Goal: Information Seeking & Learning: Understand process/instructions

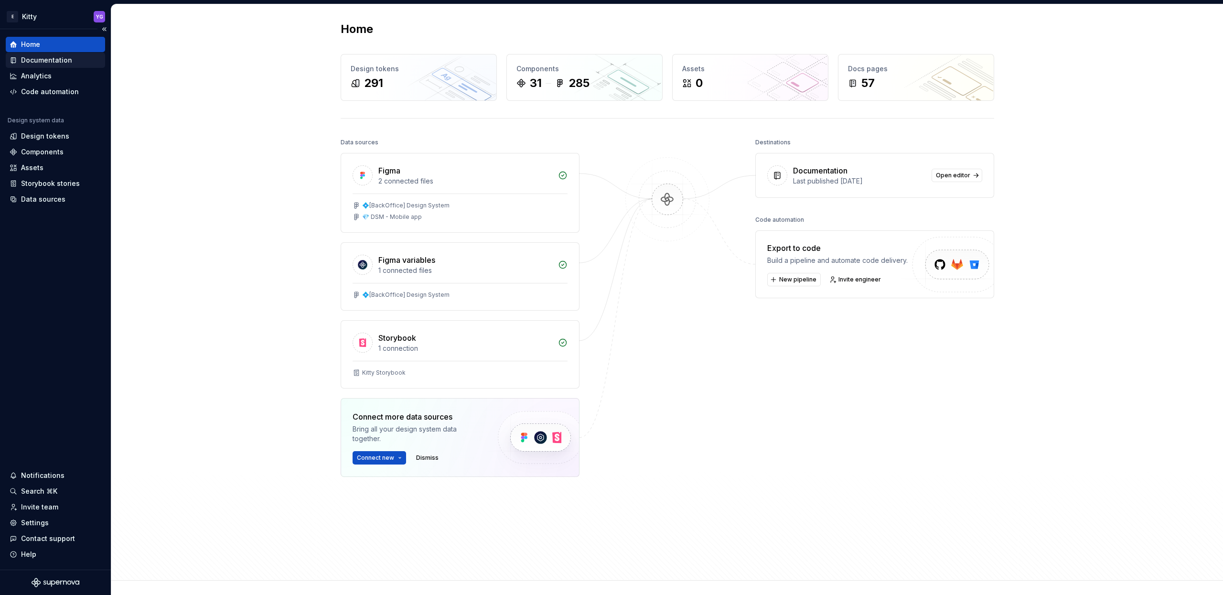
click at [51, 60] on div "Documentation" at bounding box center [46, 60] width 51 height 10
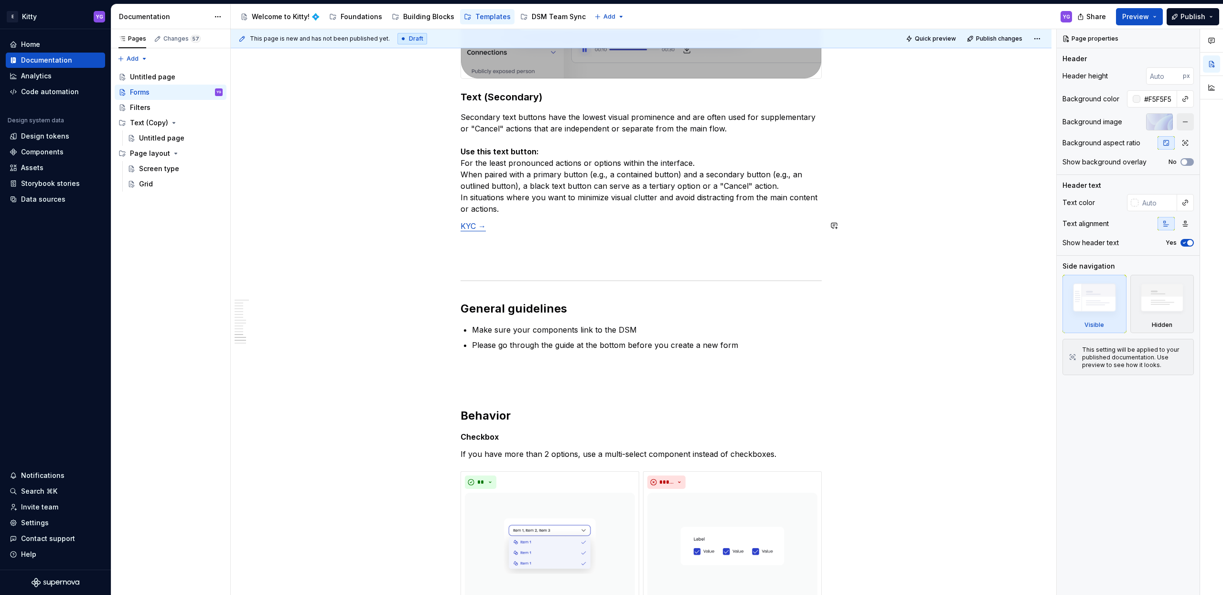
scroll to position [3325, 0]
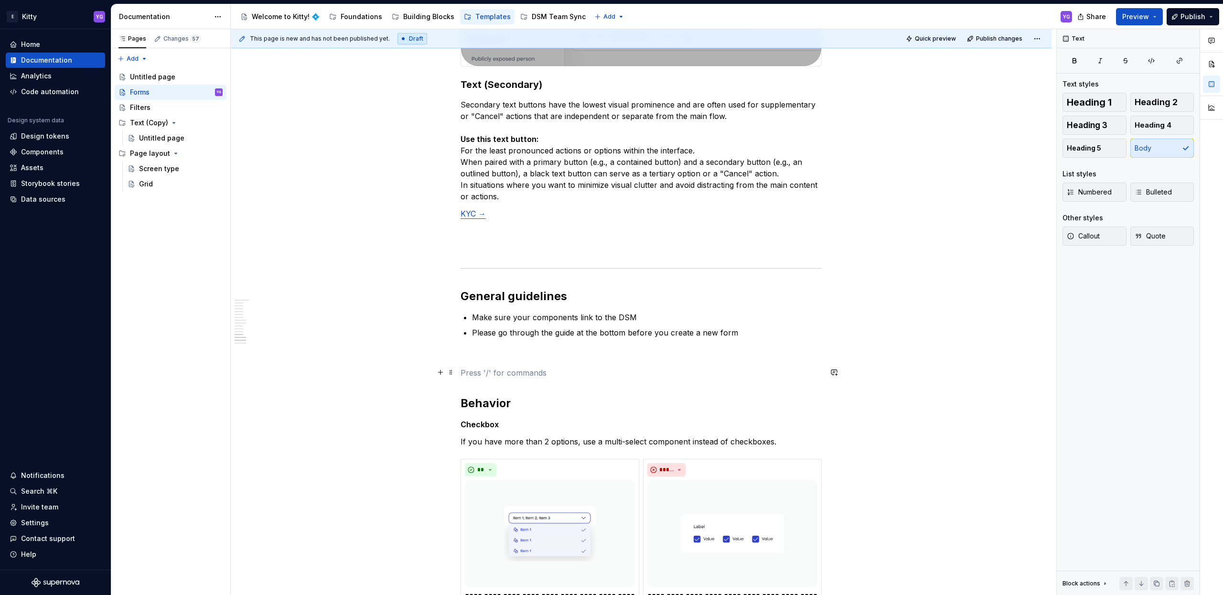
click at [476, 371] on p "To enrich screen reader interactions, please activate Accessibility in Grammarl…" at bounding box center [640, 372] width 361 height 11
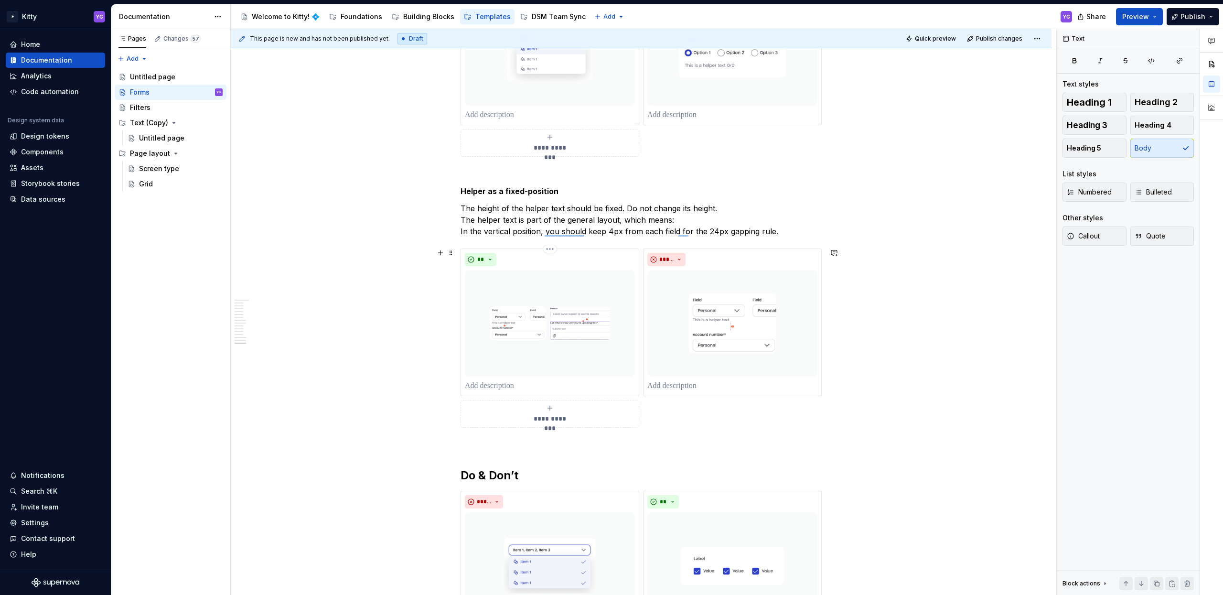
scroll to position [4162, 0]
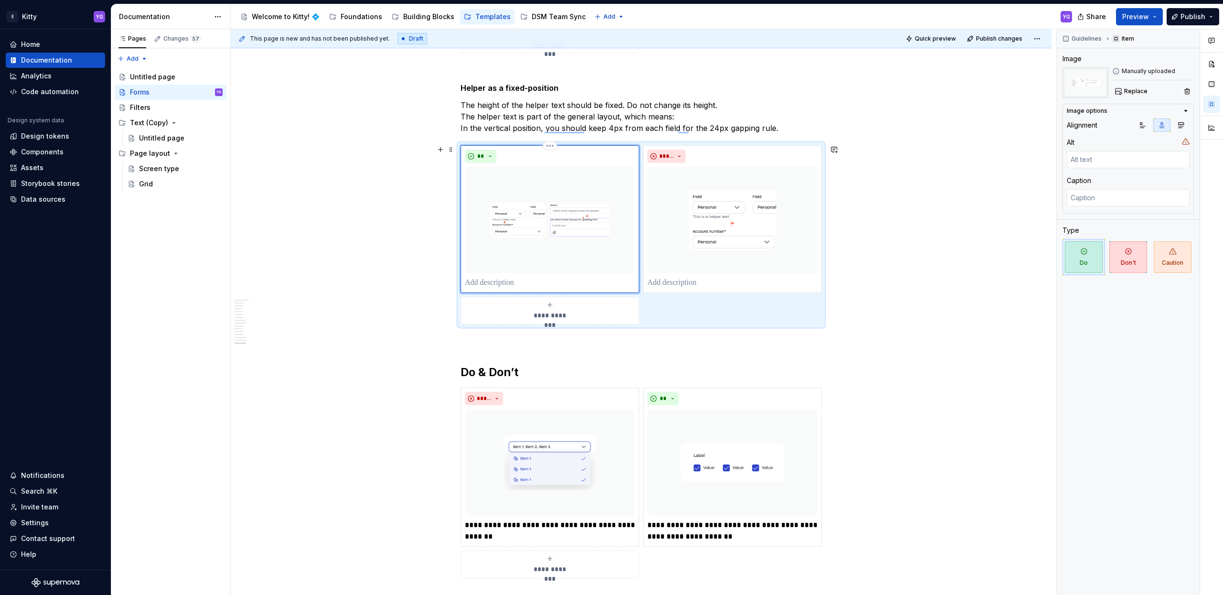
type textarea "*"
click at [492, 85] on strong "Helper as a fixed-position" at bounding box center [509, 88] width 98 height 10
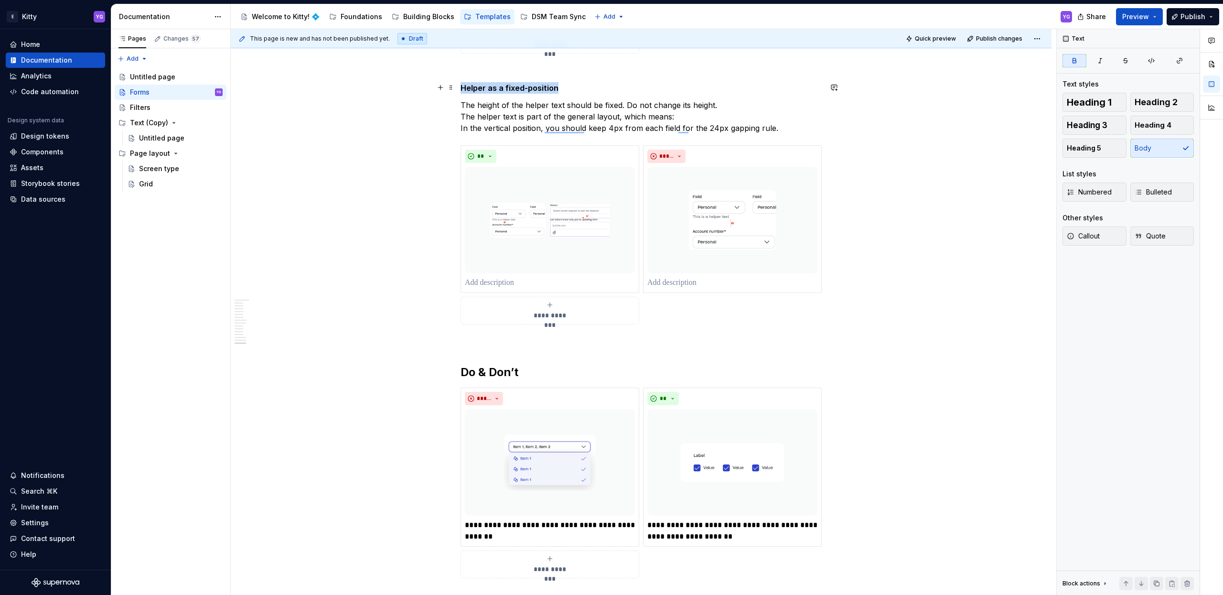
click at [568, 89] on p "Helper as a fixed-position" at bounding box center [640, 87] width 361 height 11
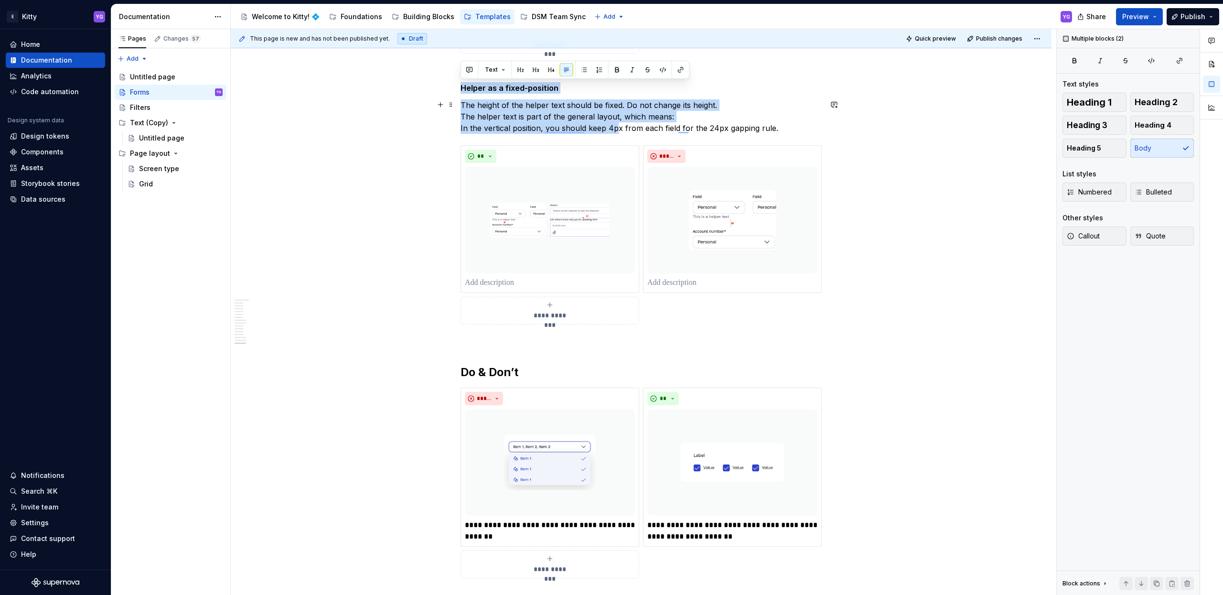
click at [613, 122] on p "The height of the helper text should be fixed. Do not change its height. The he…" at bounding box center [640, 116] width 361 height 34
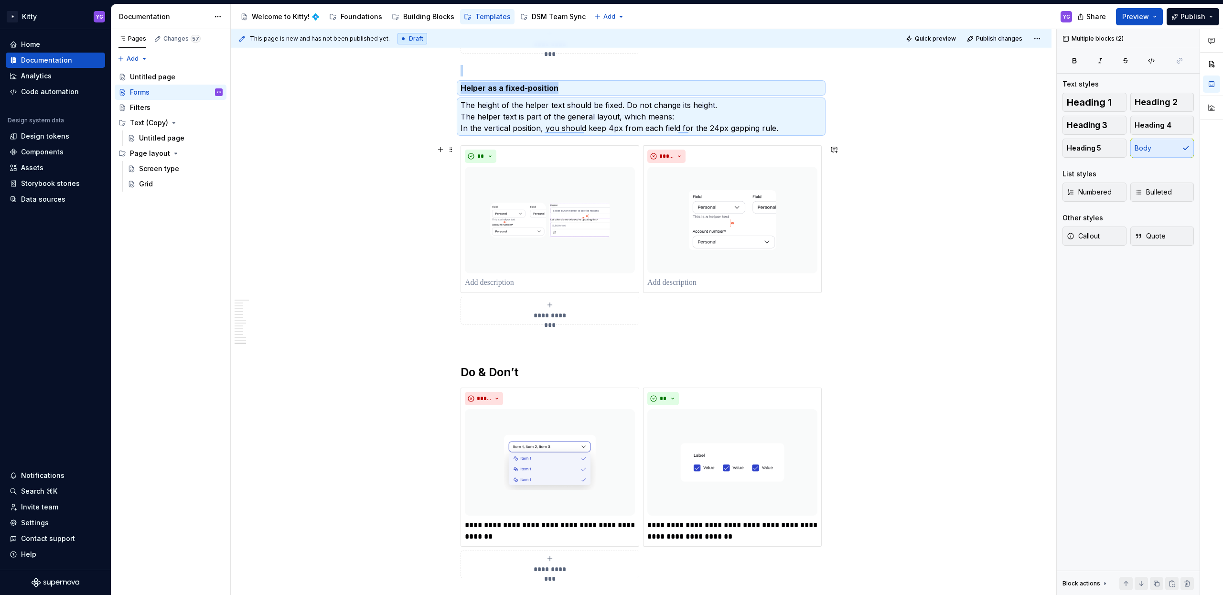
click at [669, 303] on div "**********" at bounding box center [640, 234] width 361 height 179
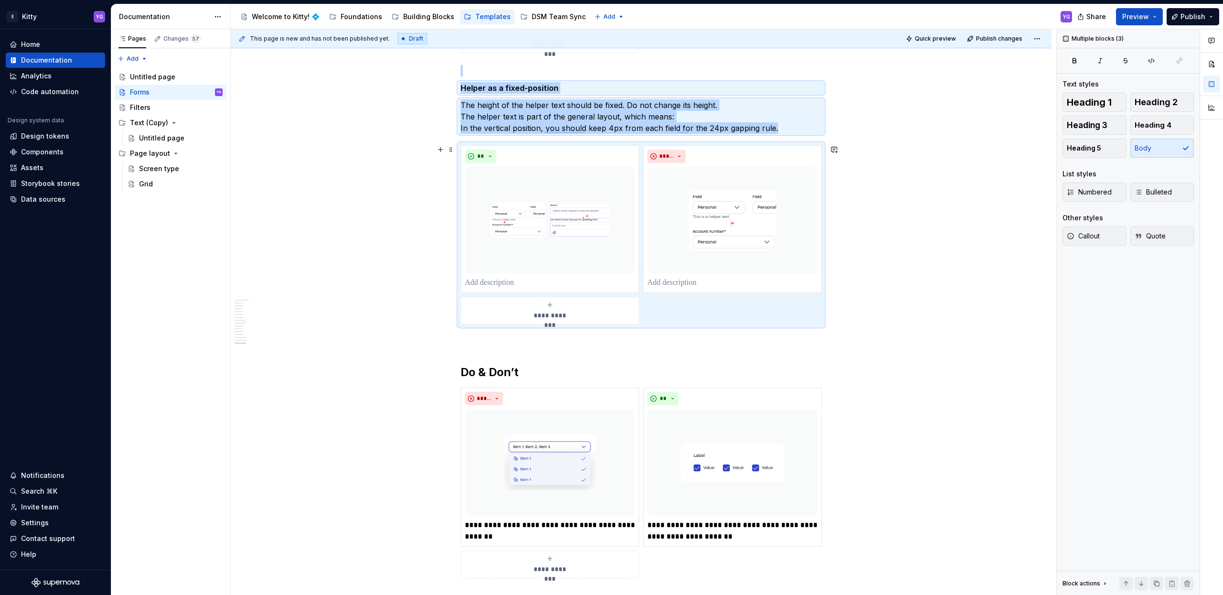
copy div "Helper as a fixed-position The height of the helper text should be fixed. Do no…"
click at [572, 344] on p "To enrich screen reader interactions, please activate Accessibility in Grammarl…" at bounding box center [640, 341] width 361 height 11
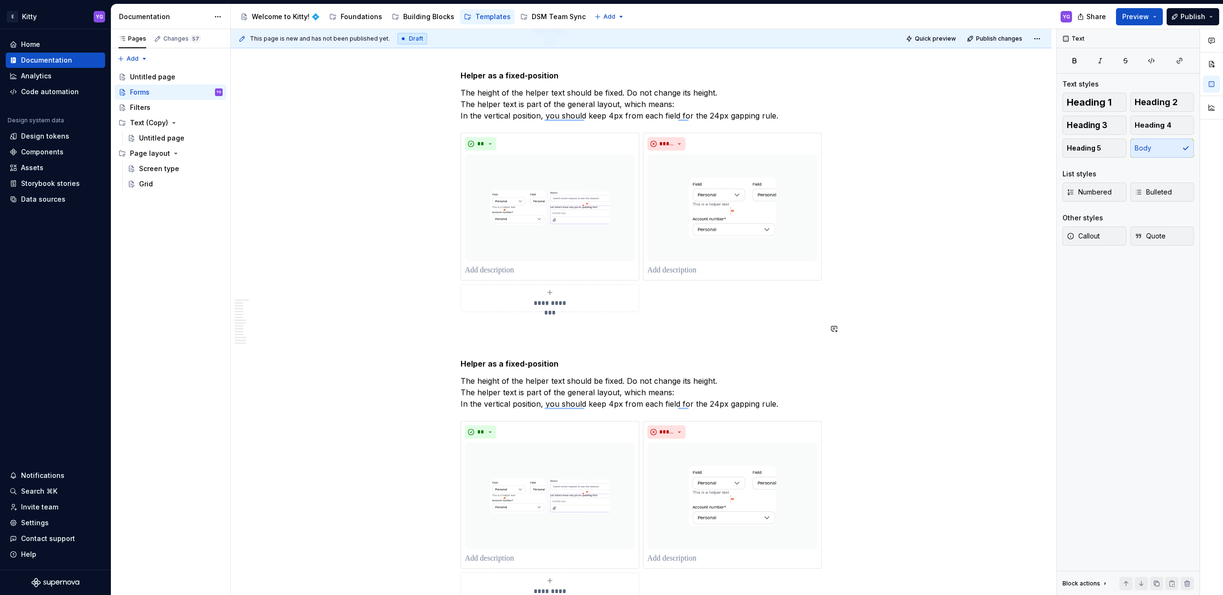
scroll to position [4175, 0]
click at [529, 366] on strong "Helper as a fixed-position" at bounding box center [509, 364] width 98 height 10
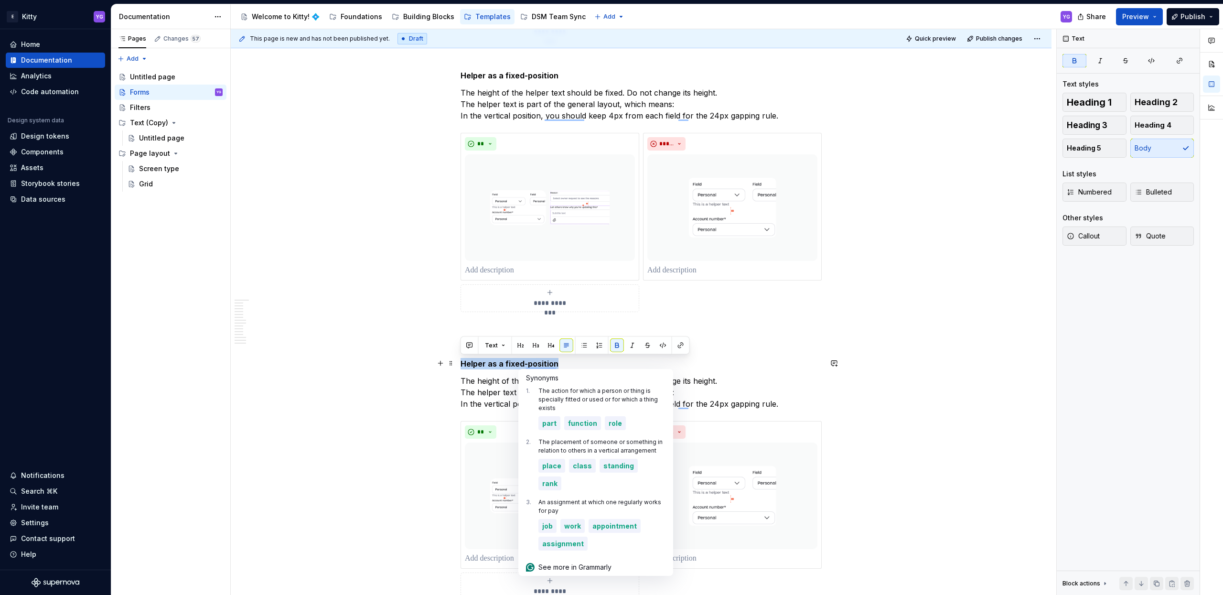
click at [529, 366] on strong "Helper as a fixed-position" at bounding box center [509, 364] width 98 height 10
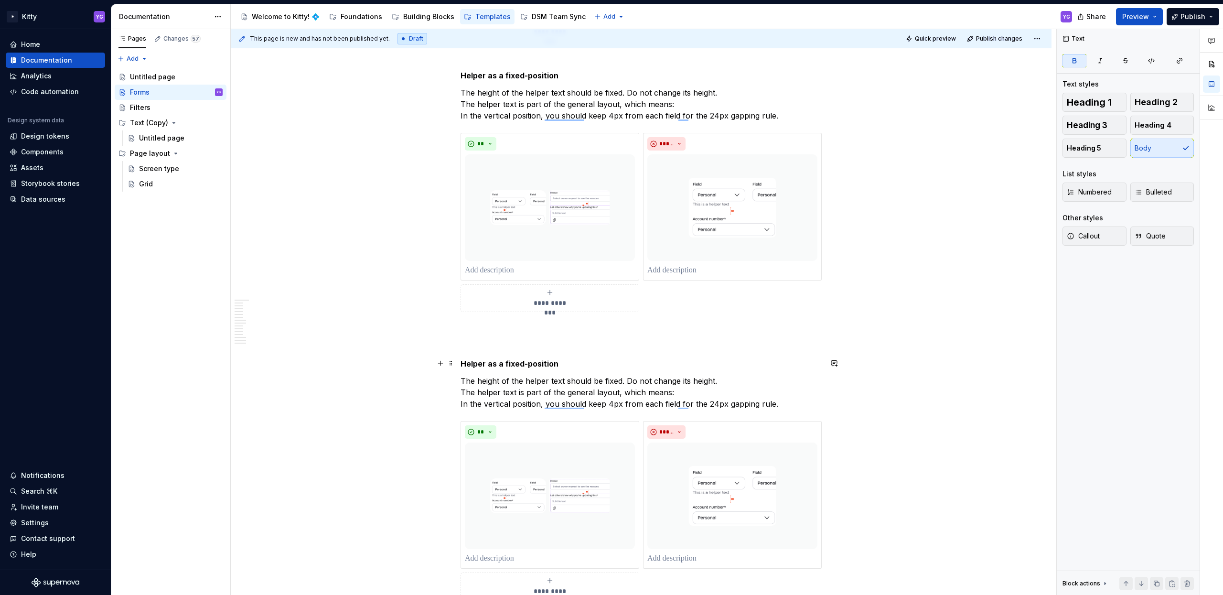
click at [502, 359] on strong "Helper as a fixed-position" at bounding box center [509, 364] width 98 height 10
click at [487, 394] on p "The height of the helper text should be fixed. Do not change its height. The he…" at bounding box center [640, 392] width 361 height 34
click at [488, 394] on p "The height of the helper text should be fixed. Do not change its height. The he…" at bounding box center [640, 392] width 361 height 34
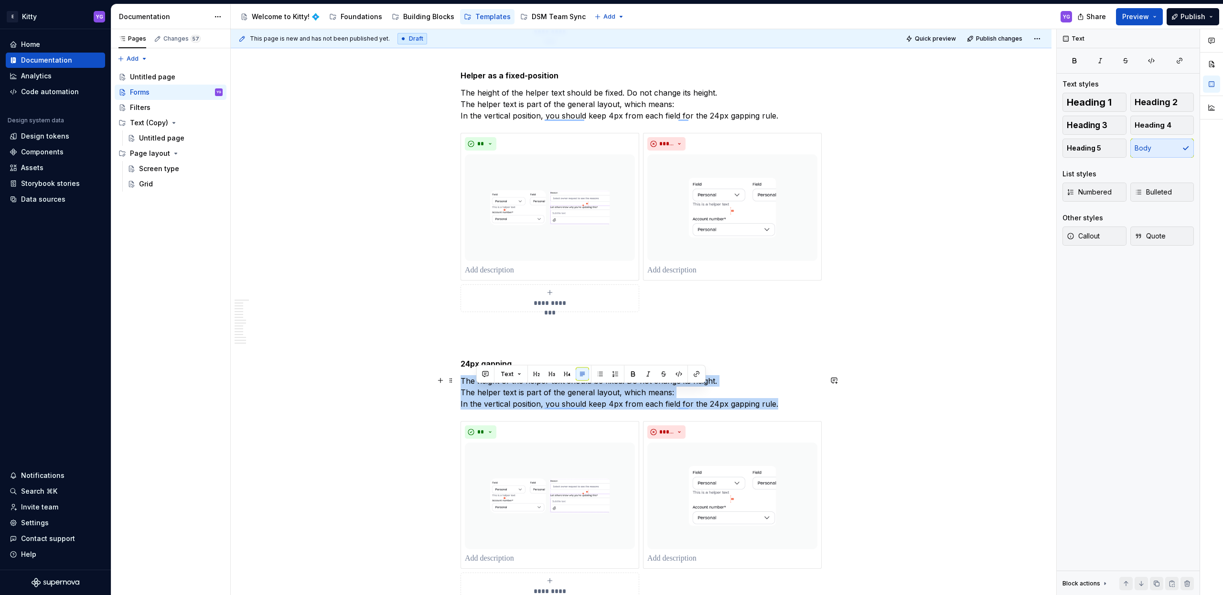
click at [488, 394] on p "The height of the helper text should be fixed. Do not change its height. The he…" at bounding box center [640, 392] width 361 height 34
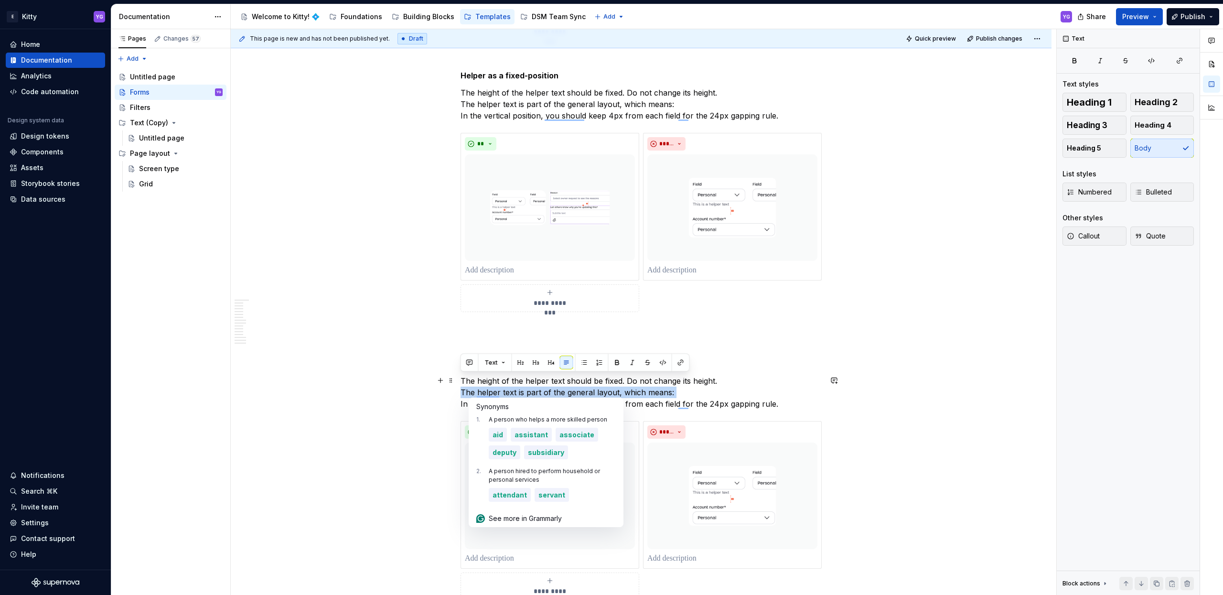
click at [488, 394] on p "The height of the helper text should be fixed. Do not change its height. The he…" at bounding box center [640, 392] width 361 height 34
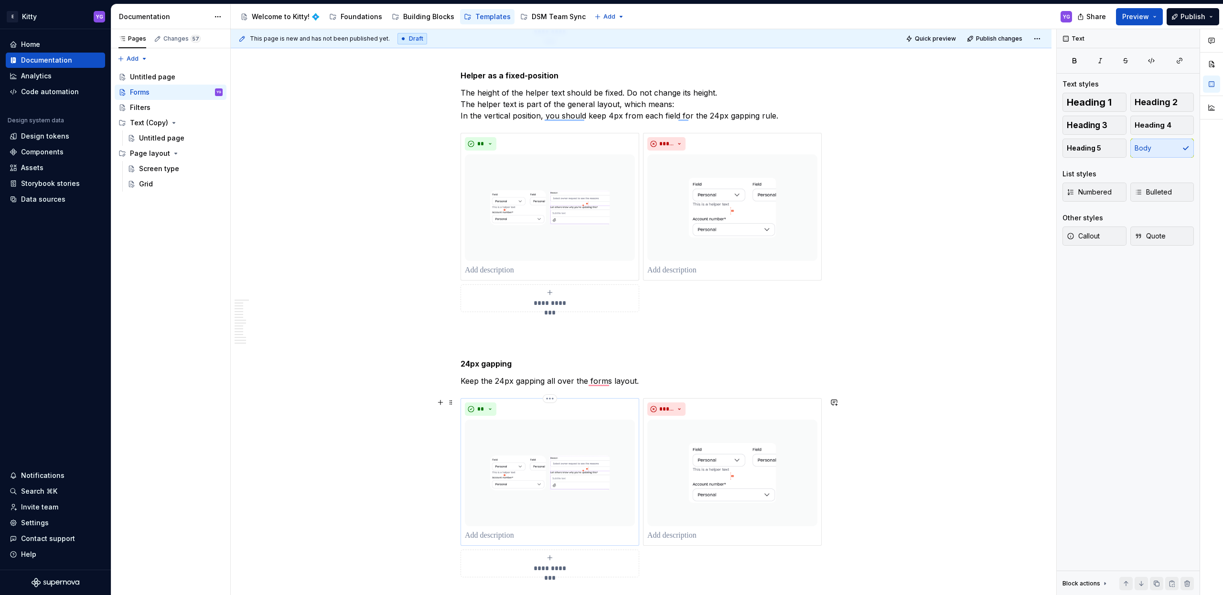
click at [571, 459] on img "To enrich screen reader interactions, please activate Accessibility in Grammarl…" at bounding box center [550, 472] width 170 height 107
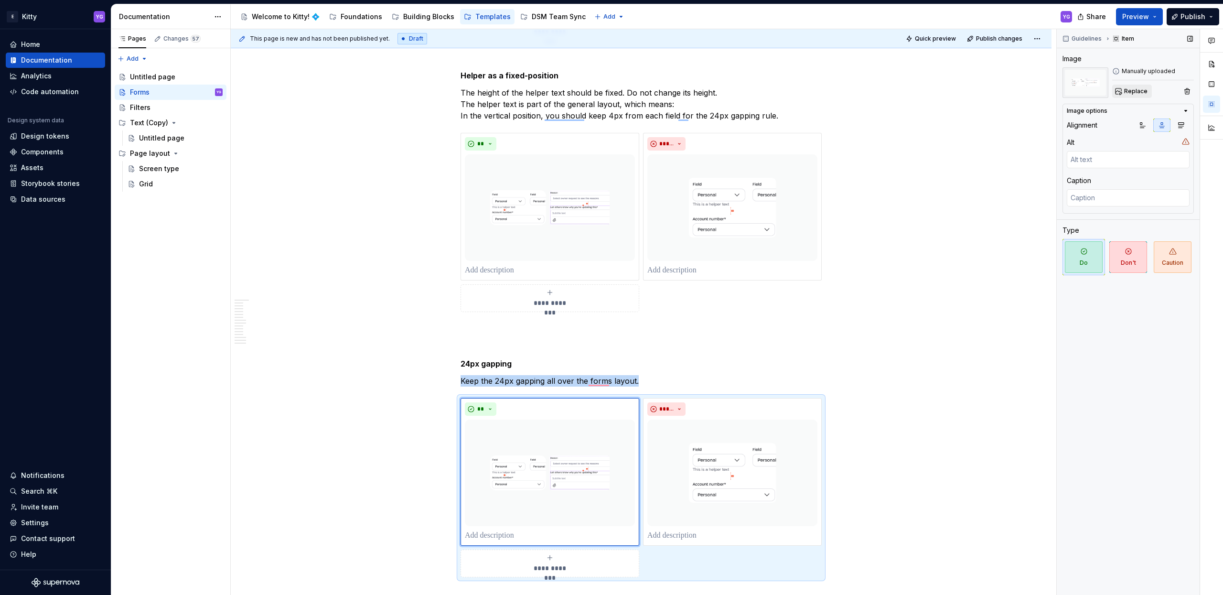
click at [1133, 92] on span "Replace" at bounding box center [1135, 91] width 23 height 8
click at [1128, 90] on span "Replace" at bounding box center [1135, 91] width 23 height 8
click at [709, 450] on img "To enrich screen reader interactions, please activate Accessibility in Grammarl…" at bounding box center [732, 472] width 170 height 107
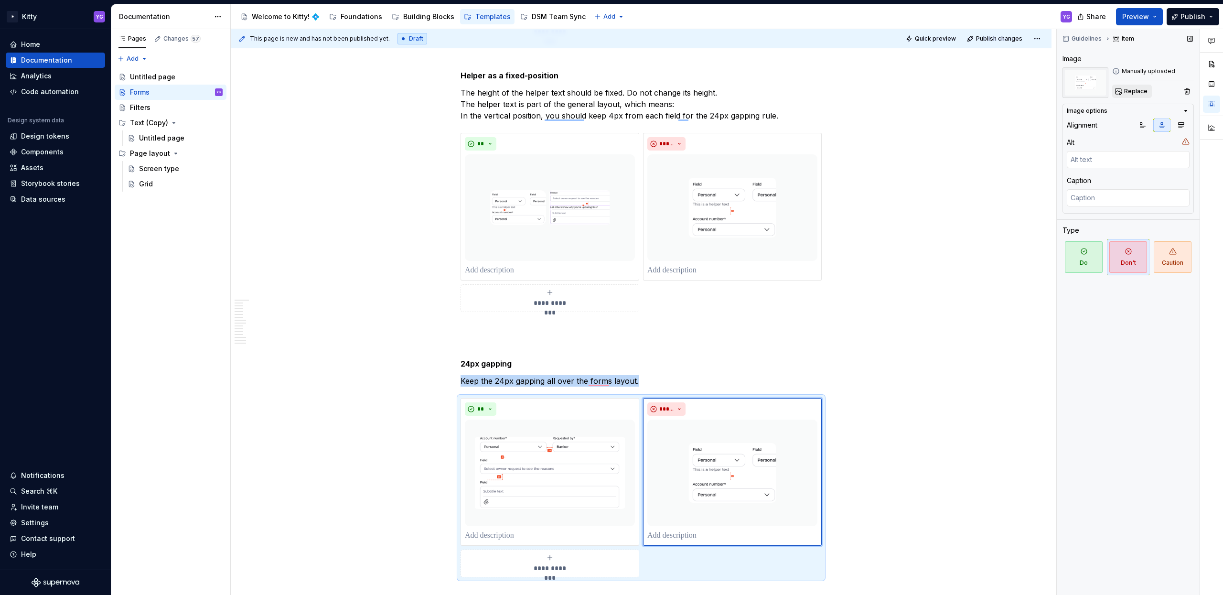
click at [1132, 92] on span "Replace" at bounding box center [1135, 91] width 23 height 8
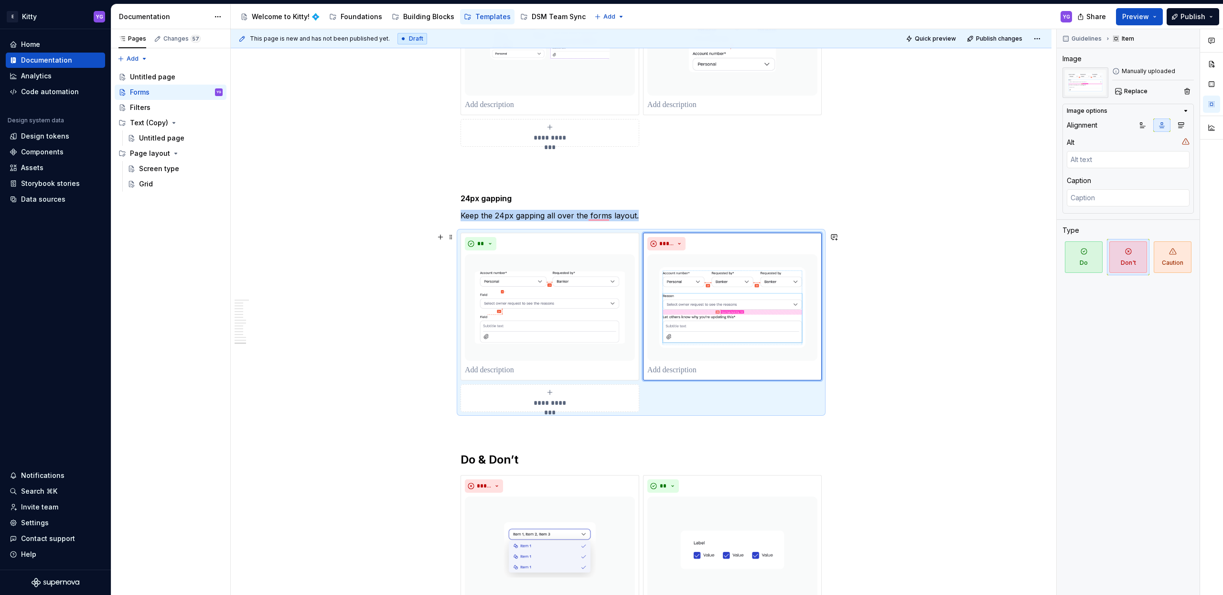
scroll to position [4389, 0]
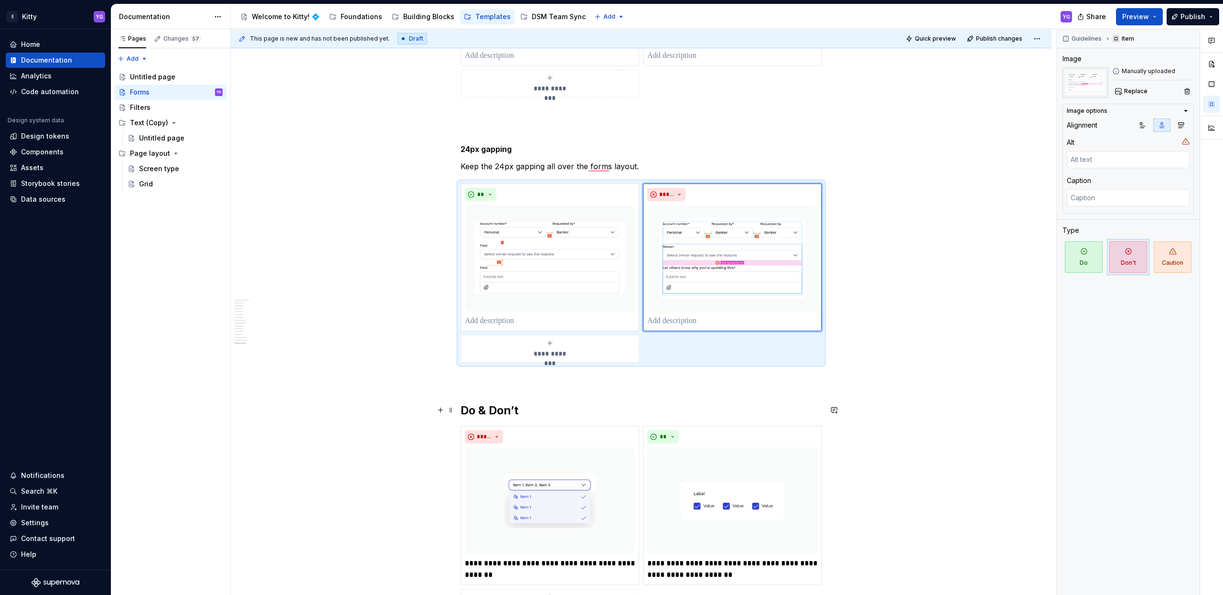
click at [492, 415] on h2 "Do & Don’t" at bounding box center [640, 410] width 361 height 15
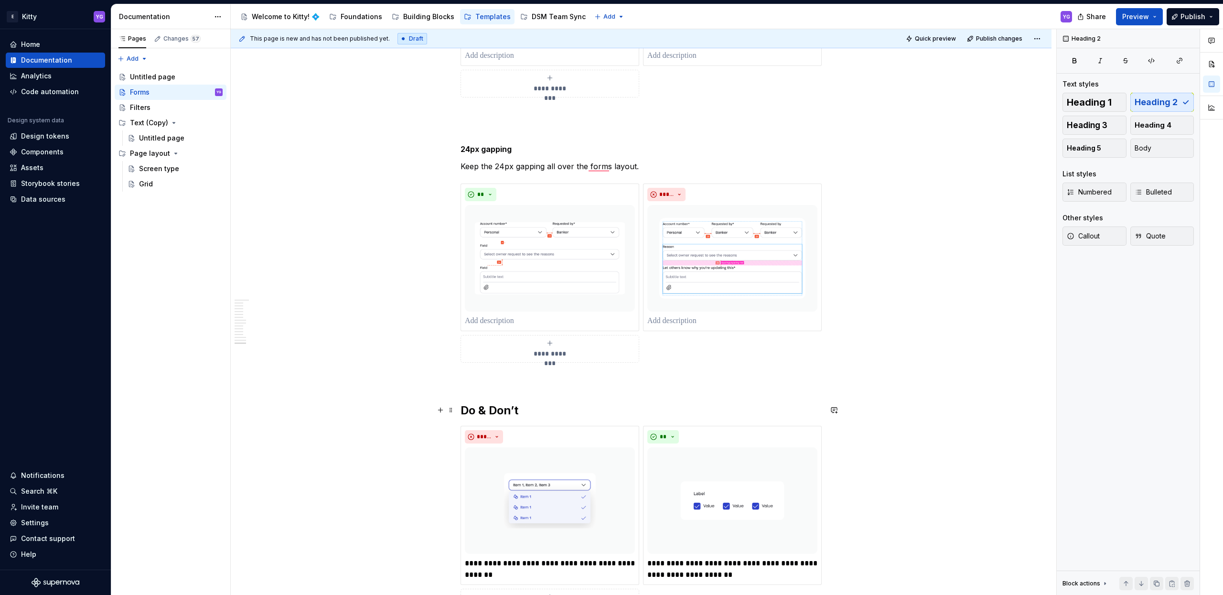
click at [493, 413] on h2 "Do & Don’t" at bounding box center [640, 410] width 361 height 15
click at [483, 148] on strong "24px gapping" at bounding box center [485, 149] width 51 height 10
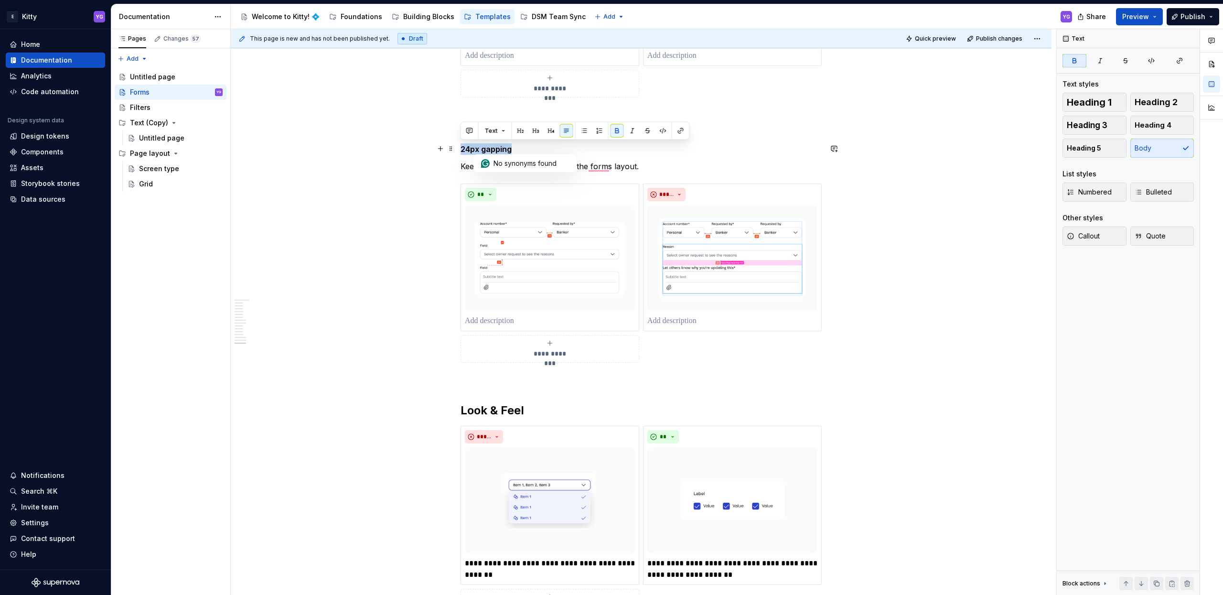
click at [483, 148] on strong "24px gapping" at bounding box center [485, 149] width 51 height 10
click at [623, 171] on p "Keep the 24px gapping all over the forms layout." at bounding box center [640, 165] width 361 height 11
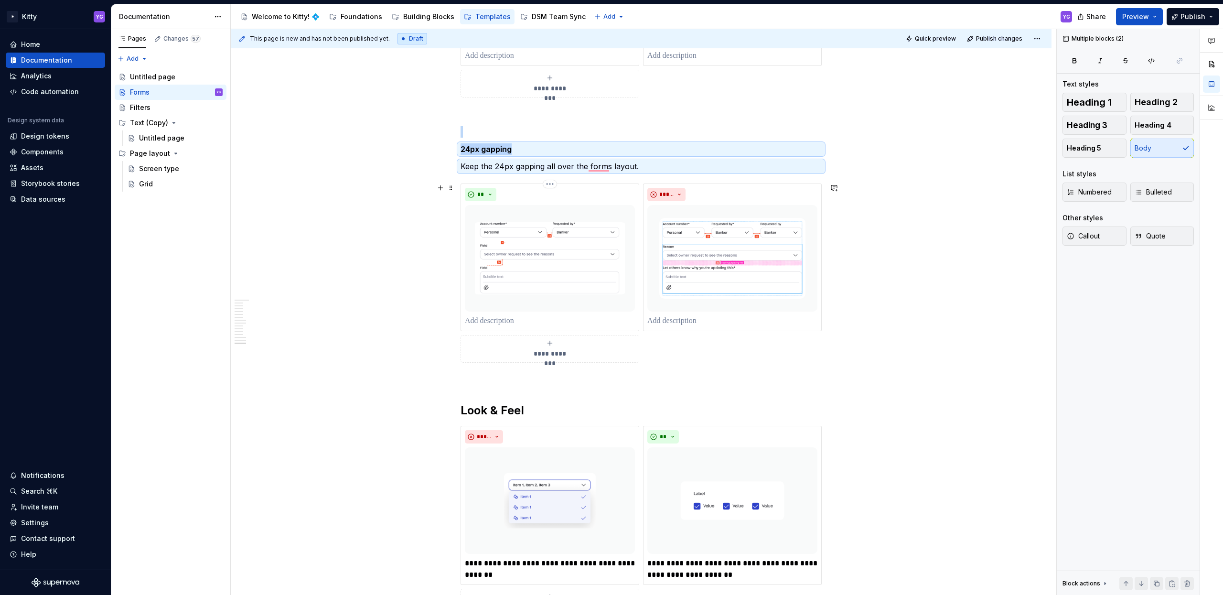
copy div "24px gapping"
click at [549, 410] on h2 "Look & Feel" at bounding box center [640, 410] width 361 height 15
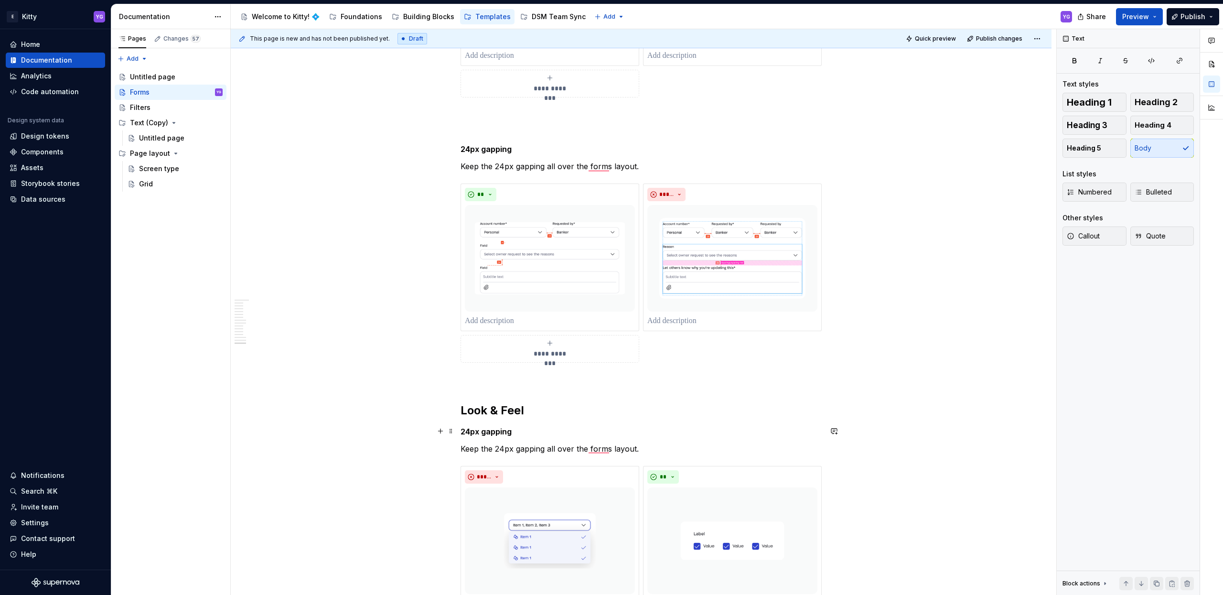
click at [509, 433] on strong "24px gapping" at bounding box center [485, 432] width 51 height 10
click at [508, 433] on strong "24px gapping" at bounding box center [485, 432] width 51 height 10
click at [550, 448] on p "Keep the 24px gapping all over the forms layout." at bounding box center [640, 448] width 361 height 11
click at [546, 449] on p "Keep the 24px gapping all over the forms layout." at bounding box center [640, 448] width 361 height 11
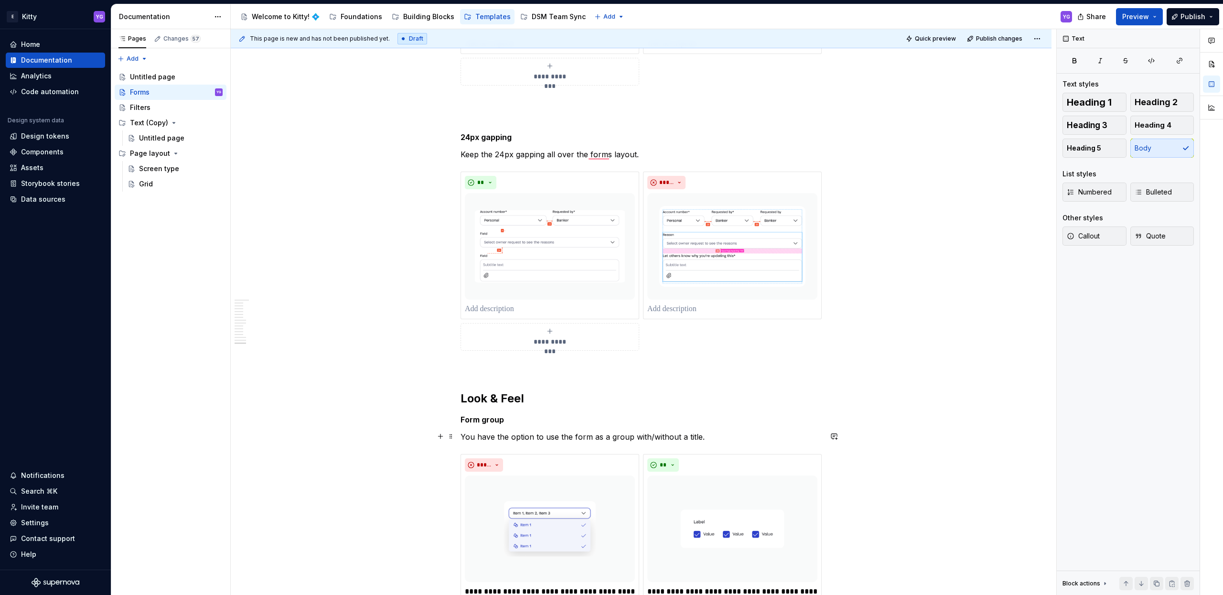
scroll to position [4468, 0]
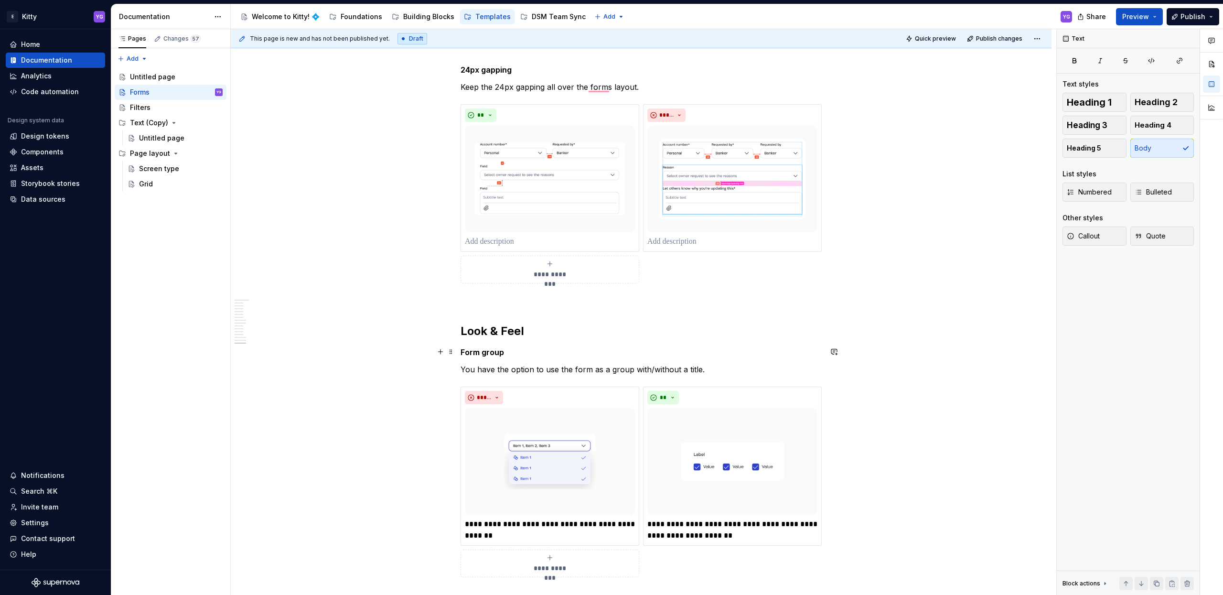
click at [488, 349] on strong "Form group" at bounding box center [481, 352] width 43 height 10
click at [562, 372] on p "You have the option to use the form as a group with/without a title." at bounding box center [640, 368] width 361 height 11
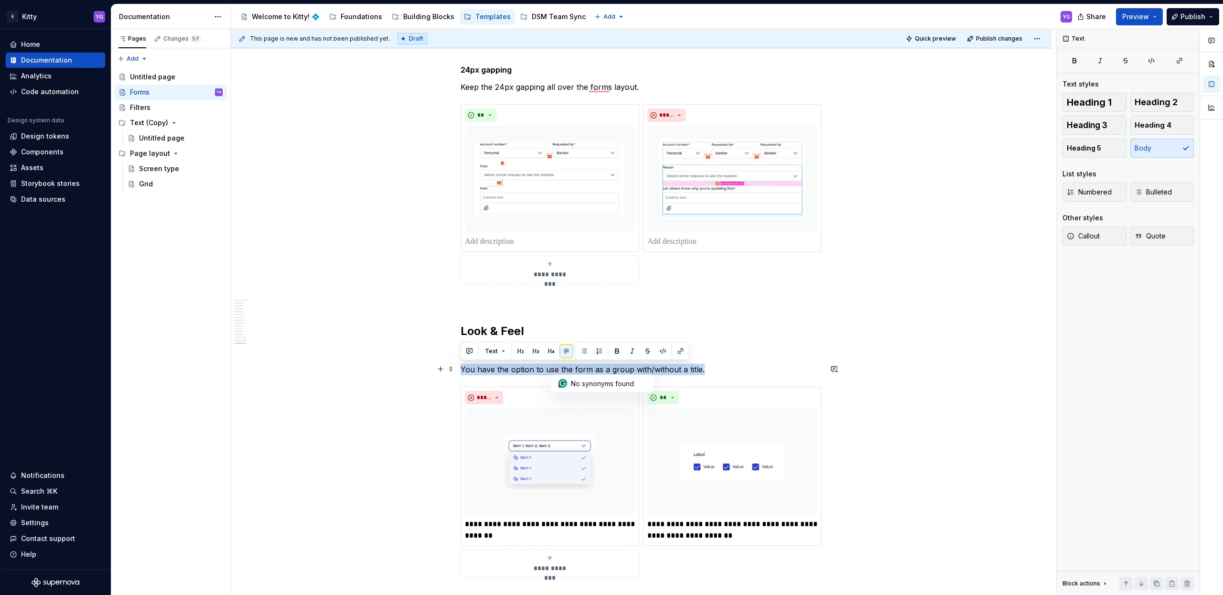
click at [562, 372] on p "You have the option to use the form as a group with/without a title." at bounding box center [640, 368] width 361 height 11
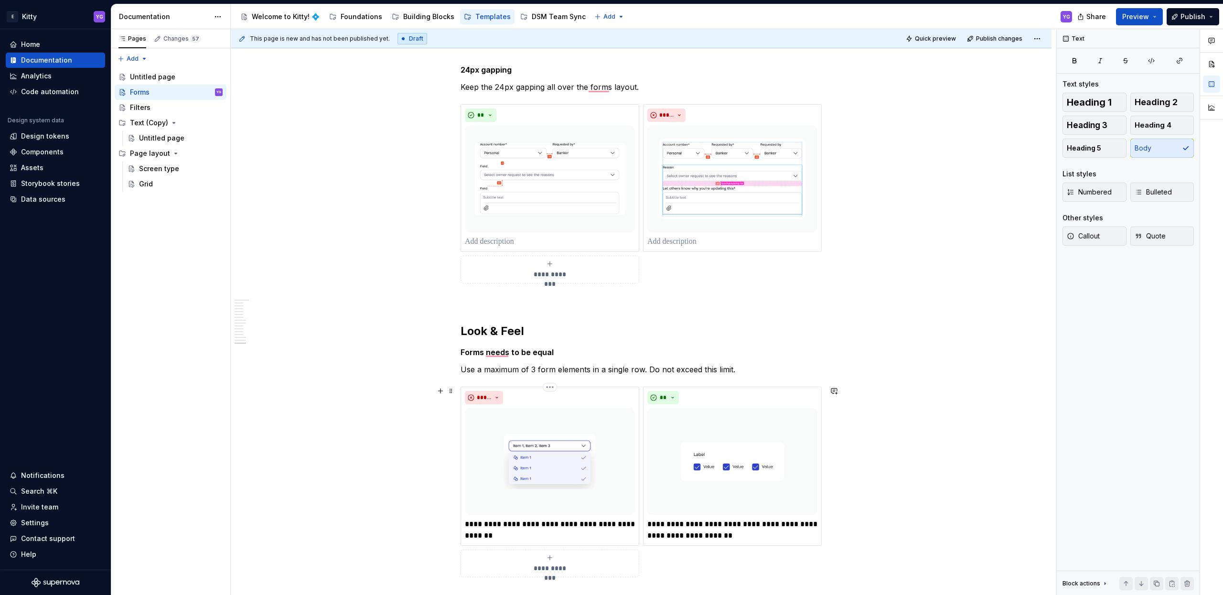
scroll to position [4474, 0]
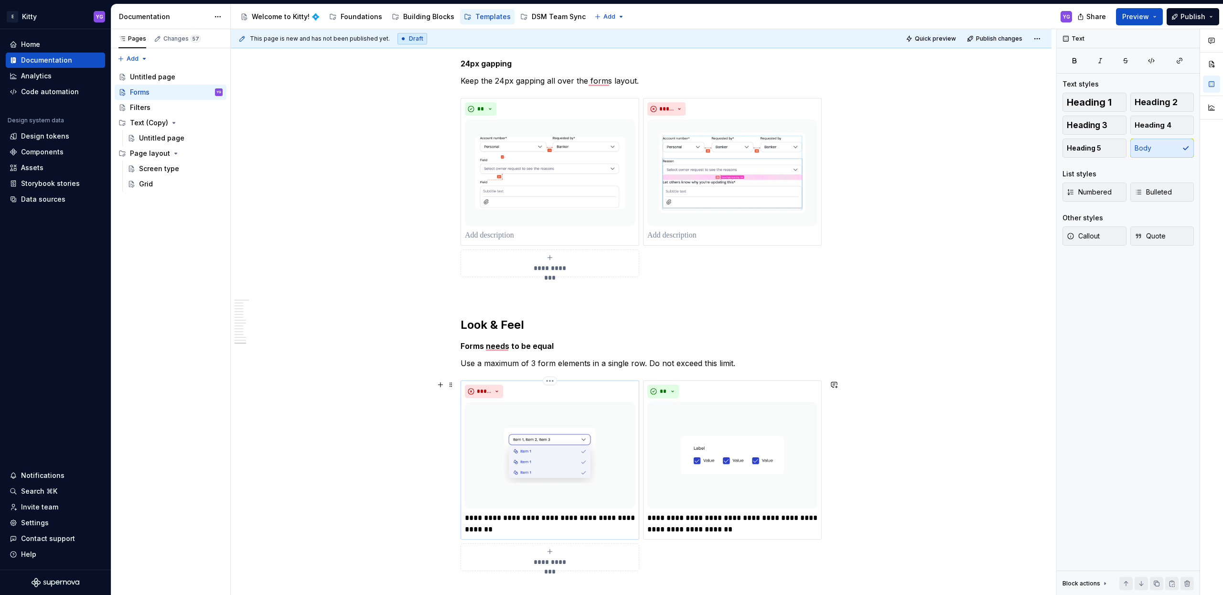
click at [534, 426] on img "To enrich screen reader interactions, please activate Accessibility in Grammarl…" at bounding box center [550, 455] width 170 height 107
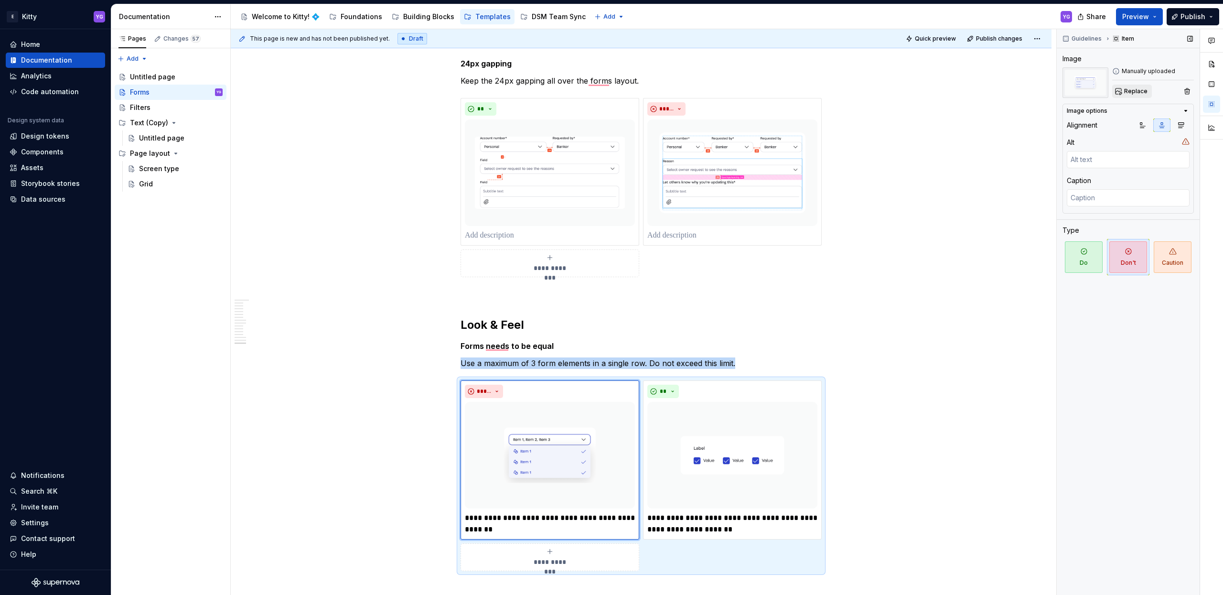
click at [1131, 90] on span "Replace" at bounding box center [1135, 91] width 23 height 8
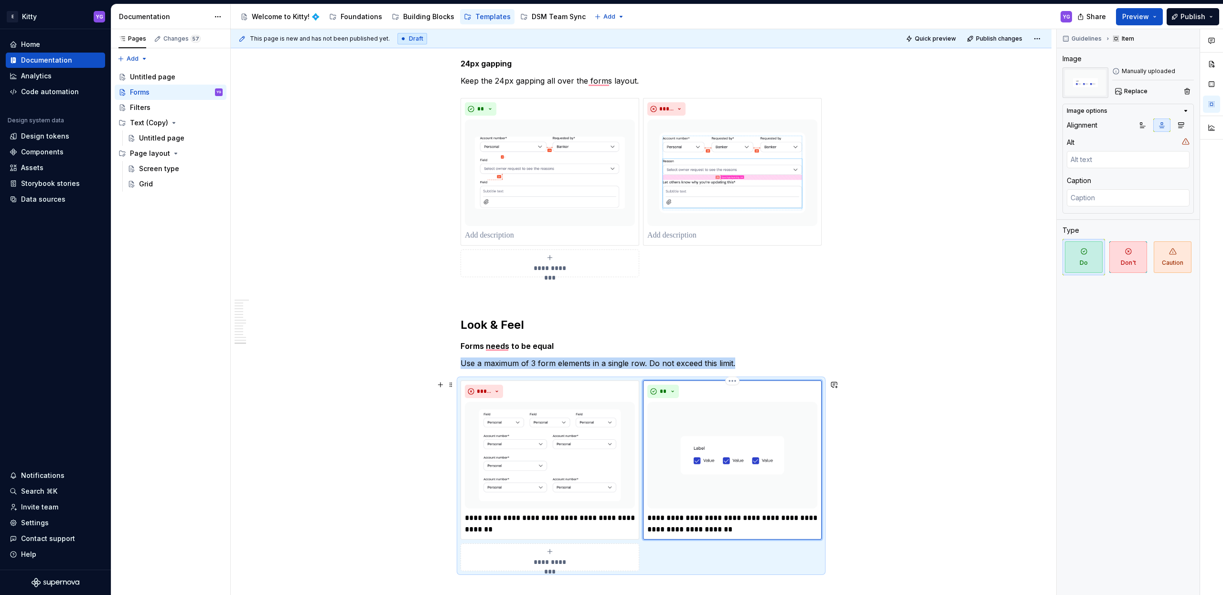
click at [752, 438] on img "To enrich screen reader interactions, please activate Accessibility in Grammarl…" at bounding box center [732, 455] width 170 height 107
click at [1122, 96] on button "Replace" at bounding box center [1132, 91] width 40 height 13
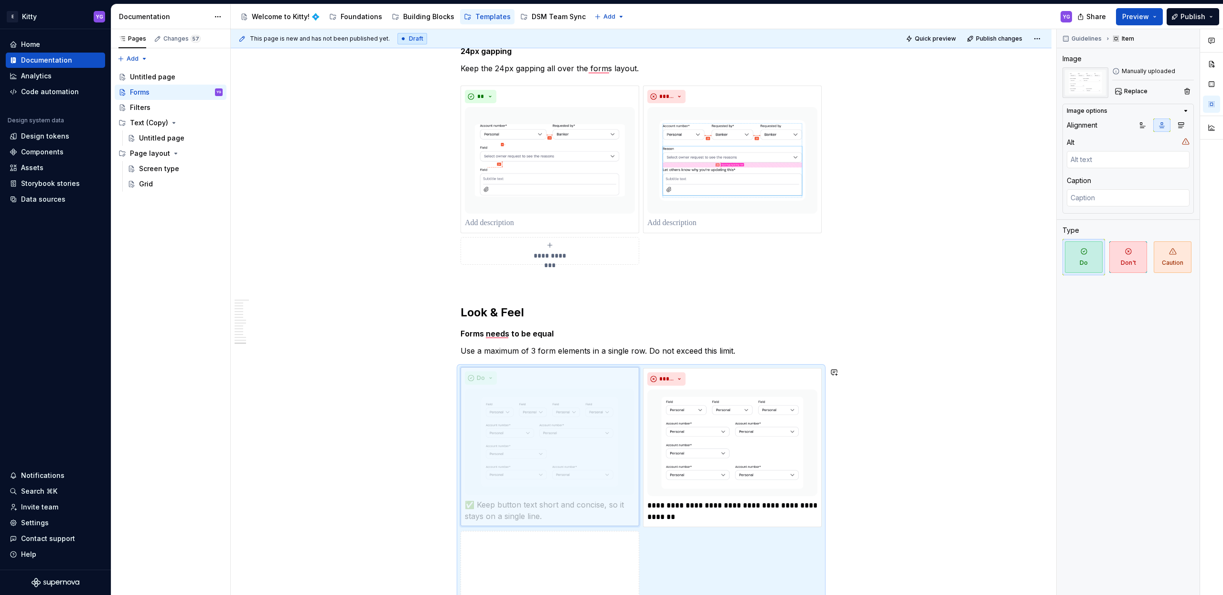
drag, startPoint x: 714, startPoint y: 385, endPoint x: 550, endPoint y: 385, distance: 164.3
click at [550, 385] on body "E Kitty YG Home Documentation Analytics Code automation Design system data Desi…" at bounding box center [611, 297] width 1223 height 595
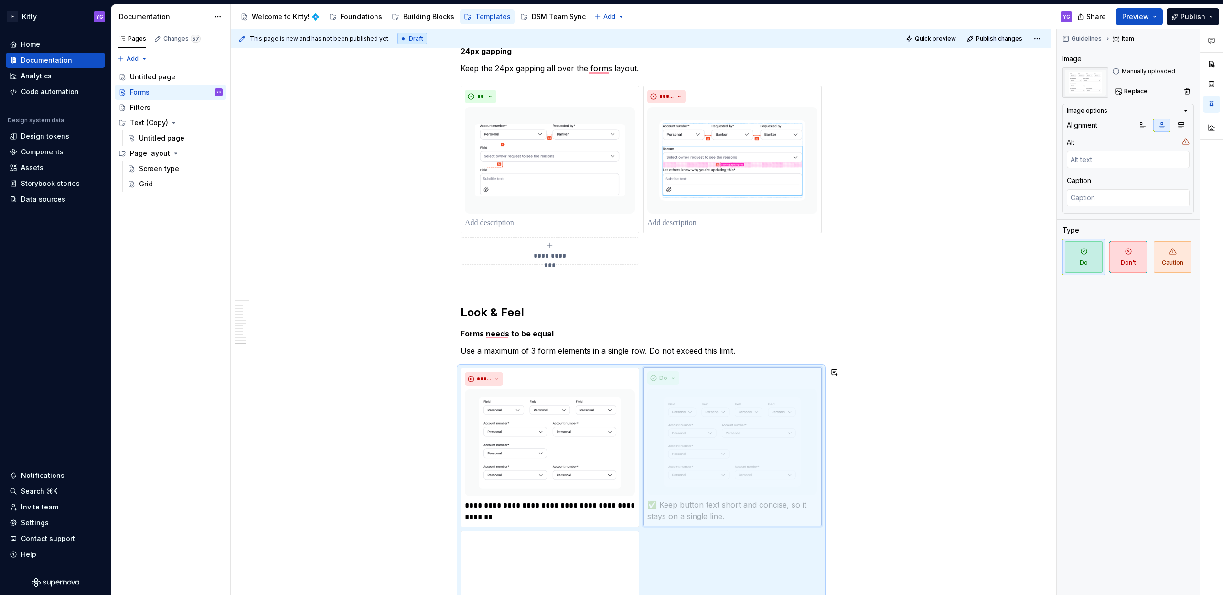
drag, startPoint x: 557, startPoint y: 389, endPoint x: 718, endPoint y: 392, distance: 161.0
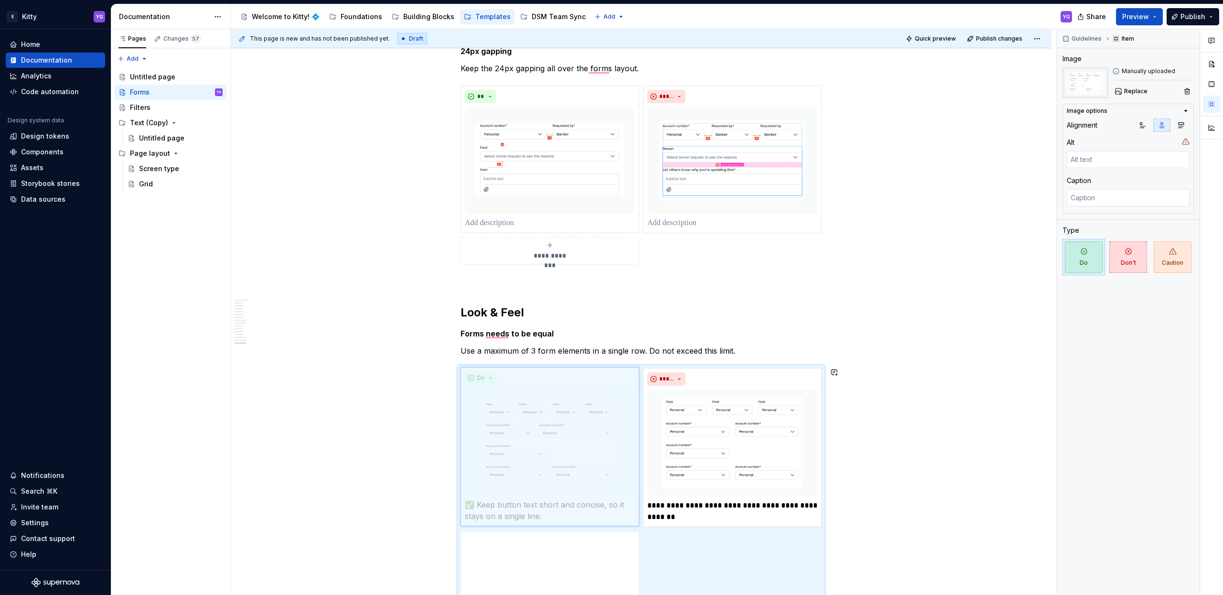
drag, startPoint x: 718, startPoint y: 392, endPoint x: 538, endPoint y: 393, distance: 180.1
click at [538, 393] on body "E Kitty YG Home Documentation Analytics Code automation Design system data Desi…" at bounding box center [611, 297] width 1223 height 595
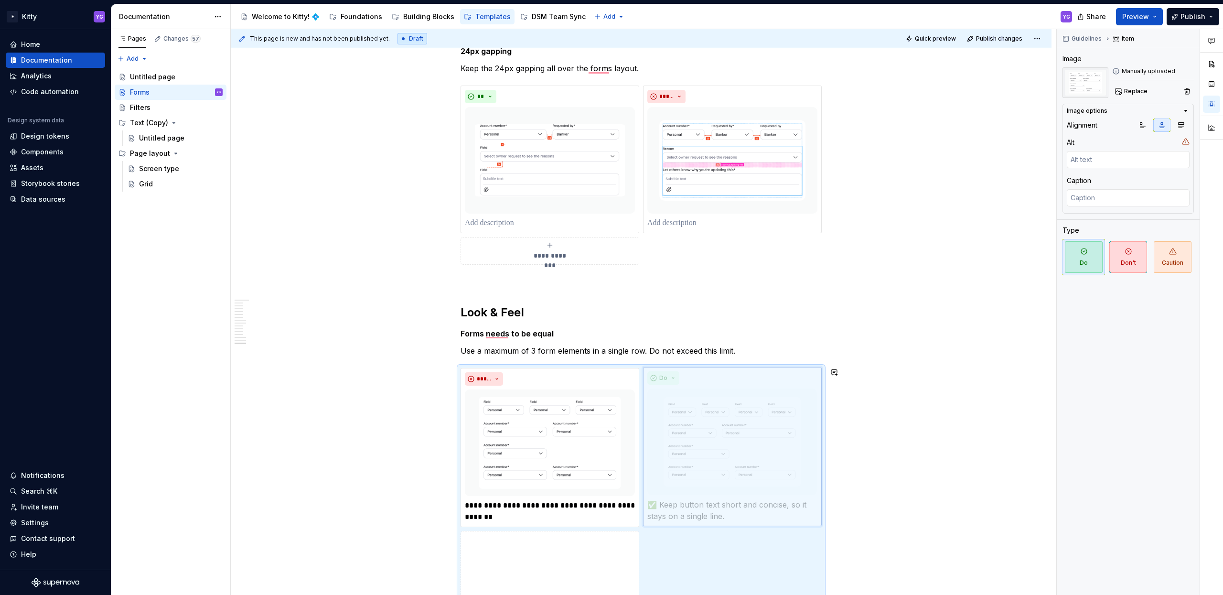
drag, startPoint x: 538, startPoint y: 393, endPoint x: 684, endPoint y: 393, distance: 145.7
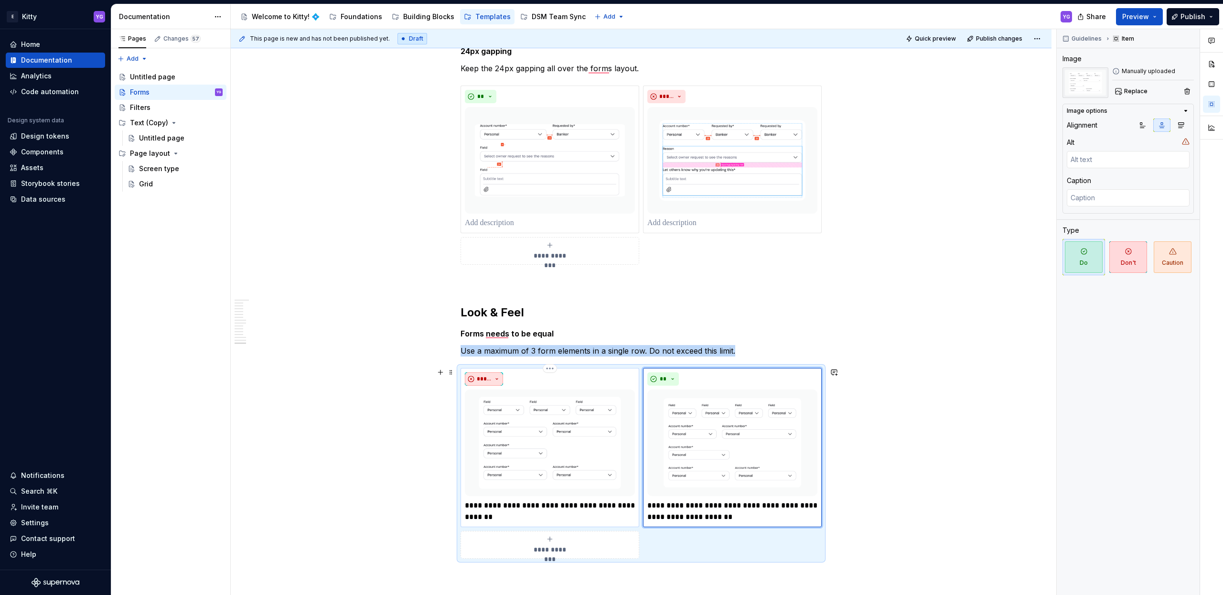
click at [490, 375] on span "*****" at bounding box center [484, 379] width 14 height 8
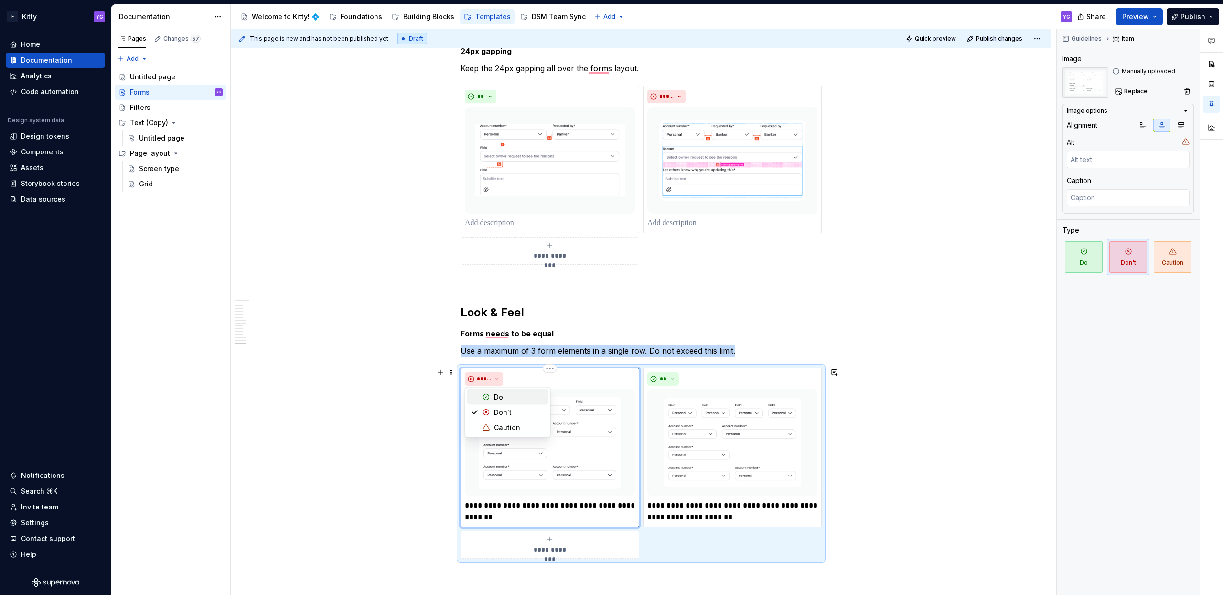
click at [507, 394] on div "Do" at bounding box center [519, 397] width 51 height 10
click at [652, 376] on button "**" at bounding box center [663, 378] width 32 height 13
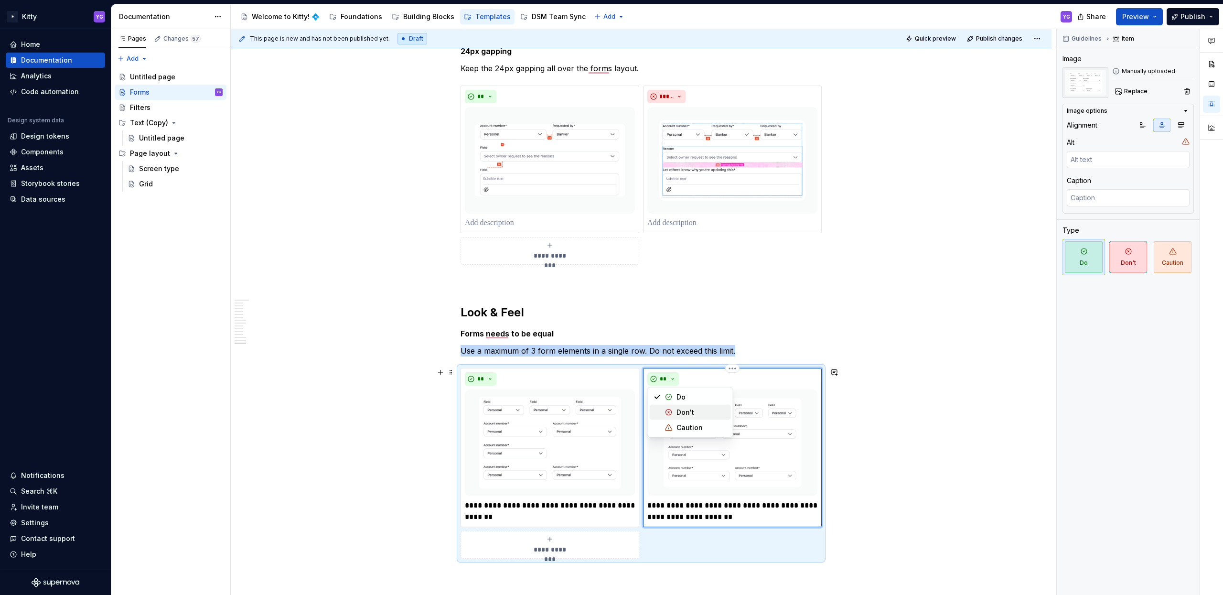
click at [678, 415] on div "Don't" at bounding box center [685, 412] width 18 height 10
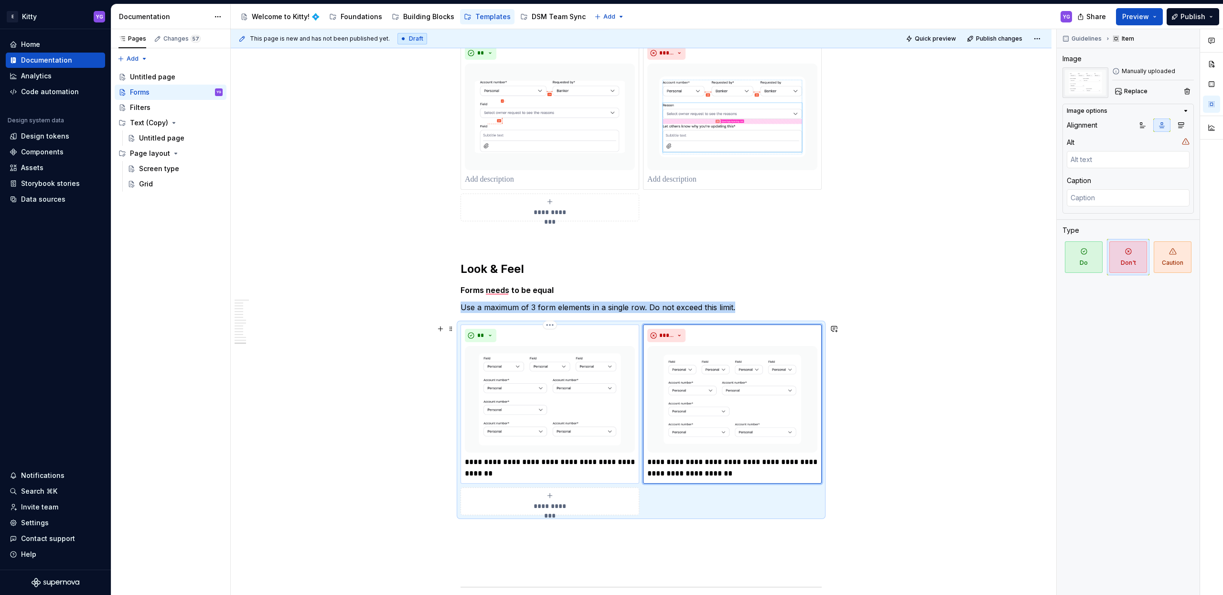
scroll to position [4620, 0]
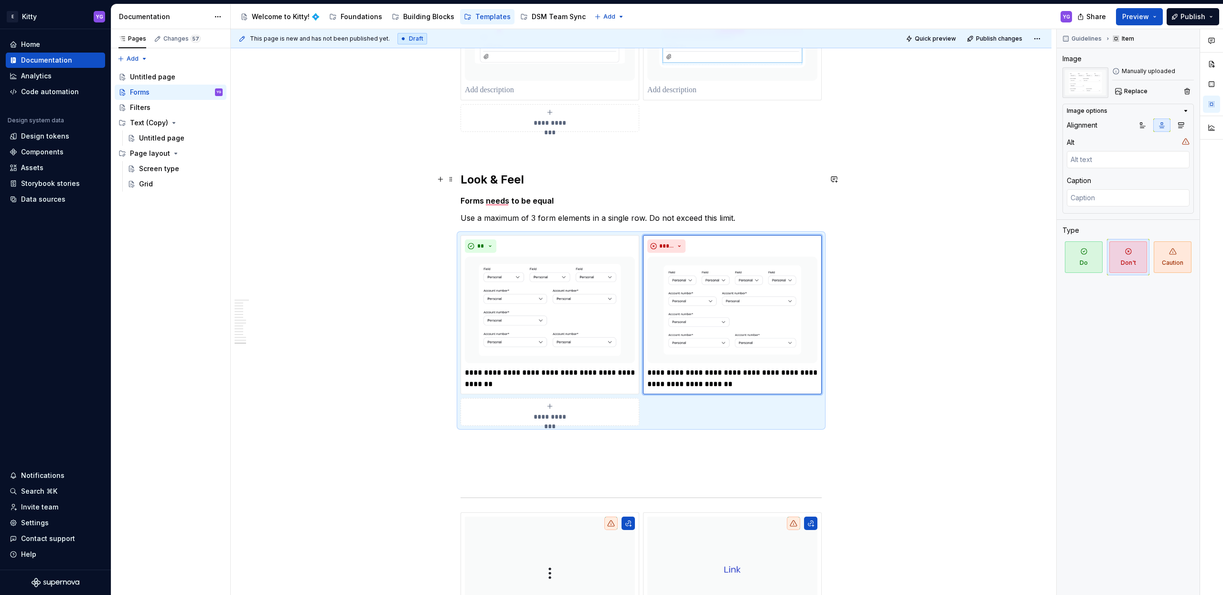
click at [527, 178] on h2 "Look & Feel" at bounding box center [640, 179] width 361 height 15
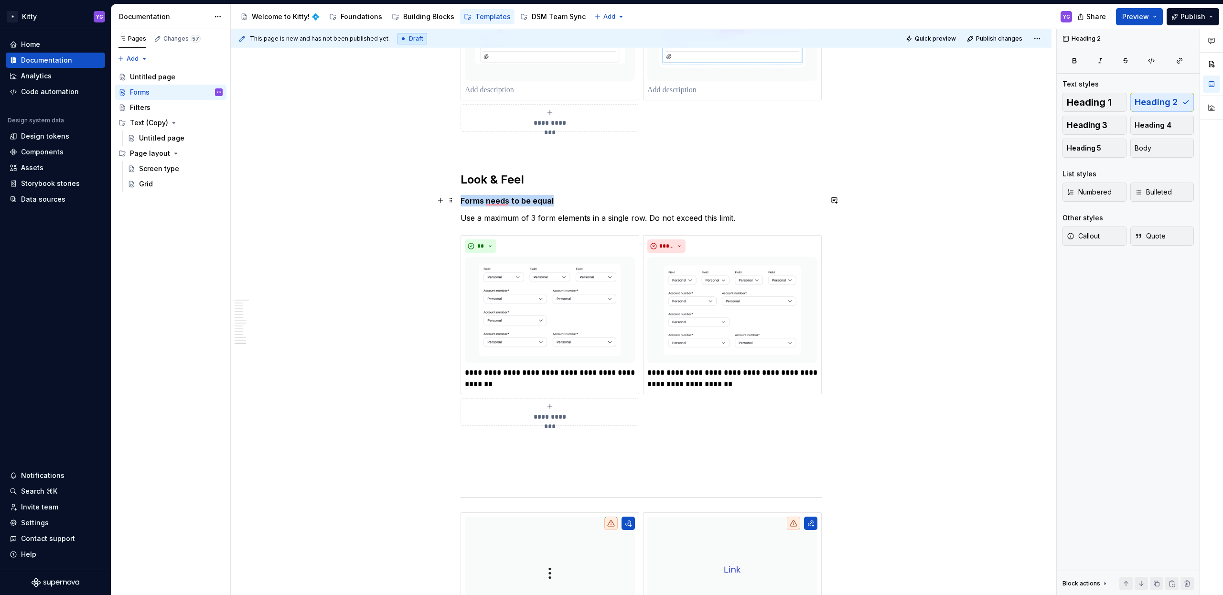
click at [560, 201] on p "Forms needs to be equal" at bounding box center [640, 200] width 361 height 11
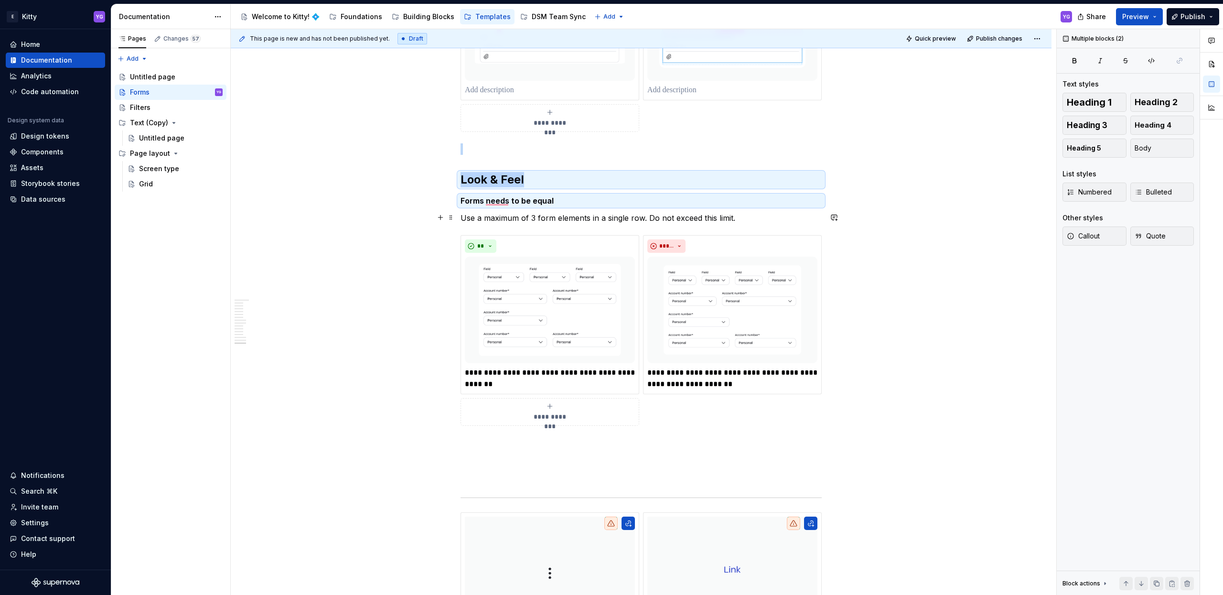
click at [559, 216] on p "Use a maximum of 3 form elements in a single row. Do not exceed this limit." at bounding box center [640, 217] width 361 height 11
copy div "Look & Feel Forms needs to be equal"
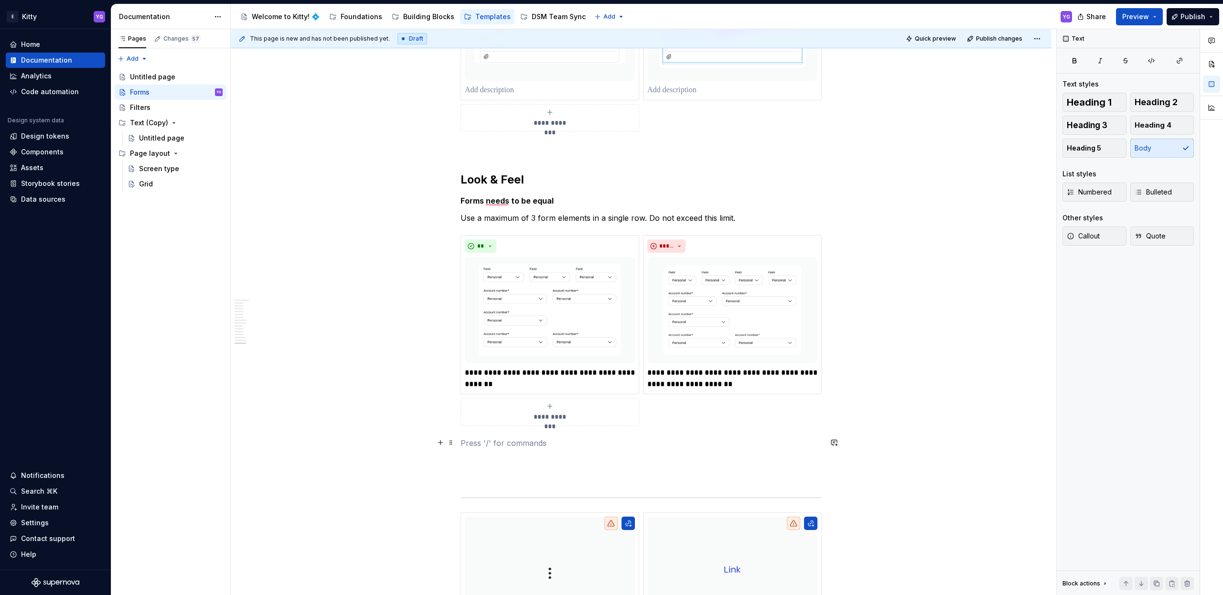
click at [513, 444] on p "To enrich screen reader interactions, please activate Accessibility in Grammarl…" at bounding box center [640, 442] width 361 height 11
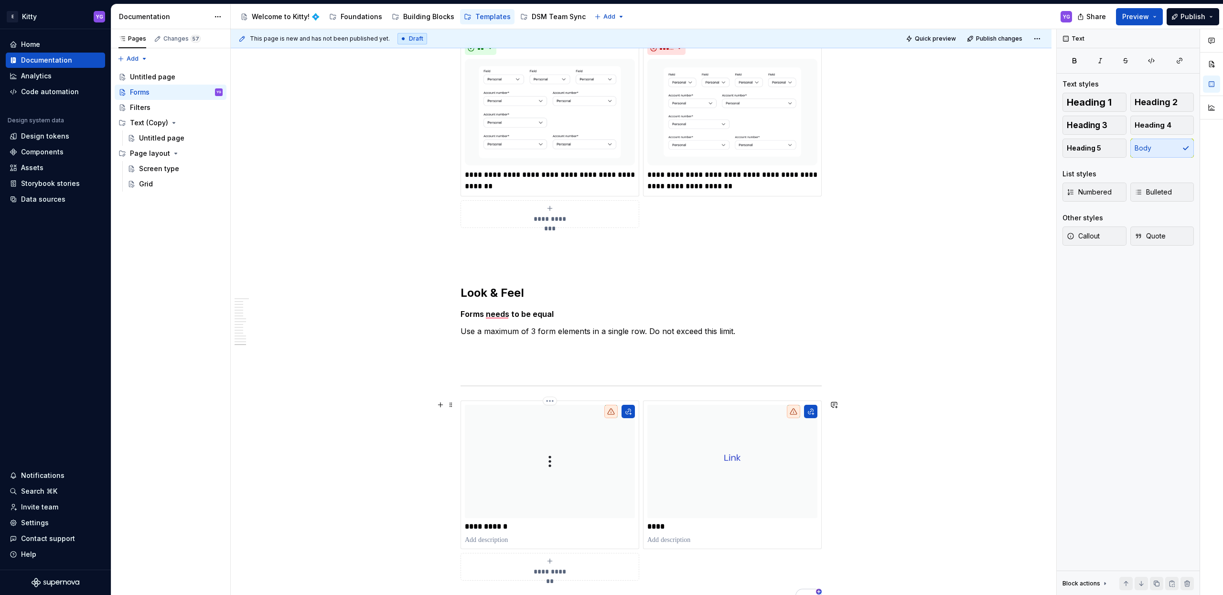
scroll to position [4720, 0]
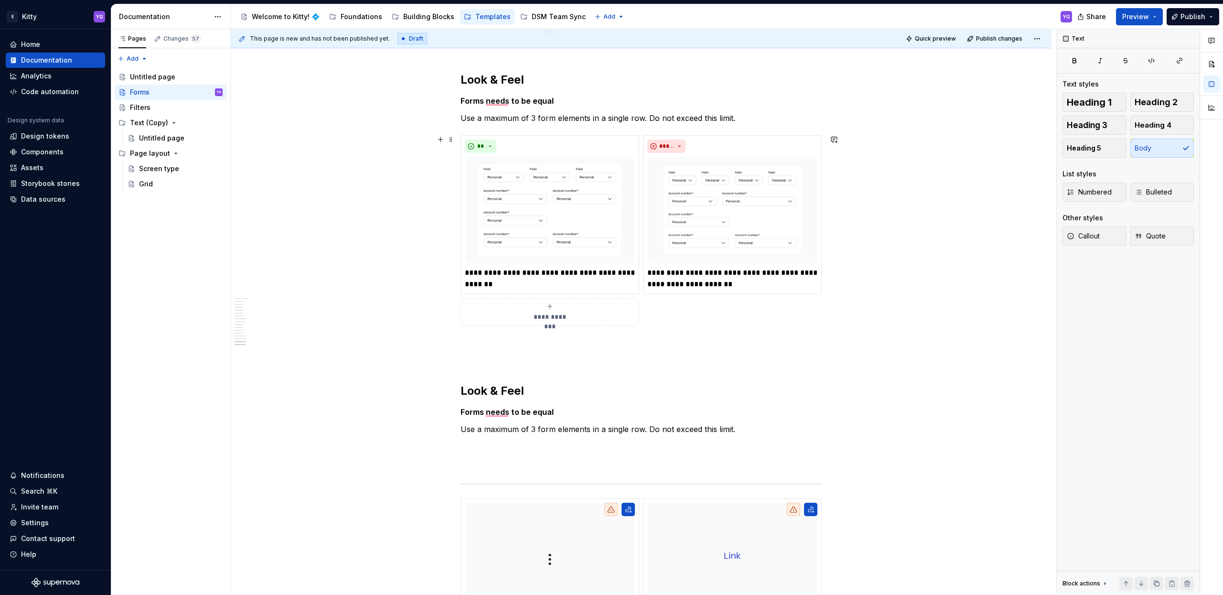
click at [760, 311] on div "**********" at bounding box center [640, 230] width 361 height 191
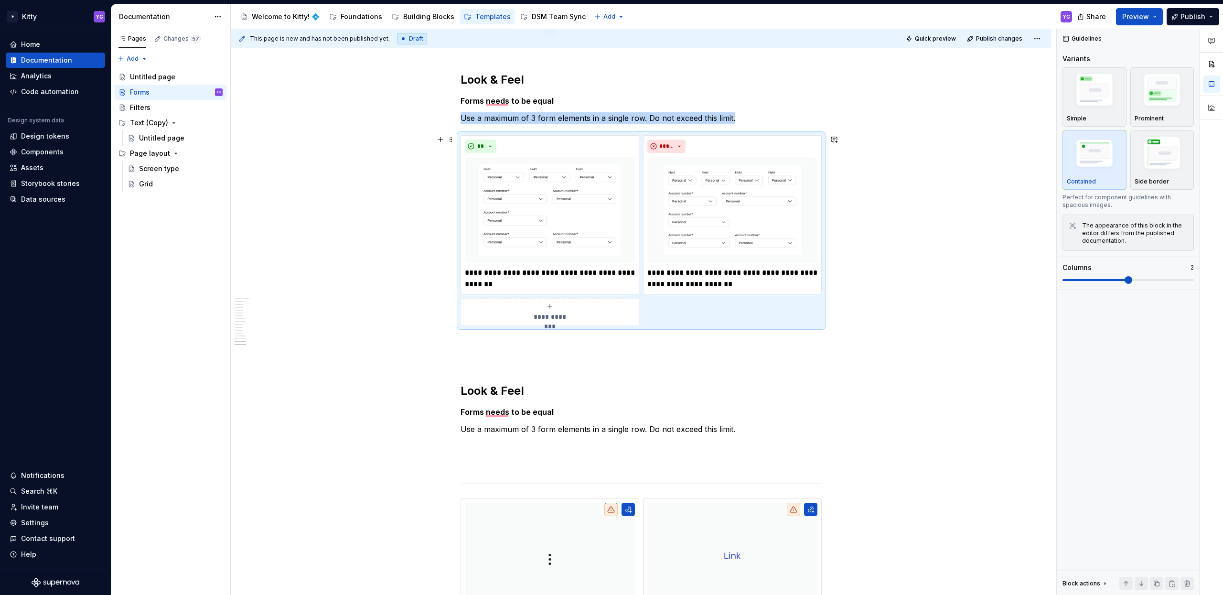
copy p "Use a maximum of 3 form elements in a single row. Do not exceed this limit."
click at [774, 427] on p "Use a maximum of 3 form elements in a single row. Do not exceed this limit." at bounding box center [640, 428] width 361 height 11
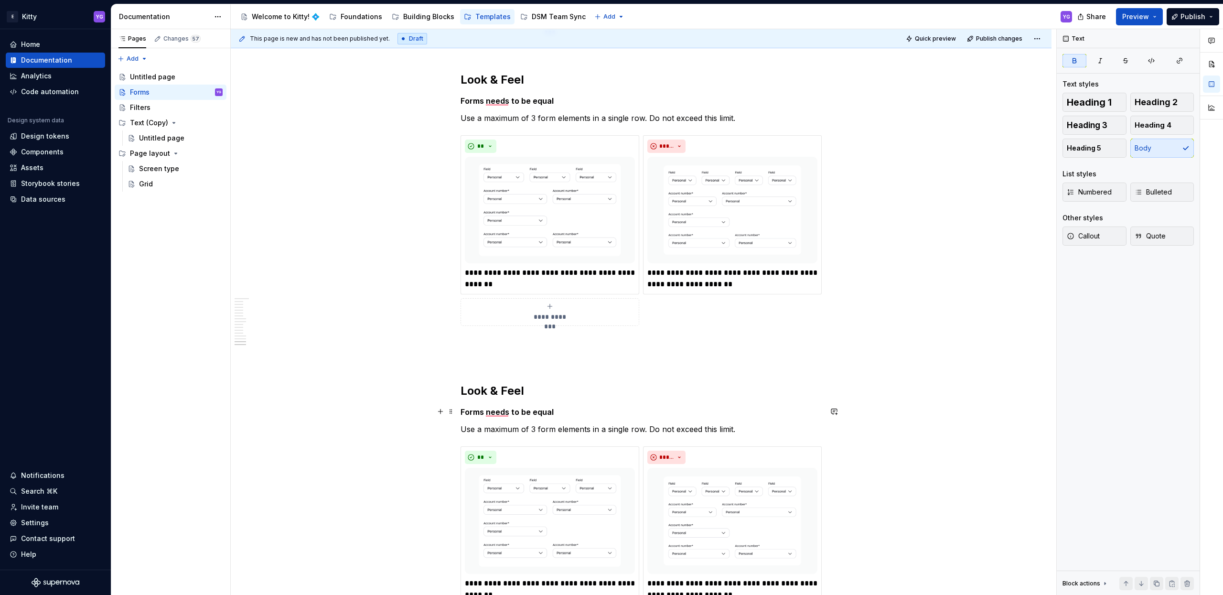
click at [538, 413] on strong "Forms needs to be equal" at bounding box center [506, 412] width 93 height 10
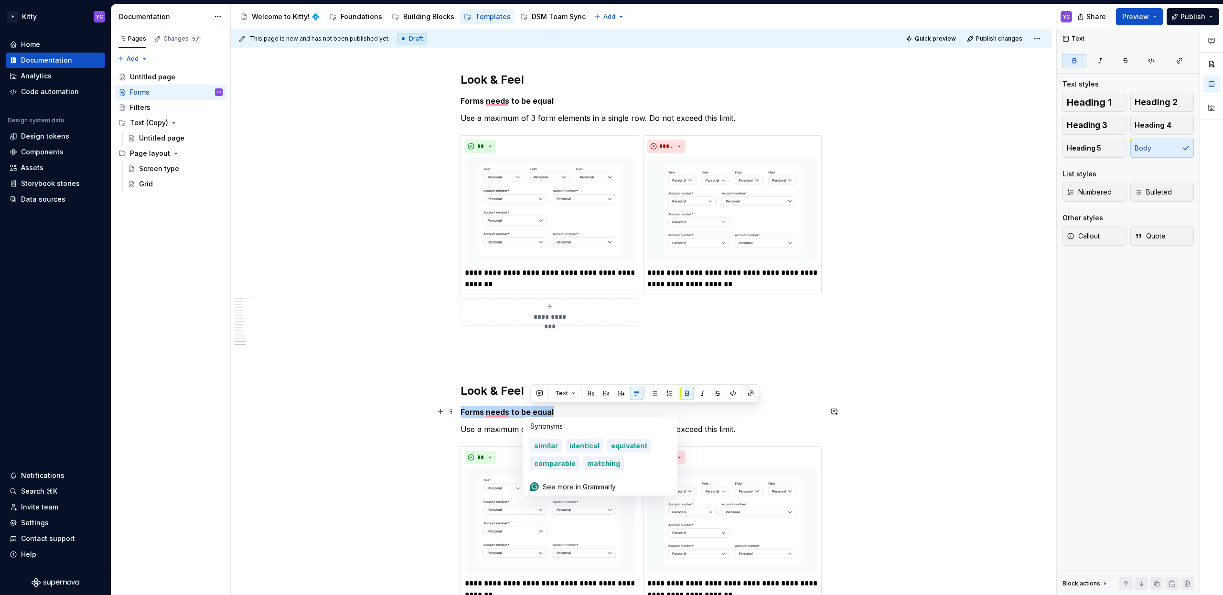
click at [538, 413] on strong "Forms needs to be equal" at bounding box center [506, 412] width 93 height 10
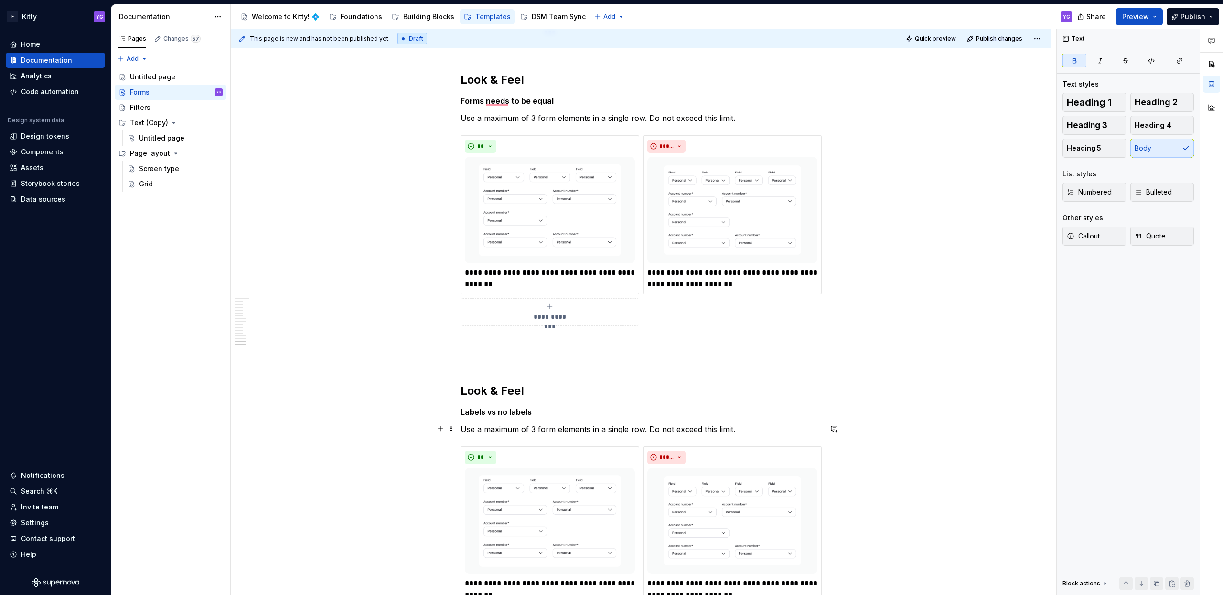
click at [544, 430] on p "Use a maximum of 3 form elements in a single row. Do not exceed this limit." at bounding box center [640, 428] width 361 height 11
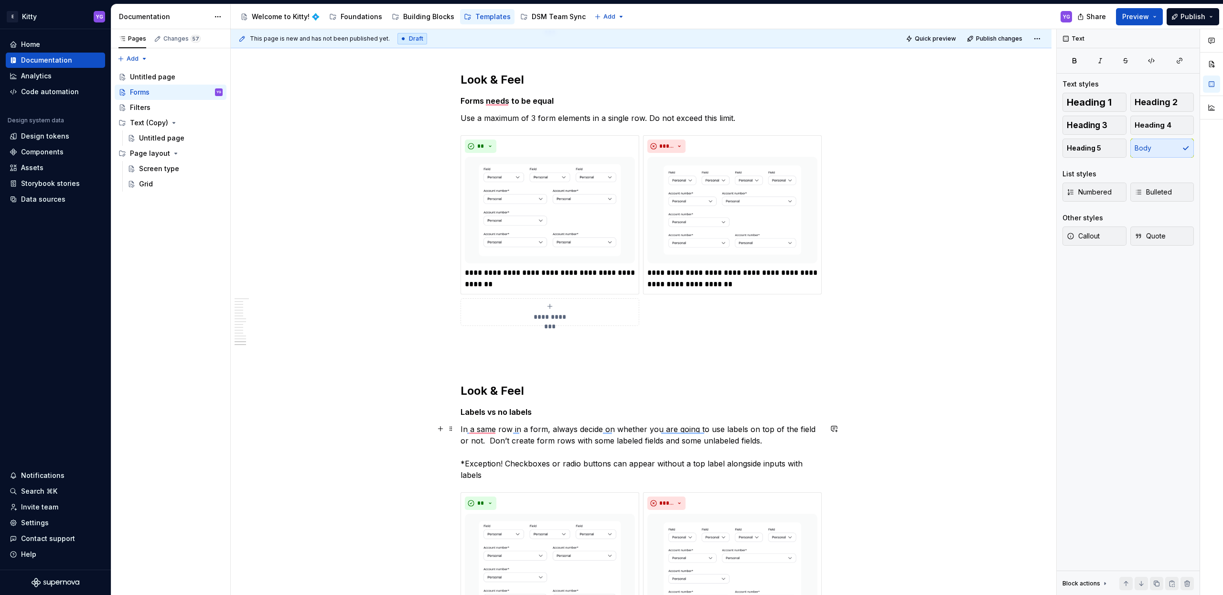
click at [520, 461] on p "In a same row in a form, always decide on whether you are going to use labels o…" at bounding box center [640, 451] width 361 height 57
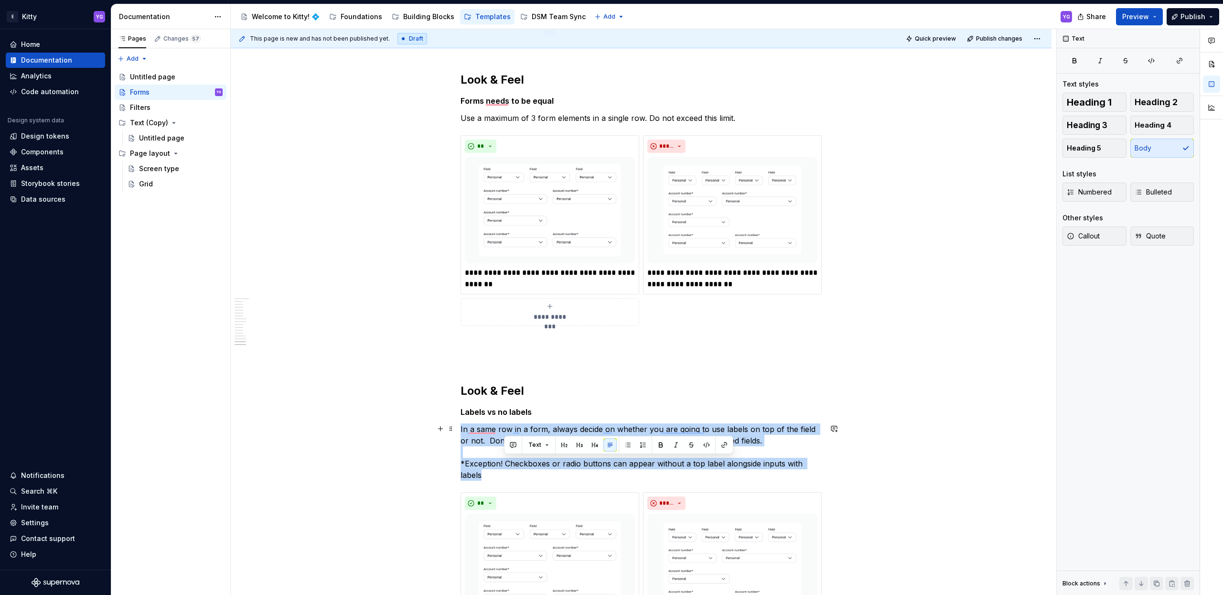
click at [520, 461] on p "In a same row in a form, always decide on whether you are going to use labels o…" at bounding box center [640, 451] width 361 height 57
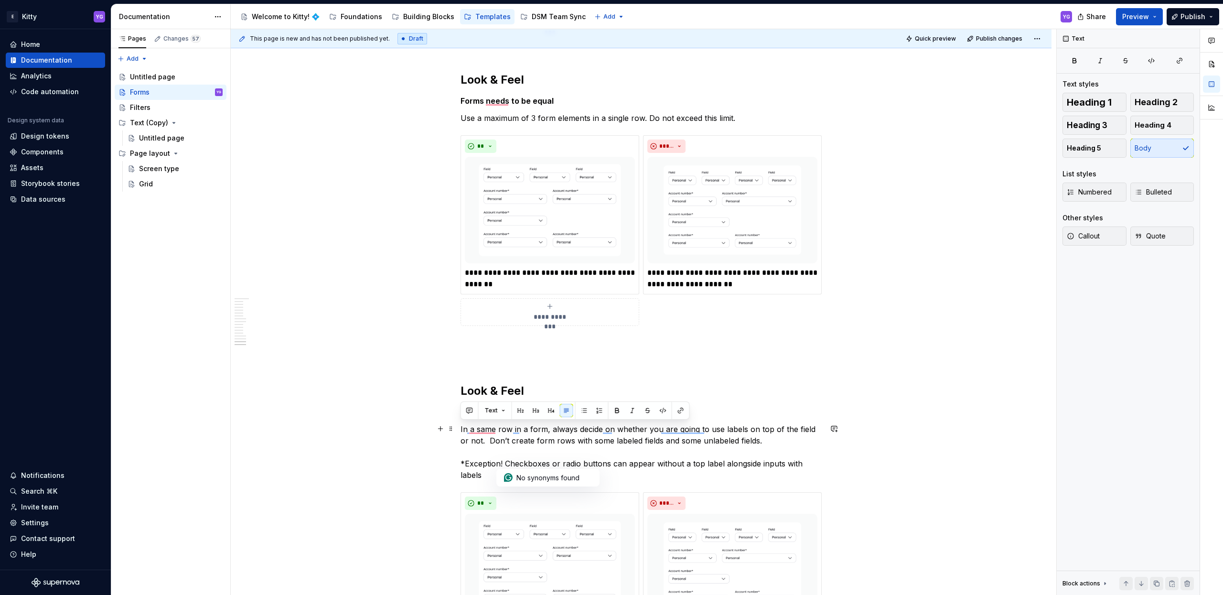
click at [516, 462] on p "In a same row in a form, always decide on whether you are going to use labels o…" at bounding box center [640, 451] width 361 height 57
click at [488, 464] on p "In a same row in a form, always decide on whether you are going to use labels o…" at bounding box center [640, 451] width 361 height 57
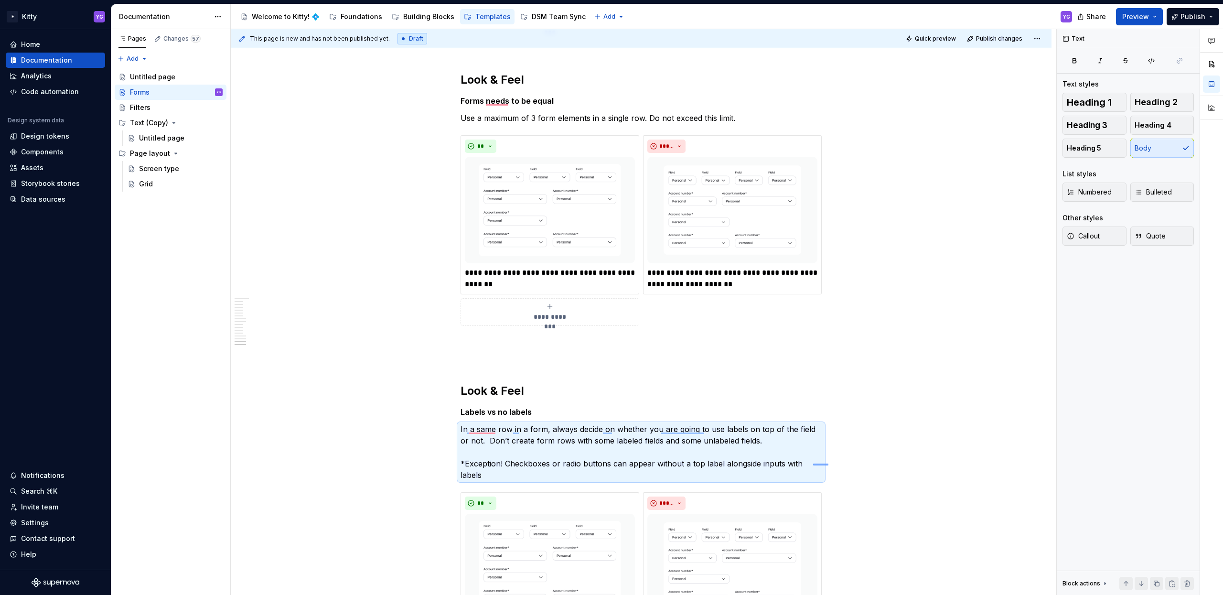
drag, startPoint x: 828, startPoint y: 463, endPoint x: 813, endPoint y: 463, distance: 15.3
click at [813, 463] on div "This page is new and has not been published yet. Draft Quick preview Publish ch…" at bounding box center [643, 312] width 825 height 566
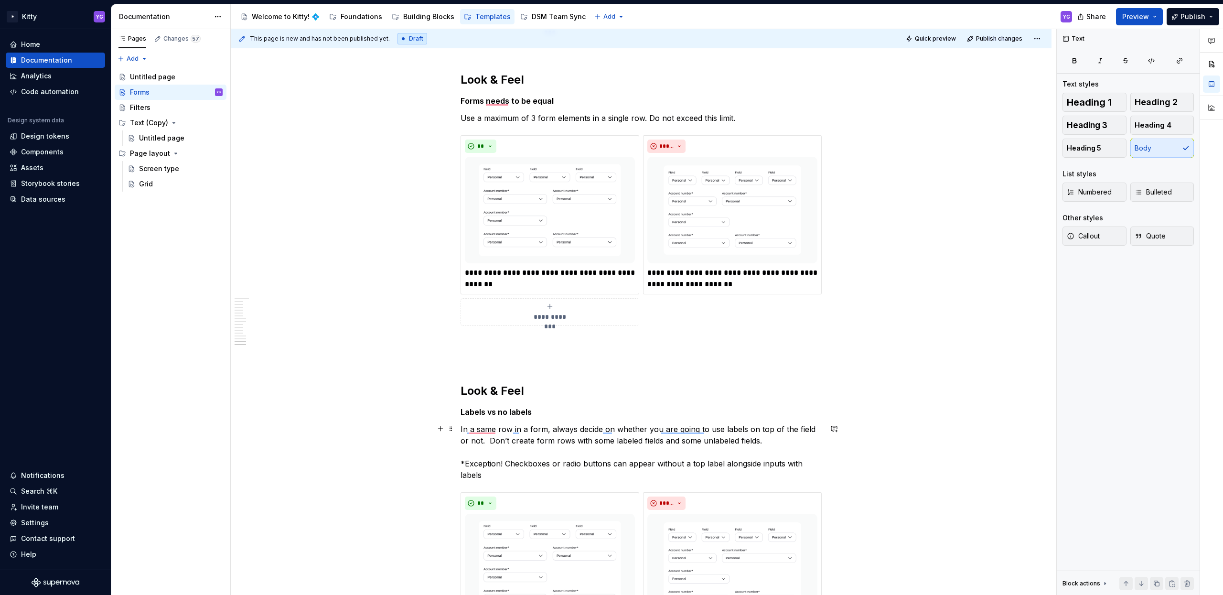
click at [813, 463] on p "In a same row in a form, always decide on whether you are going to use labels o…" at bounding box center [640, 451] width 361 height 57
click at [818, 462] on p "In a same row in a form, always decide on whether you are going to use labels o…" at bounding box center [640, 451] width 361 height 57
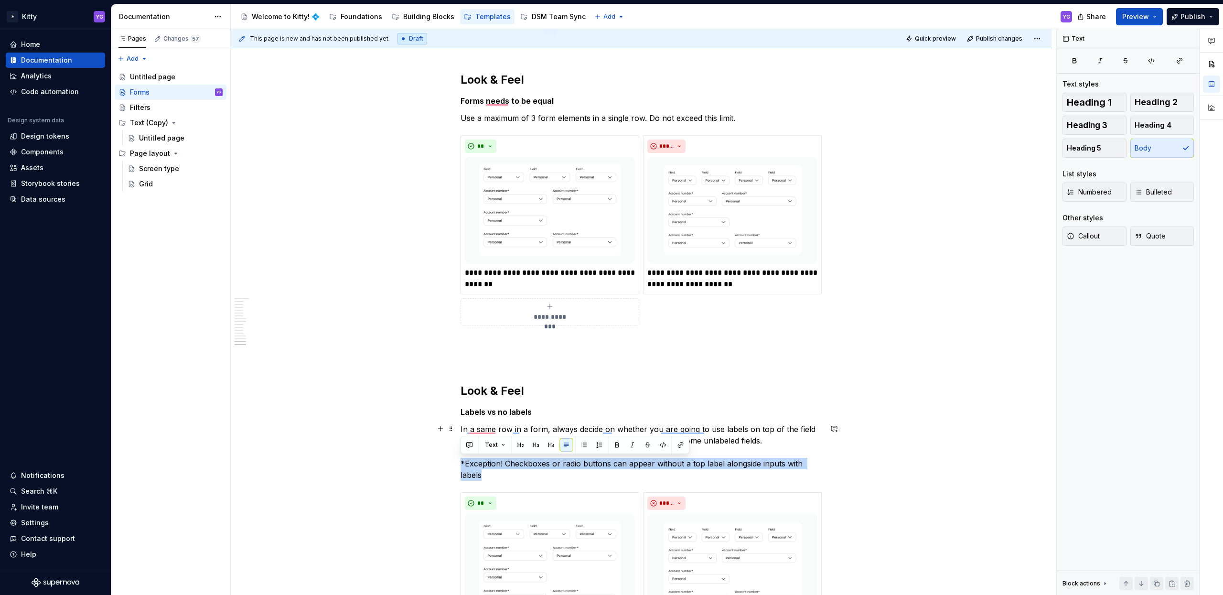
drag, startPoint x: 820, startPoint y: 462, endPoint x: 461, endPoint y: 463, distance: 359.2
click at [461, 463] on p "In a same row in a form, always decide on whether you are going to use labels o…" at bounding box center [640, 451] width 361 height 57
click at [501, 443] on button "Text" at bounding box center [494, 444] width 29 height 13
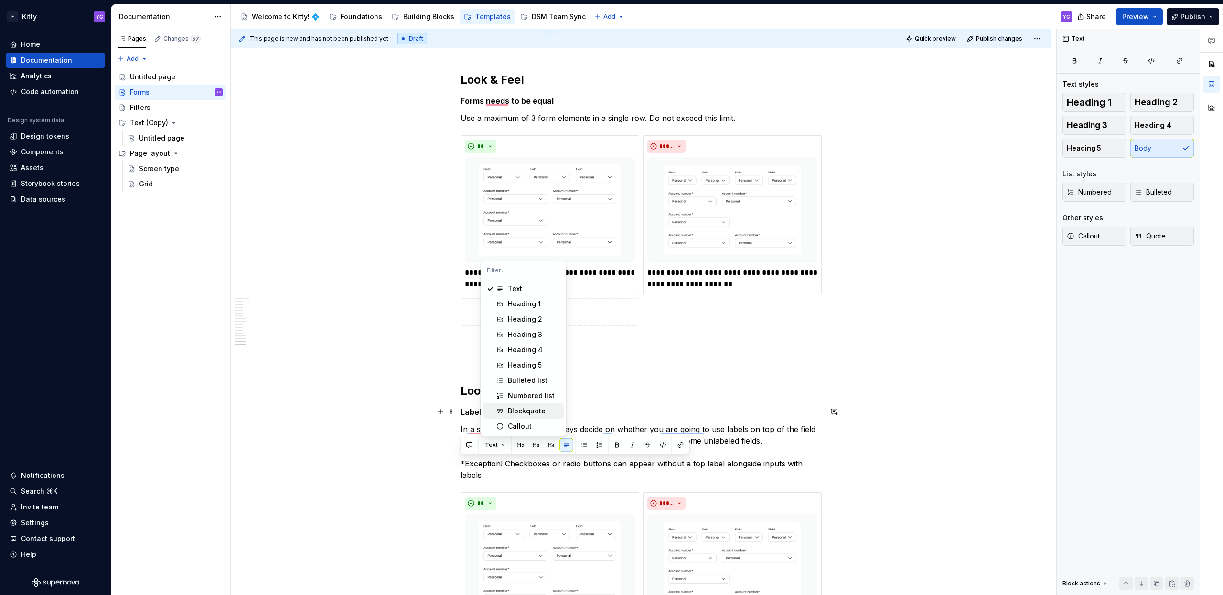
click at [513, 413] on div "Blockquote" at bounding box center [527, 411] width 38 height 10
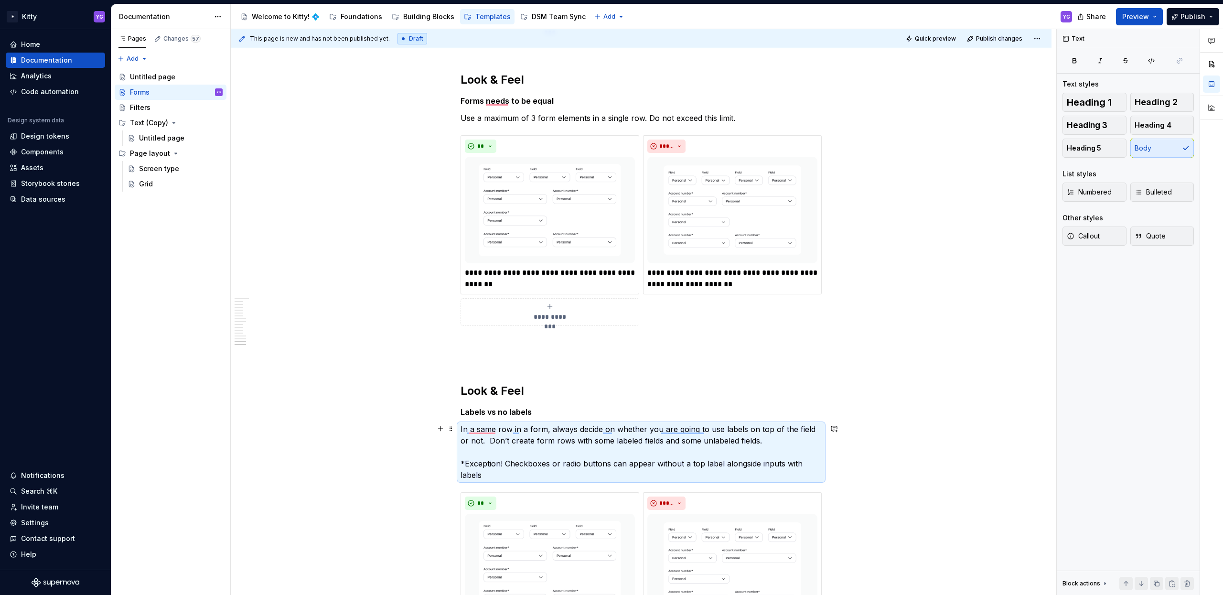
click at [504, 466] on p "In a same row in a form, always decide on whether you are going to use labels o…" at bounding box center [640, 451] width 361 height 57
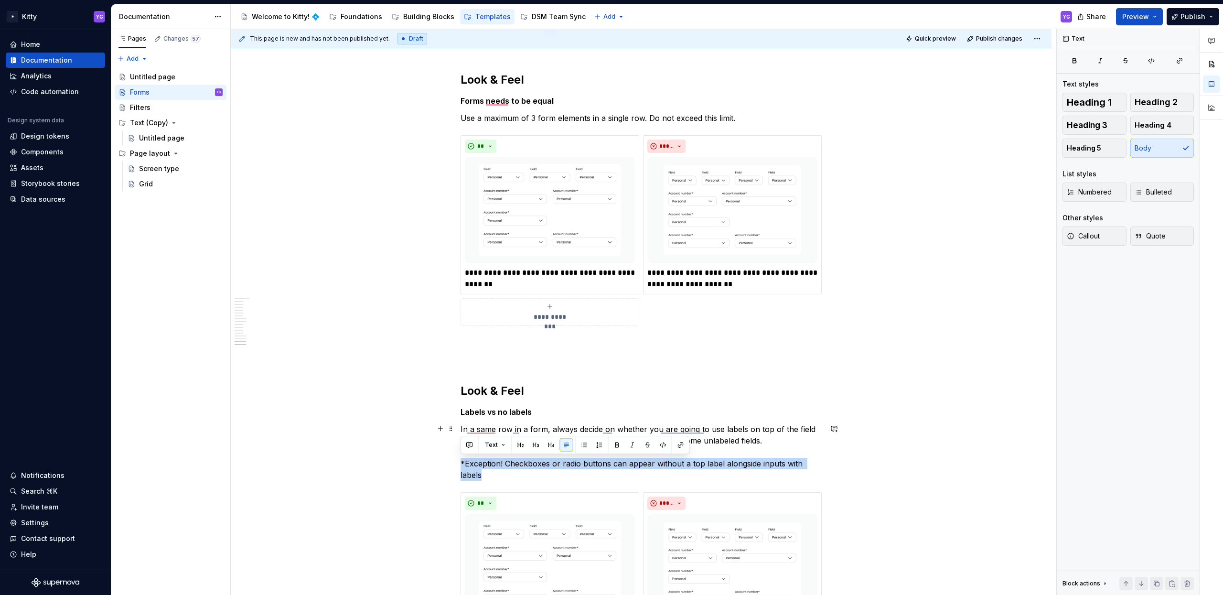
drag, startPoint x: 462, startPoint y: 459, endPoint x: 830, endPoint y: 463, distance: 368.3
click at [615, 440] on button "button" at bounding box center [616, 444] width 13 height 13
click at [604, 467] on p "In a same row in a form, always decide on whether you are going to use labels o…" at bounding box center [640, 451] width 361 height 57
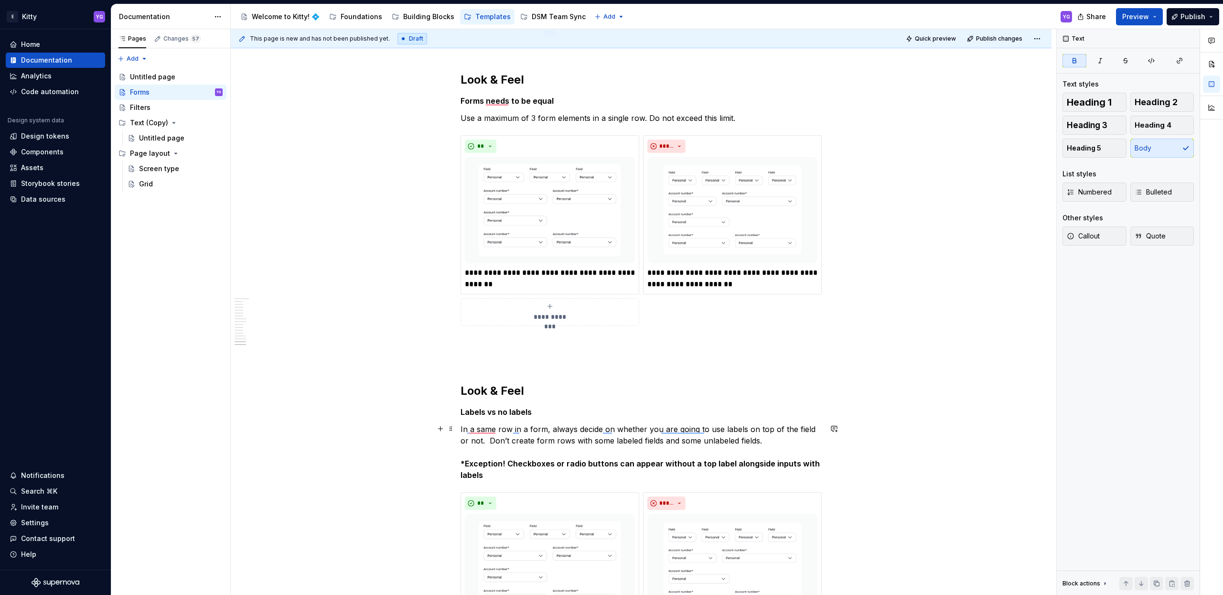
click at [535, 477] on p "In a same row in a form, always decide on whether you are going to use labels o…" at bounding box center [640, 451] width 361 height 57
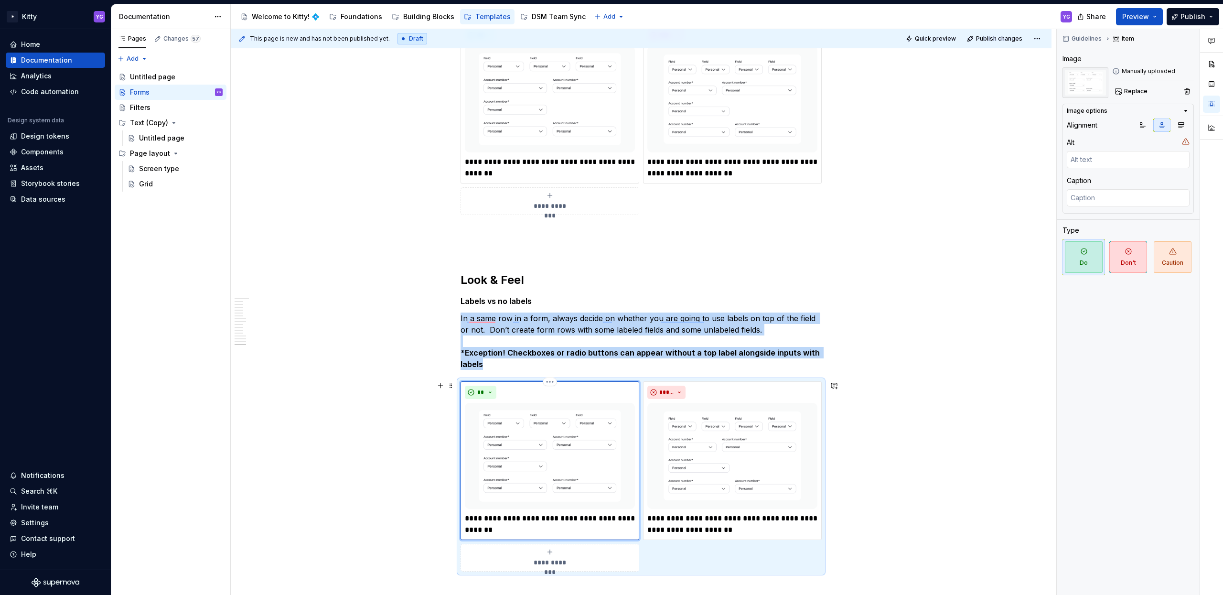
click at [572, 471] on img "To enrich screen reader interactions, please activate Accessibility in Grammarl…" at bounding box center [550, 456] width 170 height 107
click at [1135, 93] on span "Replace" at bounding box center [1135, 91] width 23 height 8
click at [514, 526] on p "**********" at bounding box center [550, 524] width 170 height 23
click at [489, 526] on p "**********" at bounding box center [550, 524] width 170 height 23
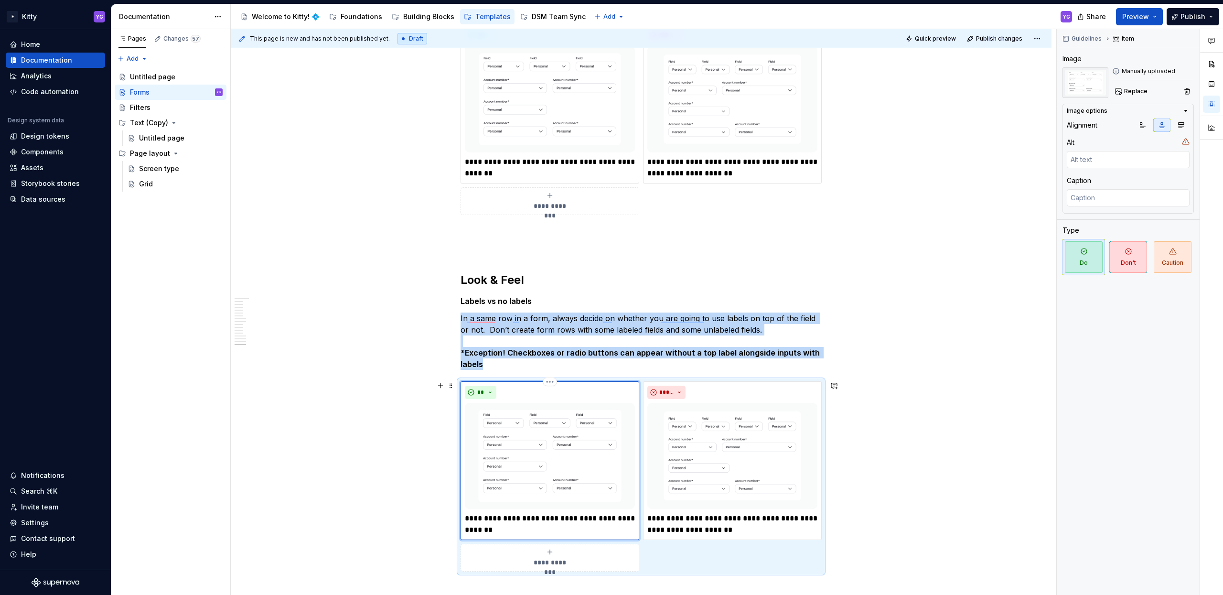
click at [489, 526] on p "**********" at bounding box center [550, 524] width 170 height 23
click at [482, 522] on p "**********" at bounding box center [550, 524] width 170 height 23
click at [507, 469] on img "To enrich screen reader interactions, please activate Accessibility in Grammarl…" at bounding box center [550, 456] width 170 height 107
click at [686, 452] on img "To enrich screen reader interactions, please activate Accessibility in Grammarl…" at bounding box center [732, 456] width 170 height 107
click at [579, 316] on p "In a same row in a form, always decide on whether you are going to use labels o…" at bounding box center [640, 340] width 361 height 57
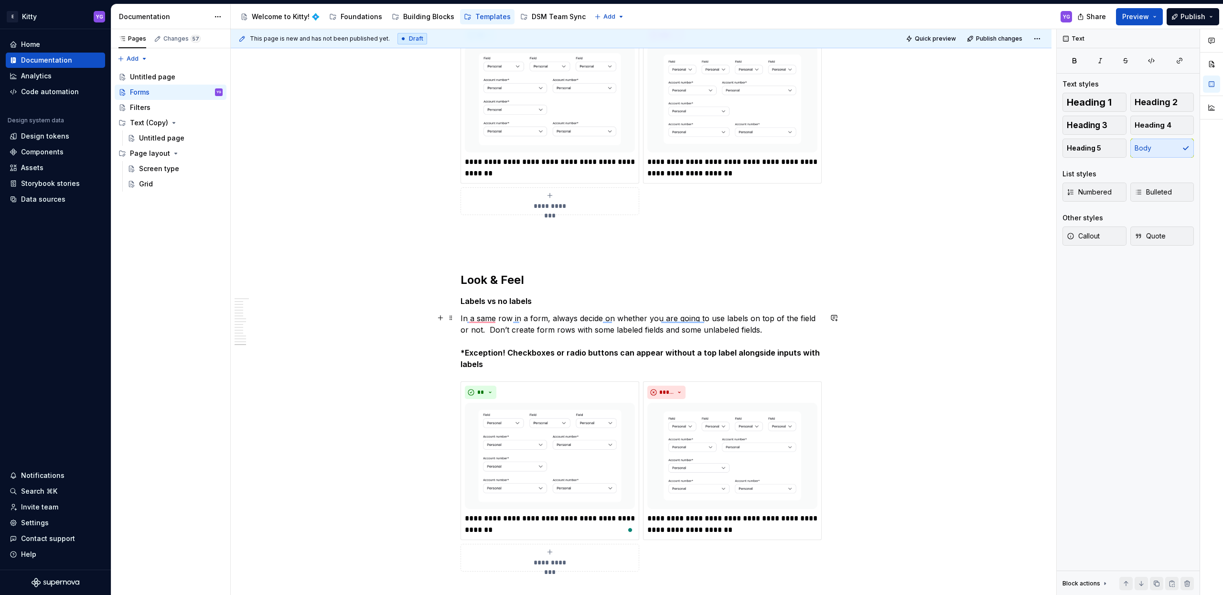
click at [543, 320] on p "In a same row in a form, always decide on whether you are going to use labels o…" at bounding box center [640, 340] width 361 height 57
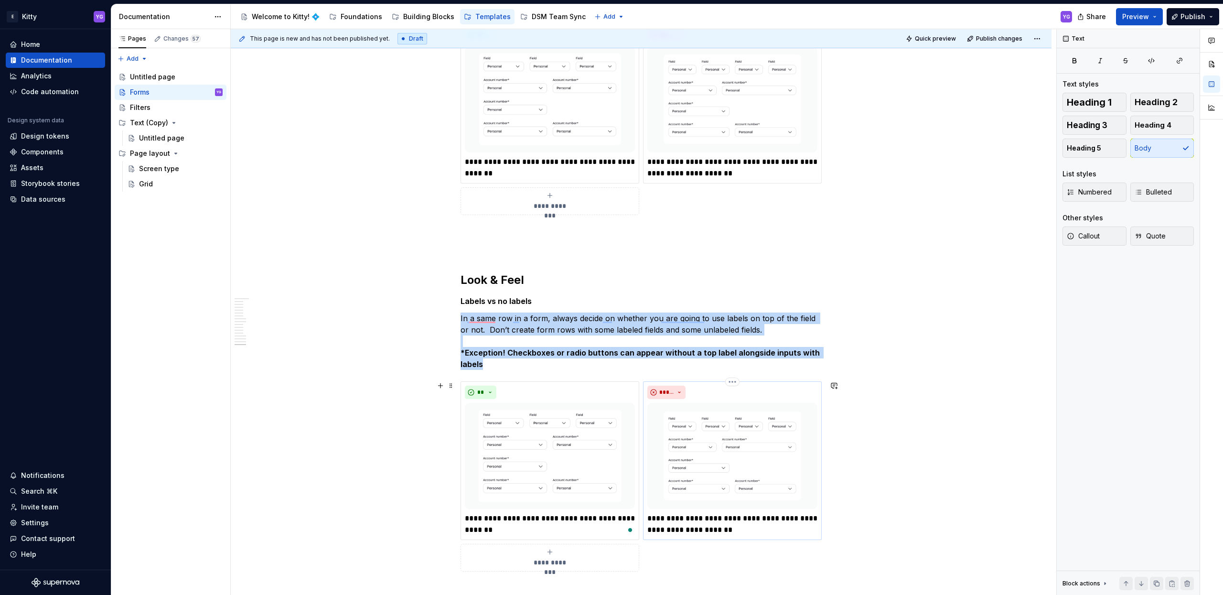
click at [678, 417] on img "To enrich screen reader interactions, please activate Accessibility in Grammarl…" at bounding box center [732, 456] width 170 height 107
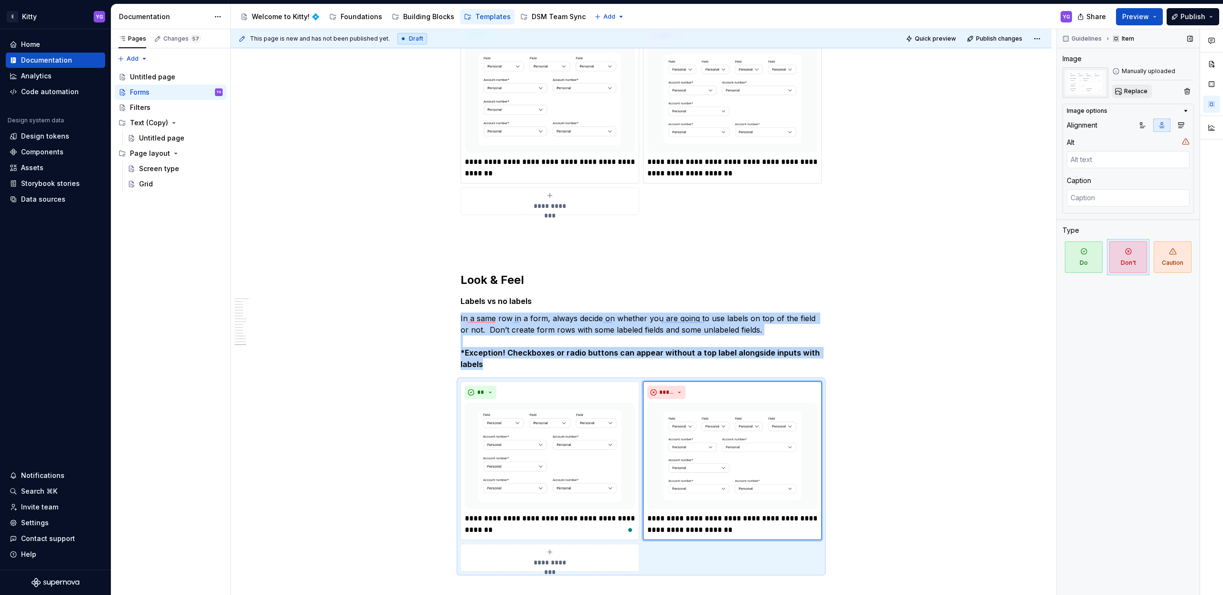
click at [1124, 94] on span "Replace" at bounding box center [1135, 91] width 23 height 8
click at [1125, 93] on span "Replace" at bounding box center [1135, 91] width 23 height 8
click at [545, 525] on p "**********" at bounding box center [550, 524] width 170 height 23
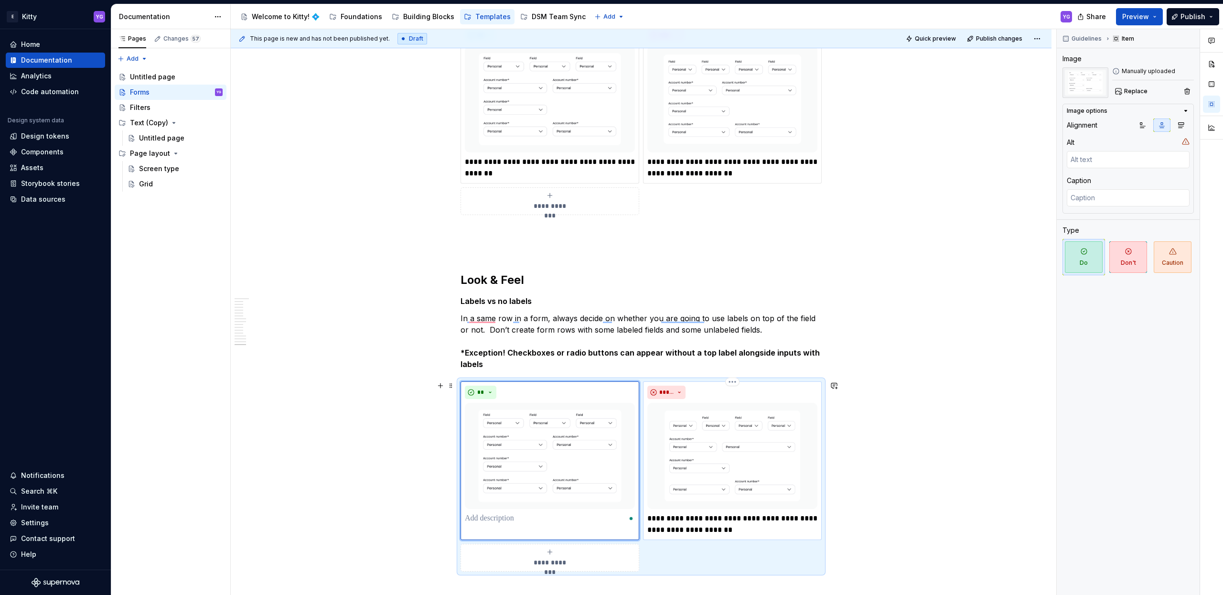
click at [730, 526] on p "**********" at bounding box center [732, 524] width 170 height 23
click at [726, 531] on p "**********" at bounding box center [732, 524] width 170 height 23
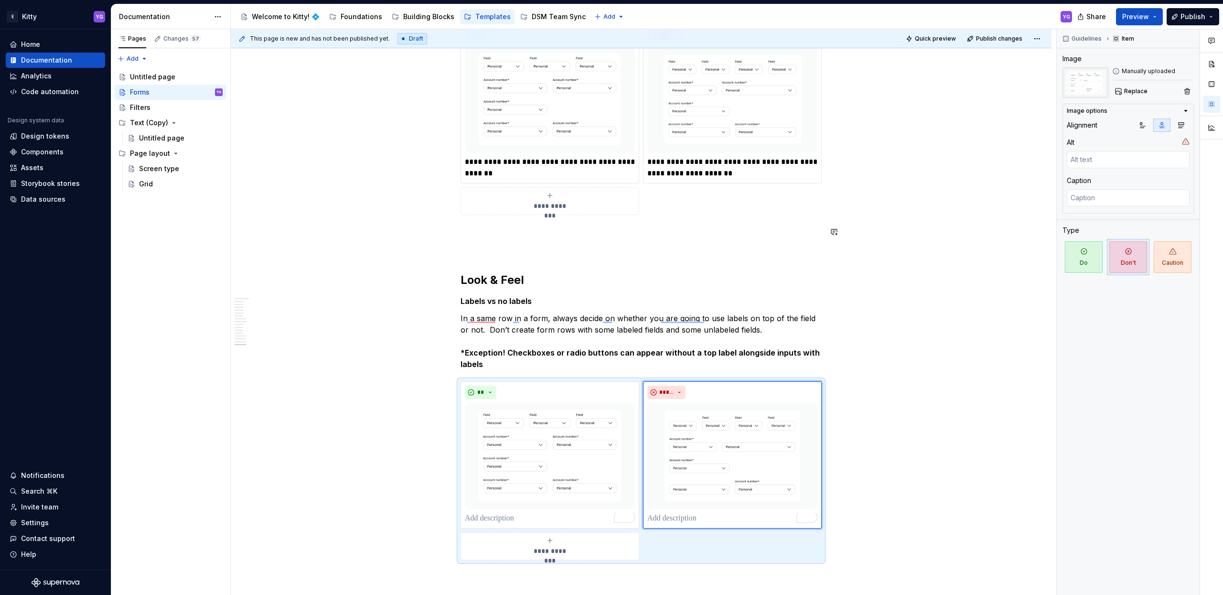
scroll to position [4825, 0]
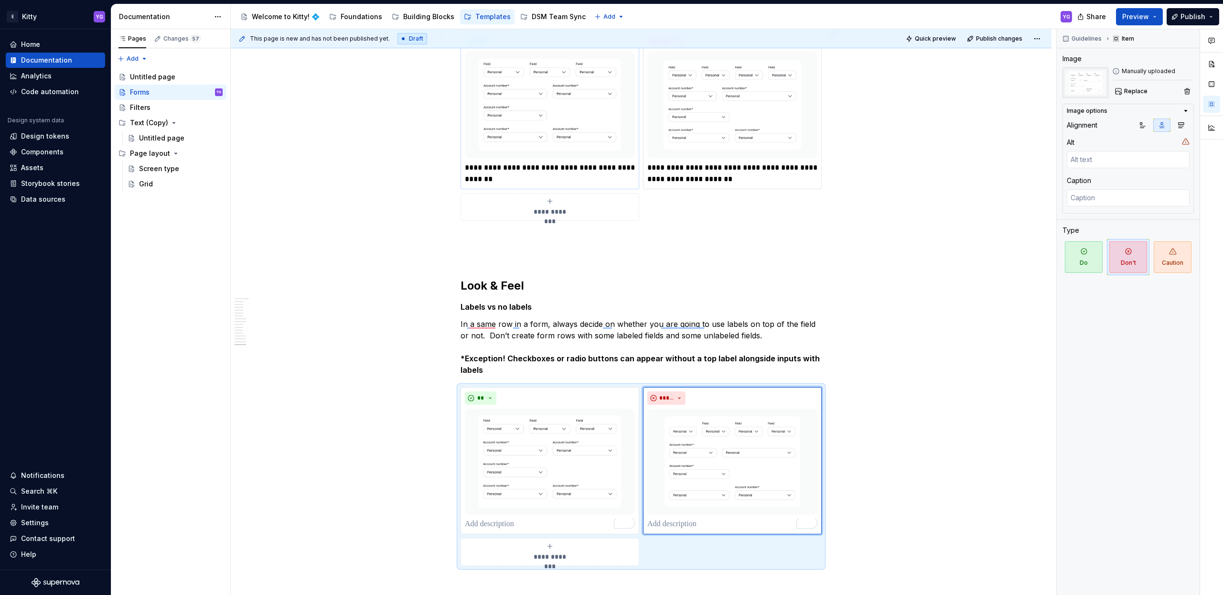
click at [481, 174] on p "**********" at bounding box center [550, 173] width 170 height 23
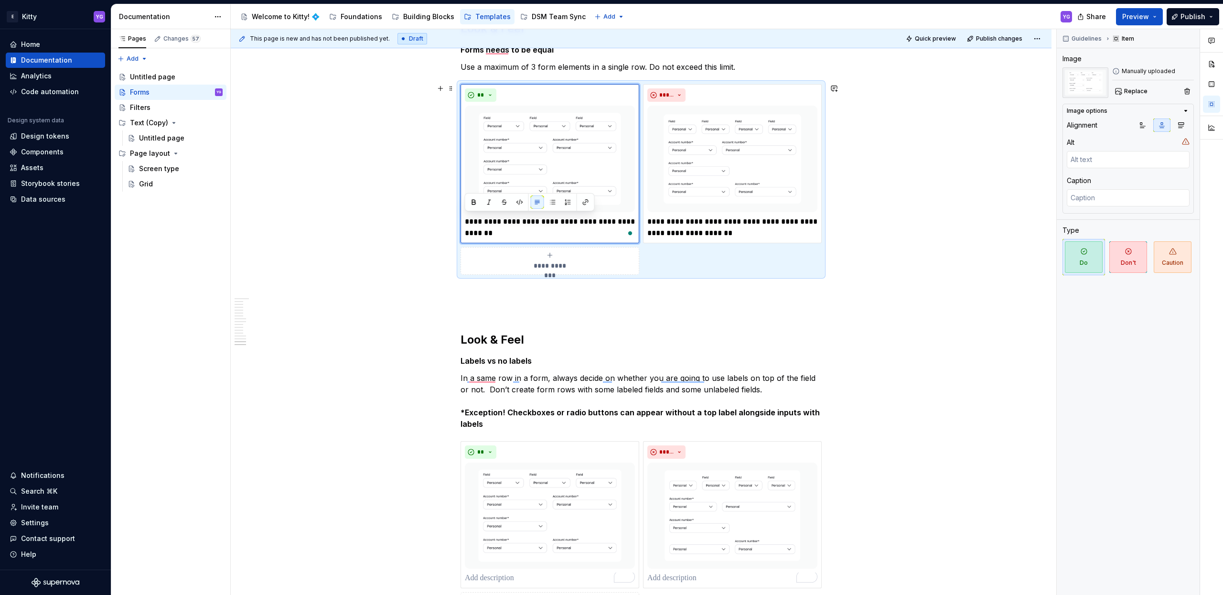
scroll to position [4771, 0]
click at [702, 232] on p "**********" at bounding box center [732, 227] width 170 height 23
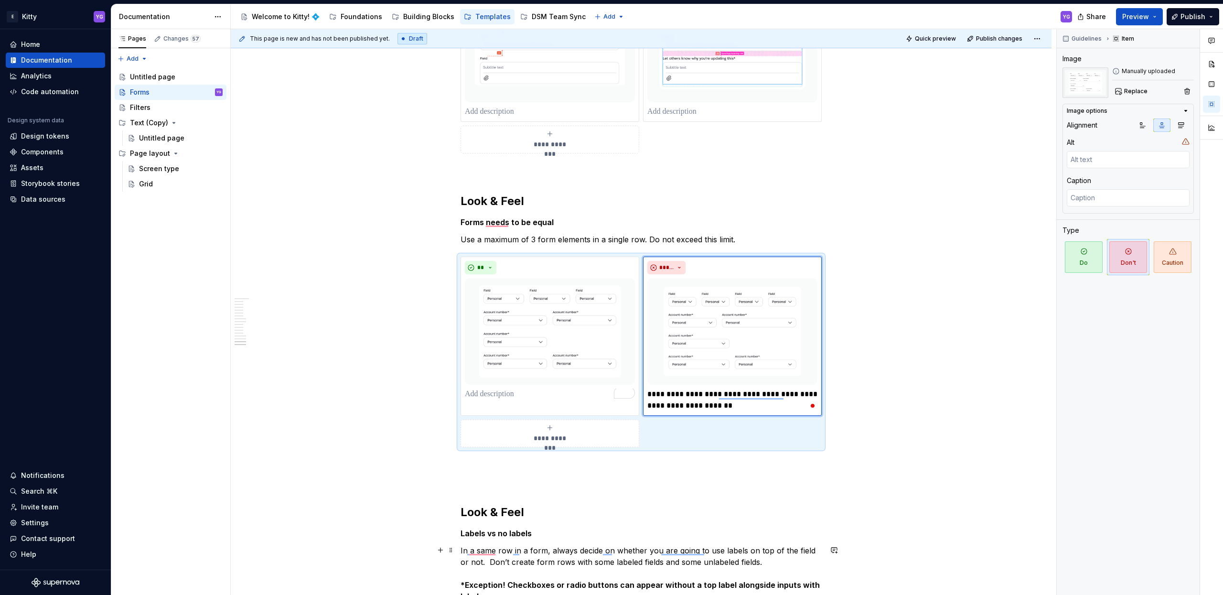
scroll to position [4598, 0]
type textarea "*"
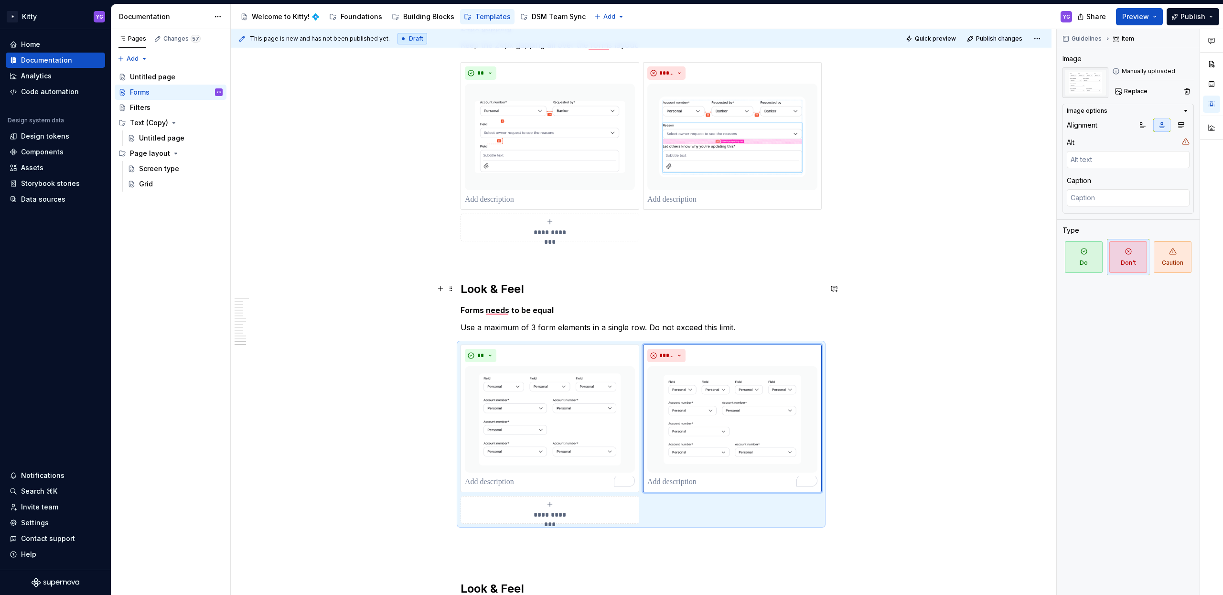
scroll to position [4601, 0]
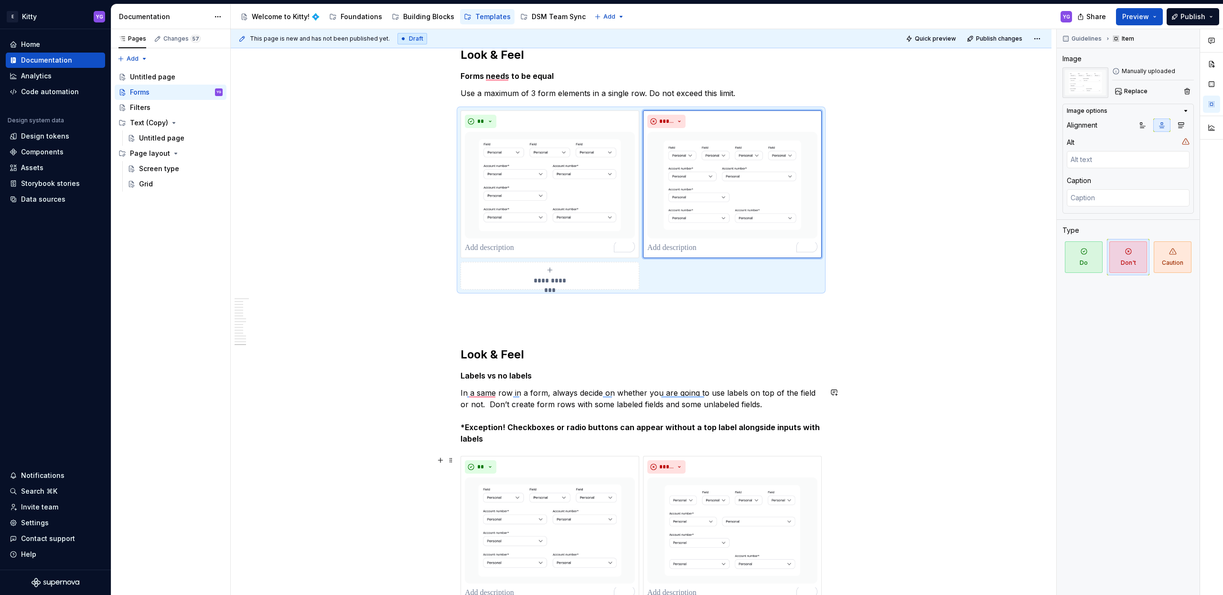
scroll to position [4931, 0]
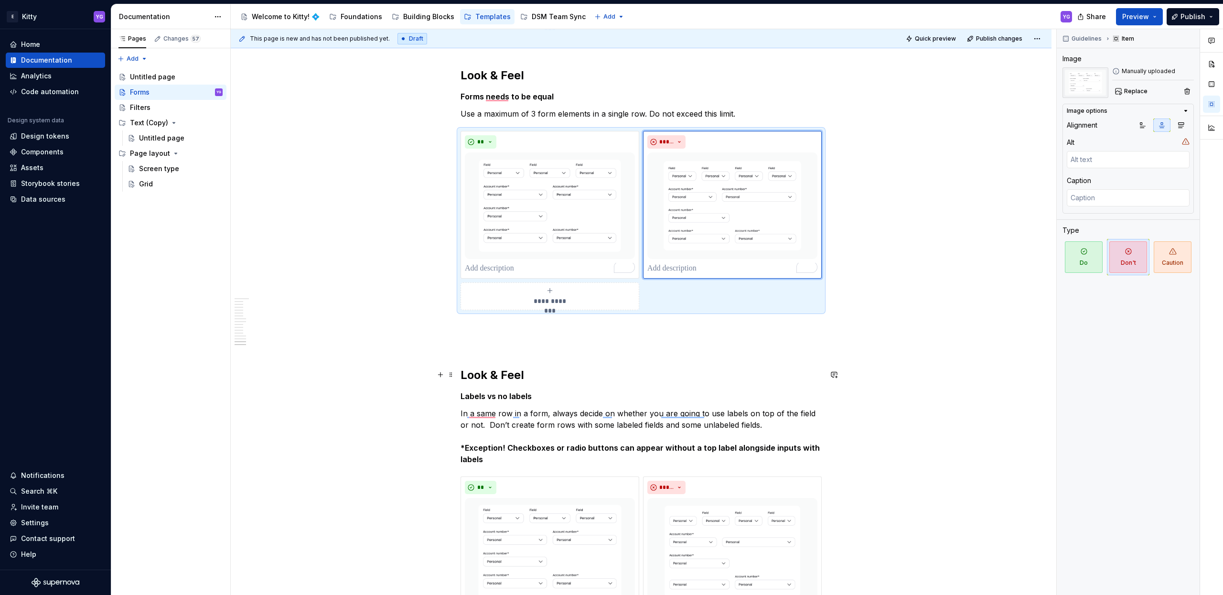
click at [536, 375] on h2 "Look & Feel" at bounding box center [640, 374] width 361 height 15
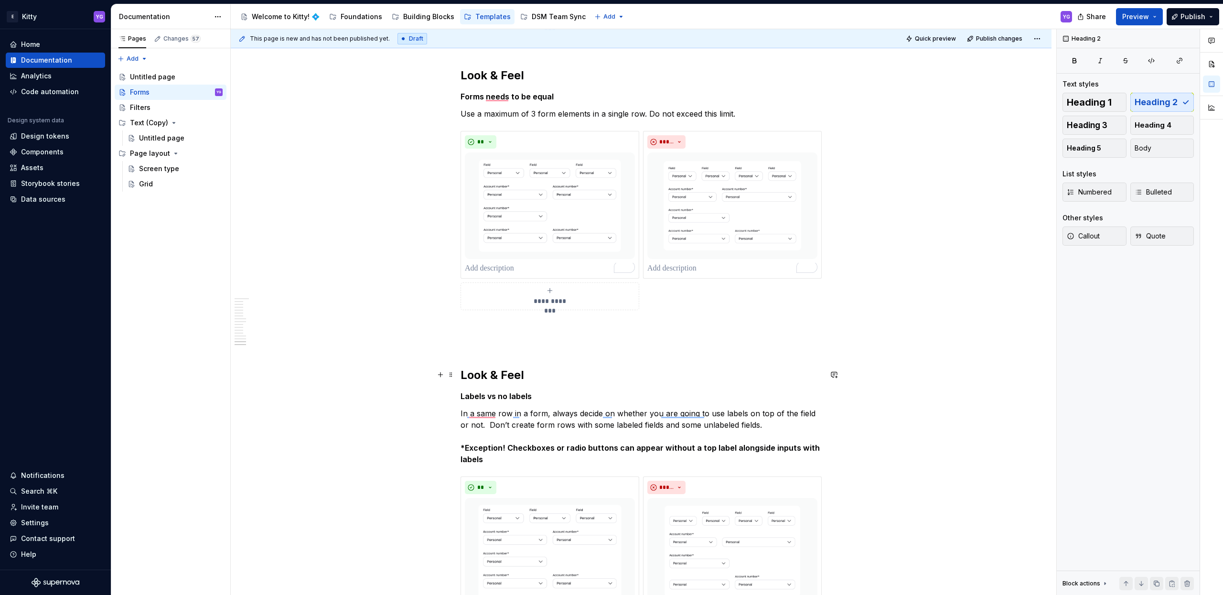
click at [536, 375] on h2 "Look & Feel" at bounding box center [640, 374] width 361 height 15
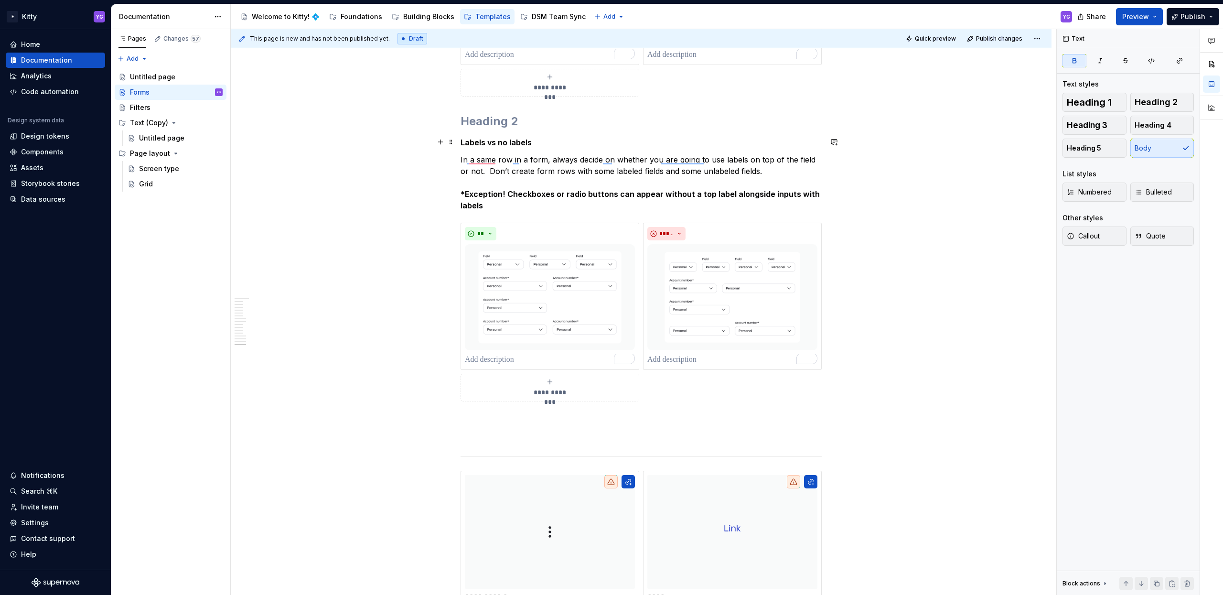
click at [505, 142] on strong "Labels vs no labels" at bounding box center [495, 143] width 71 height 10
drag, startPoint x: 505, startPoint y: 142, endPoint x: 516, endPoint y: 190, distance: 49.5
click at [499, 200] on p "In a same row in a form, always decide on whether you are going to use labels o…" at bounding box center [640, 182] width 361 height 57
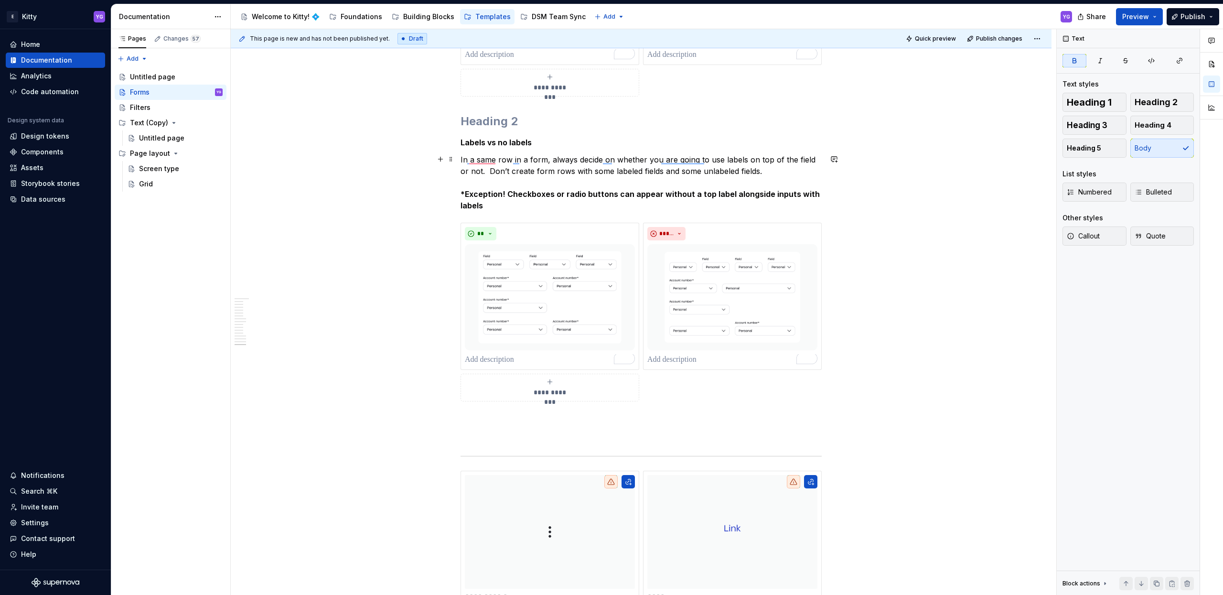
click at [496, 202] on p "In a same row in a form, always decide on whether you are going to use labels o…" at bounding box center [640, 182] width 361 height 57
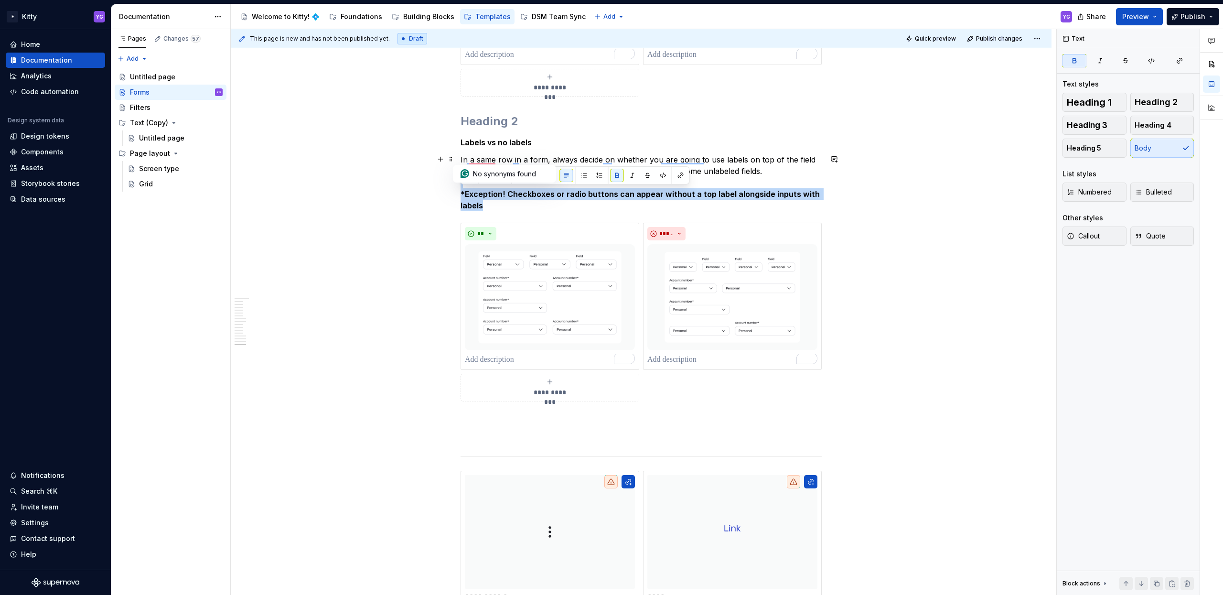
drag, startPoint x: 496, startPoint y: 202, endPoint x: 487, endPoint y: 202, distance: 9.6
click at [487, 202] on p "In a same row in a form, always decide on whether you are going to use labels o…" at bounding box center [640, 182] width 361 height 57
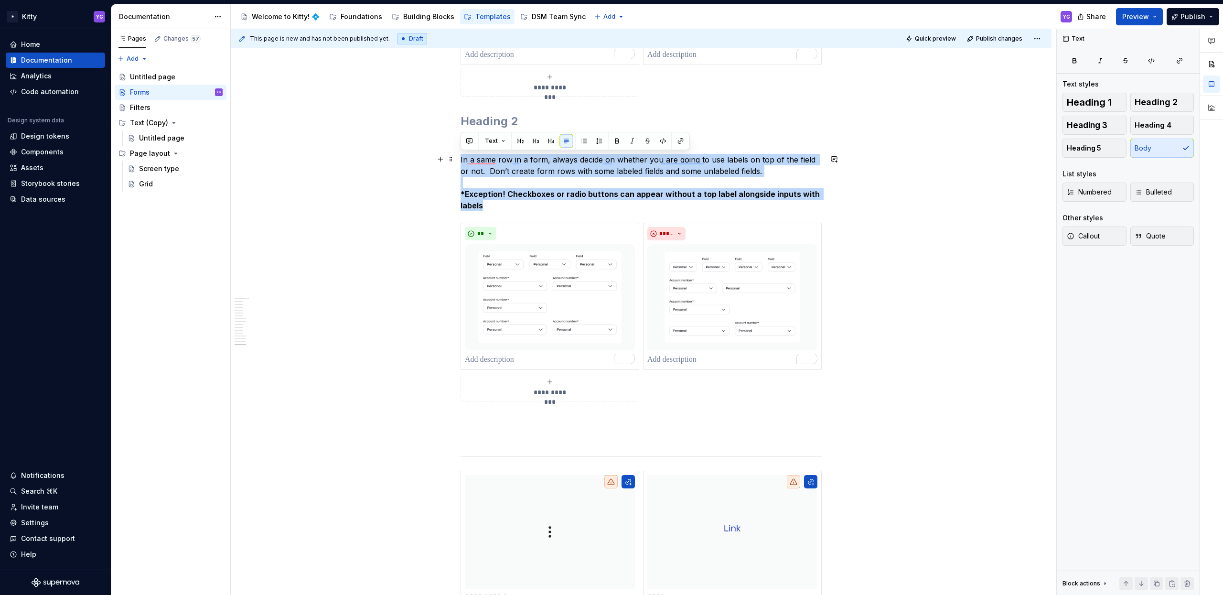
click at [487, 202] on p "In a same row in a form, always decide on whether you are going to use labels o…" at bounding box center [640, 182] width 361 height 57
copy p "In a same row in a form, always decide on whether you are going to use labels o…"
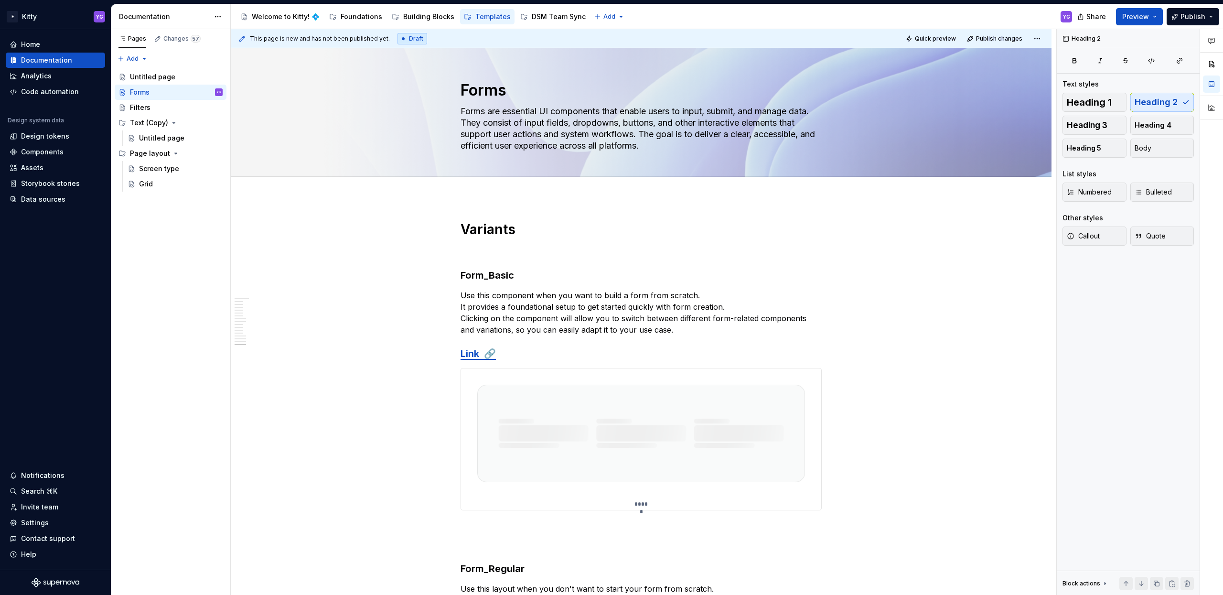
scroll to position [4937, 0]
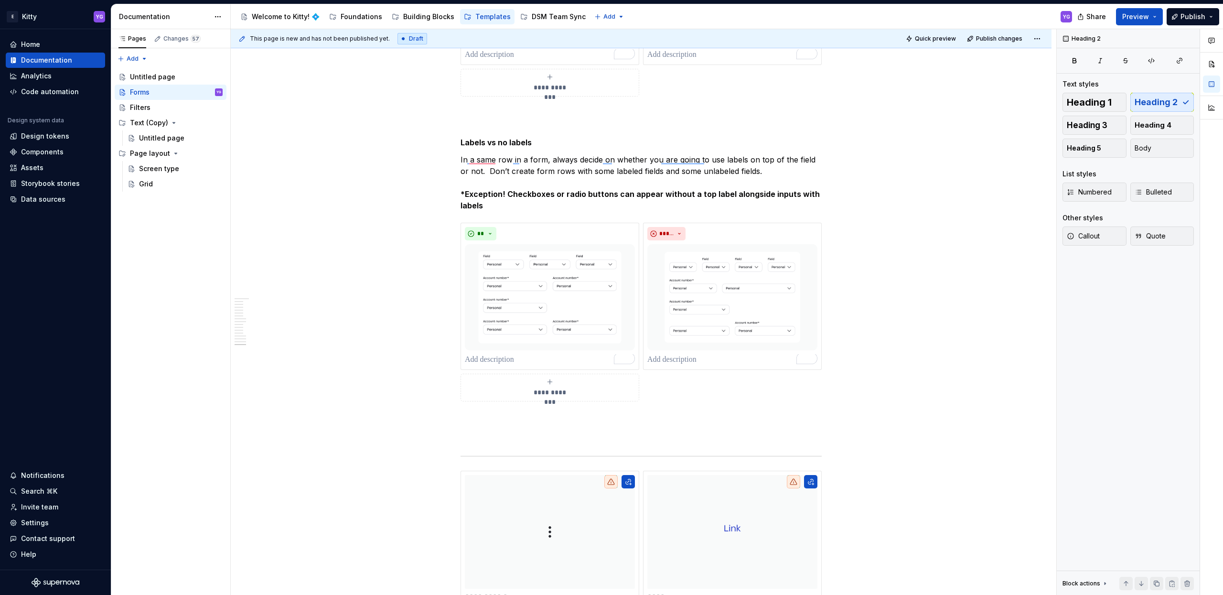
drag, startPoint x: 1099, startPoint y: 14, endPoint x: 1022, endPoint y: 10, distance: 77.0
click at [1022, 10] on div "Documentation Accessibility guide for tree Page tree. Navigate the tree with th…" at bounding box center [666, 16] width 1111 height 25
click at [1026, 20] on div "Accessibility guide for tree Page tree. Navigate the tree with the arrow keys. …" at bounding box center [655, 16] width 849 height 25
click at [530, 146] on p "Labels vs no labels" at bounding box center [640, 142] width 361 height 11
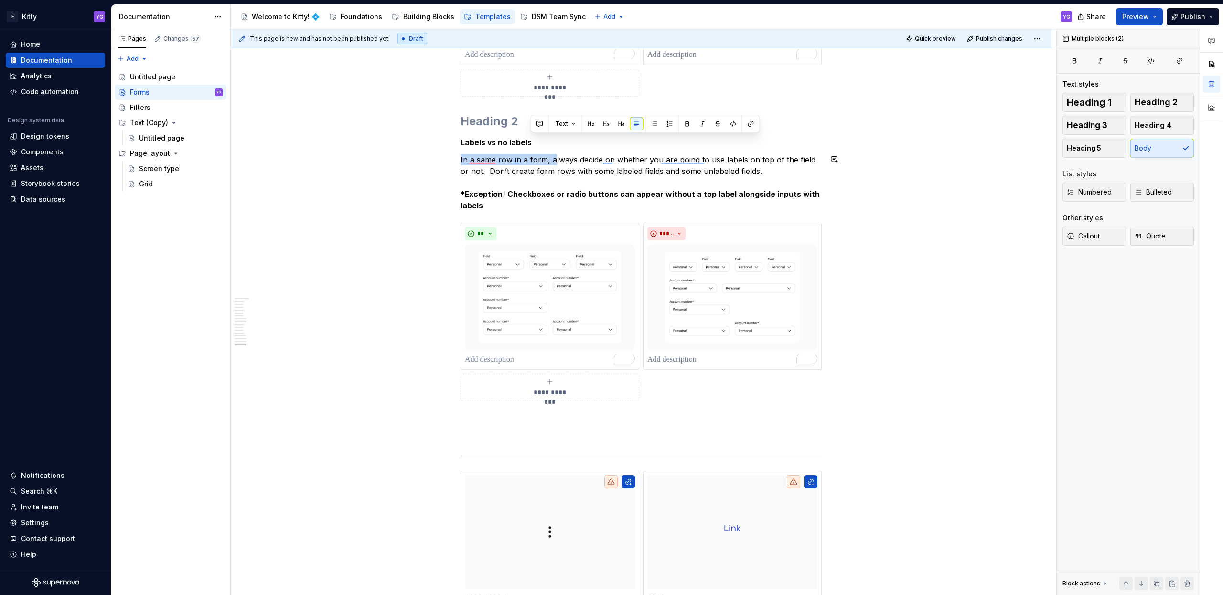
click at [552, 160] on p "In a same row in a form, always decide on whether you are going to use labels o…" at bounding box center [640, 182] width 361 height 57
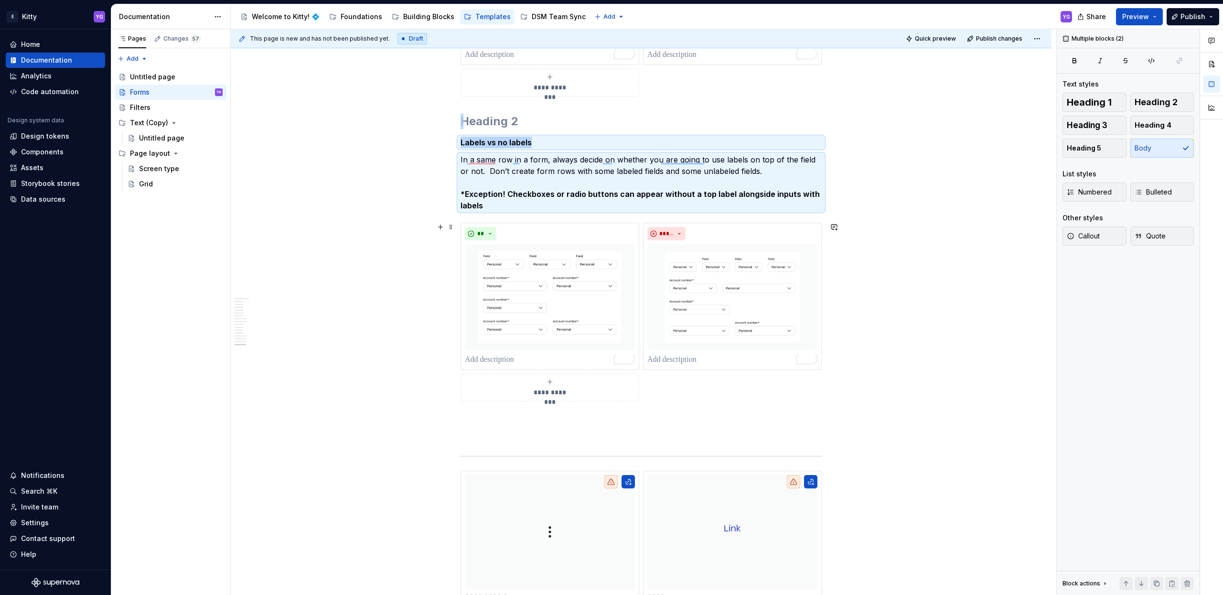
click at [672, 386] on div "**********" at bounding box center [640, 312] width 361 height 179
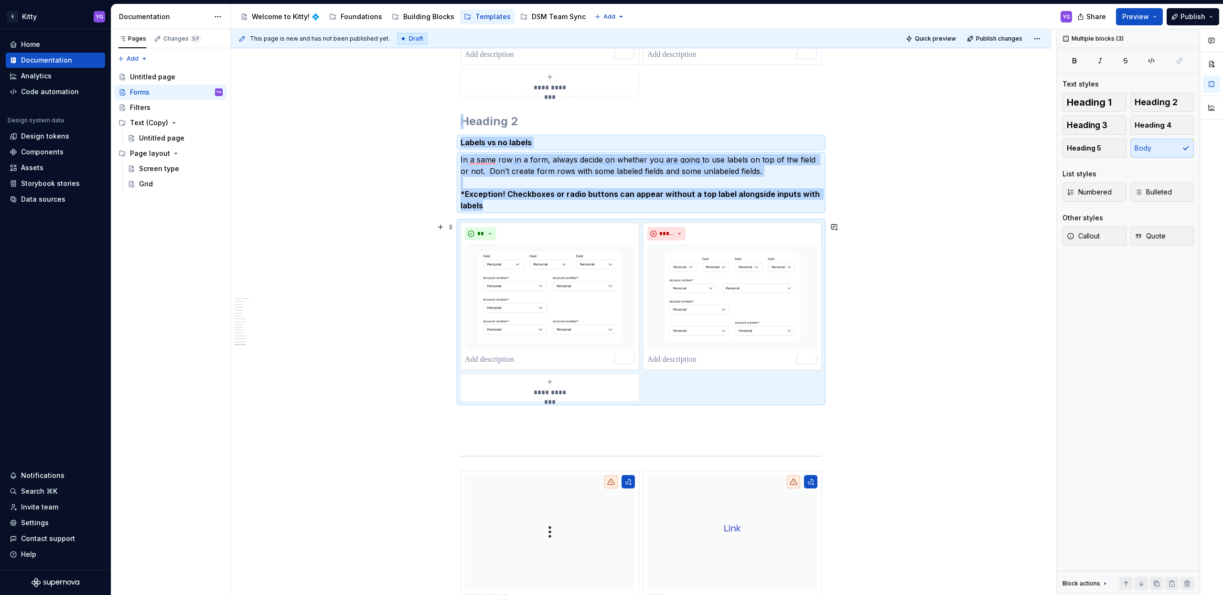
copy div "Labels vs no labels In a same row in a form, always decide on whether you are g…"
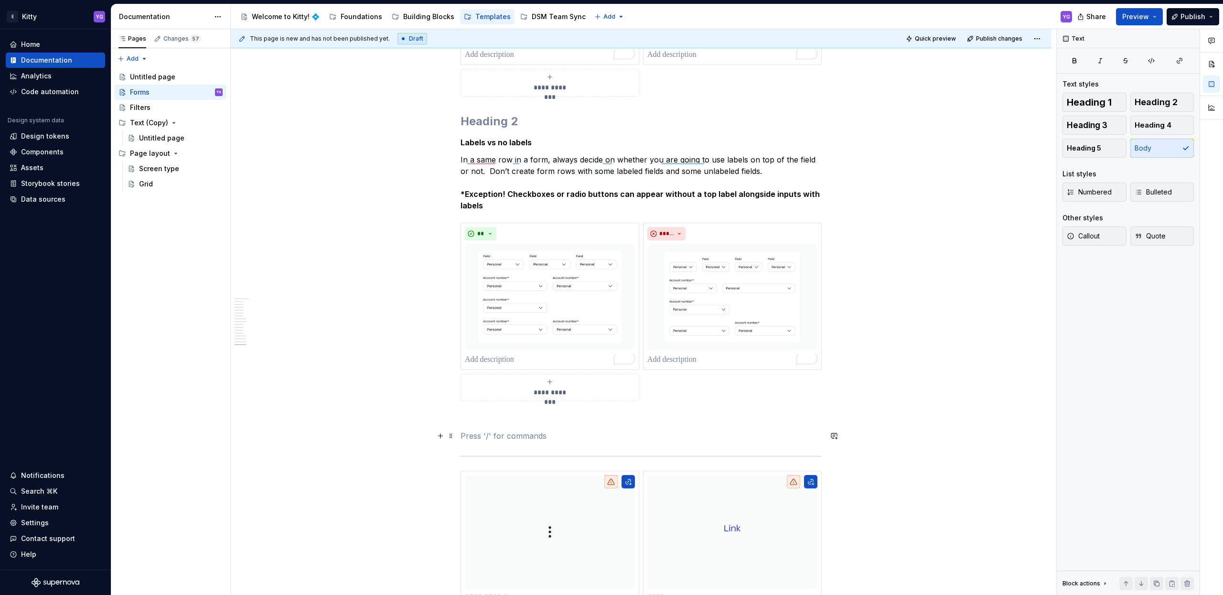
click at [608, 435] on p "To enrich screen reader interactions, please activate Accessibility in Grammarl…" at bounding box center [640, 435] width 361 height 11
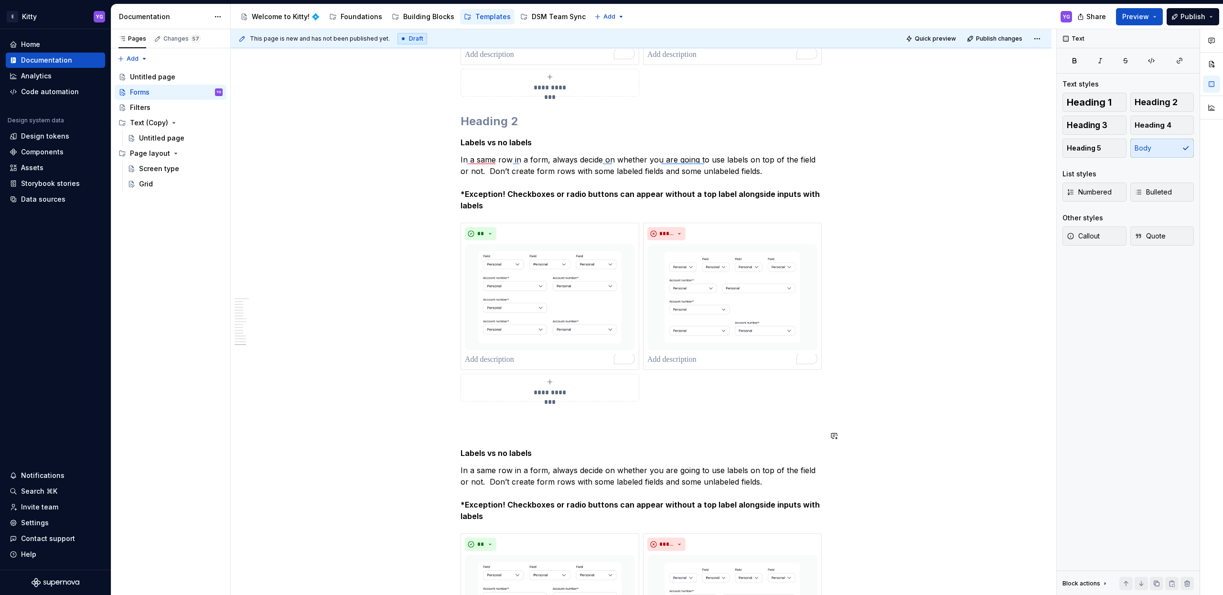
type textarea "*"
click at [501, 447] on p "Labels vs no labels" at bounding box center [640, 452] width 361 height 11
click at [498, 448] on strong "Labels vs no labels" at bounding box center [495, 453] width 71 height 10
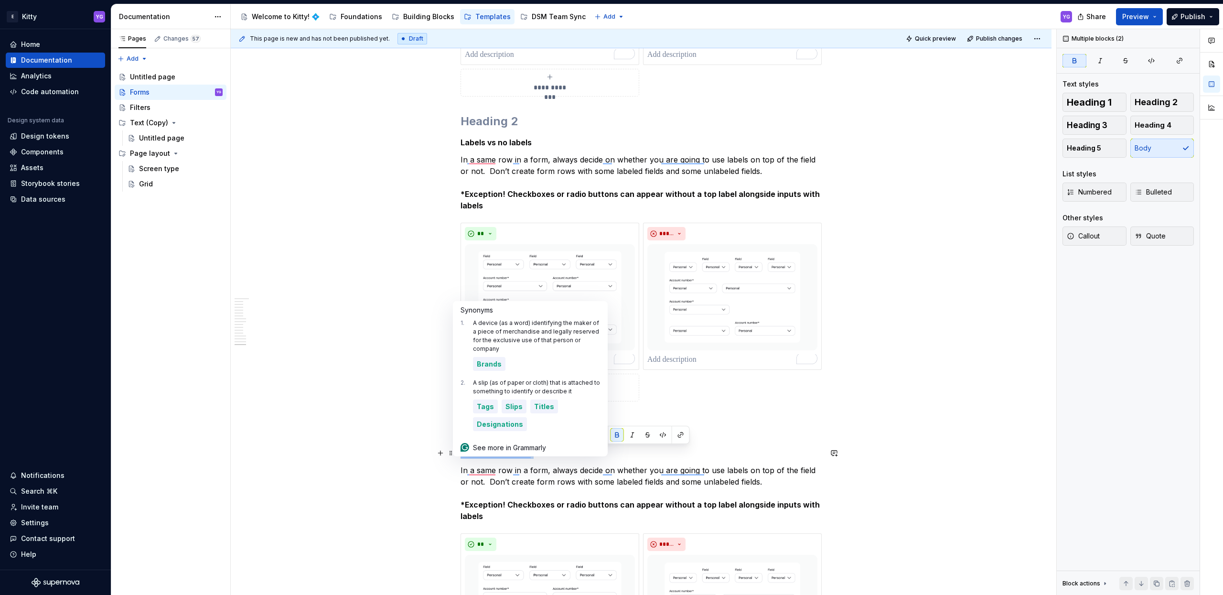
click at [498, 448] on strong "Labels vs no labels" at bounding box center [495, 453] width 71 height 10
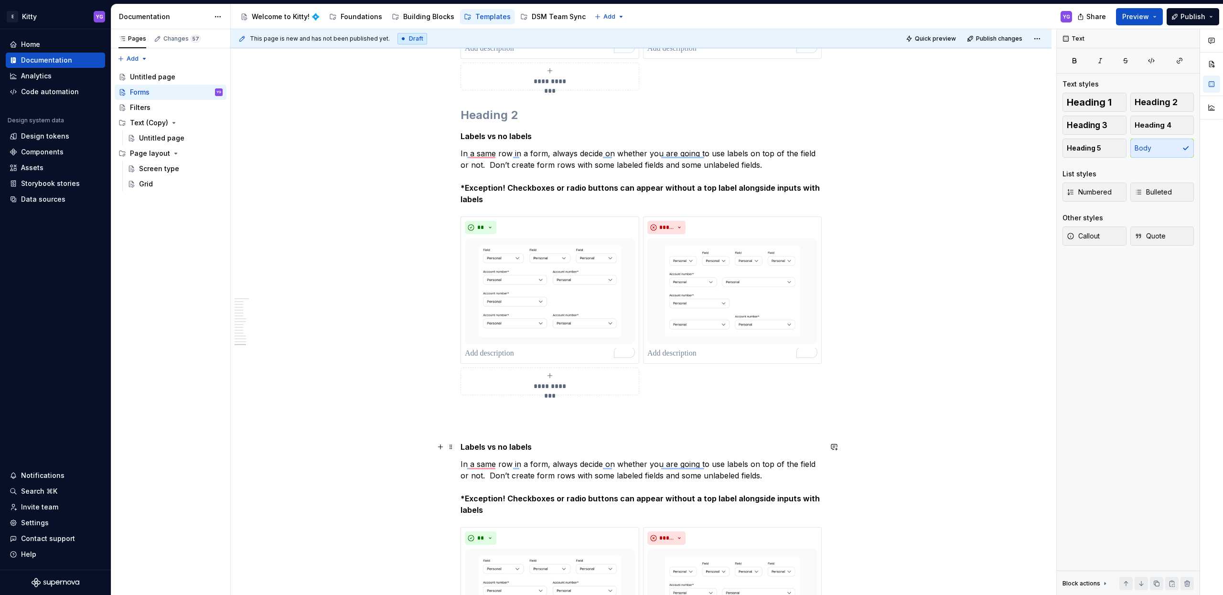
click at [511, 450] on strong "Labels vs no labels" at bounding box center [495, 447] width 71 height 10
drag, startPoint x: 508, startPoint y: 445, endPoint x: 462, endPoint y: 446, distance: 45.9
click at [462, 446] on strong "Labels vs no Disabled" at bounding box center [501, 447] width 82 height 10
click at [559, 469] on p "In a same row in a form, always decide on whether you are going to use labels o…" at bounding box center [640, 486] width 361 height 57
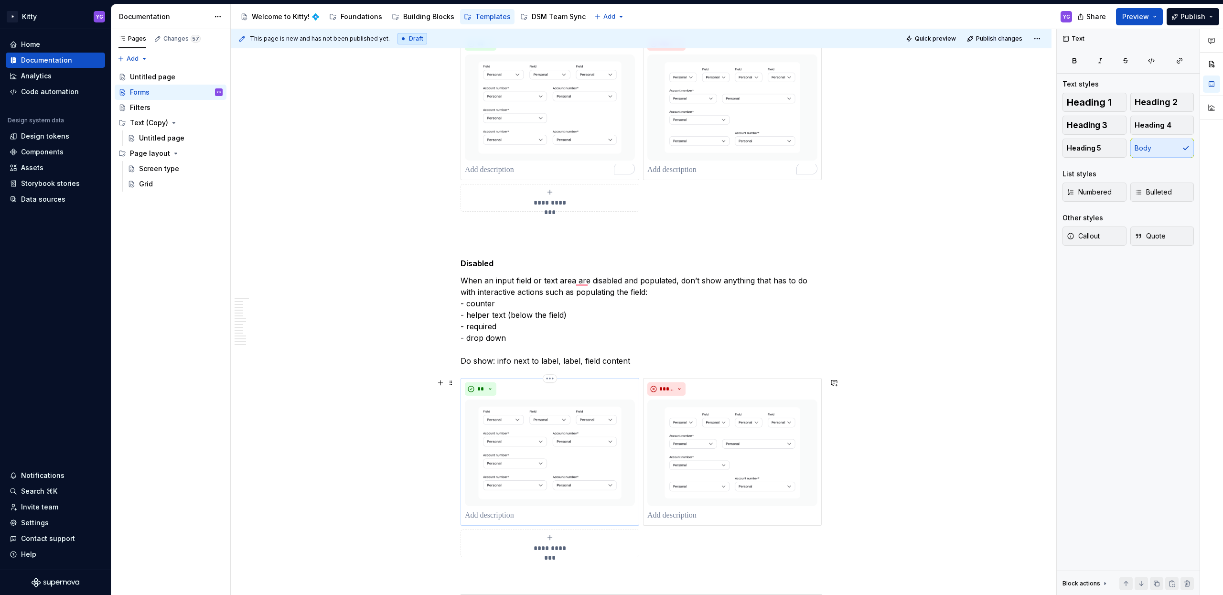
click at [616, 425] on img "To enrich screen reader interactions, please activate Accessibility in Grammarl…" at bounding box center [550, 452] width 170 height 107
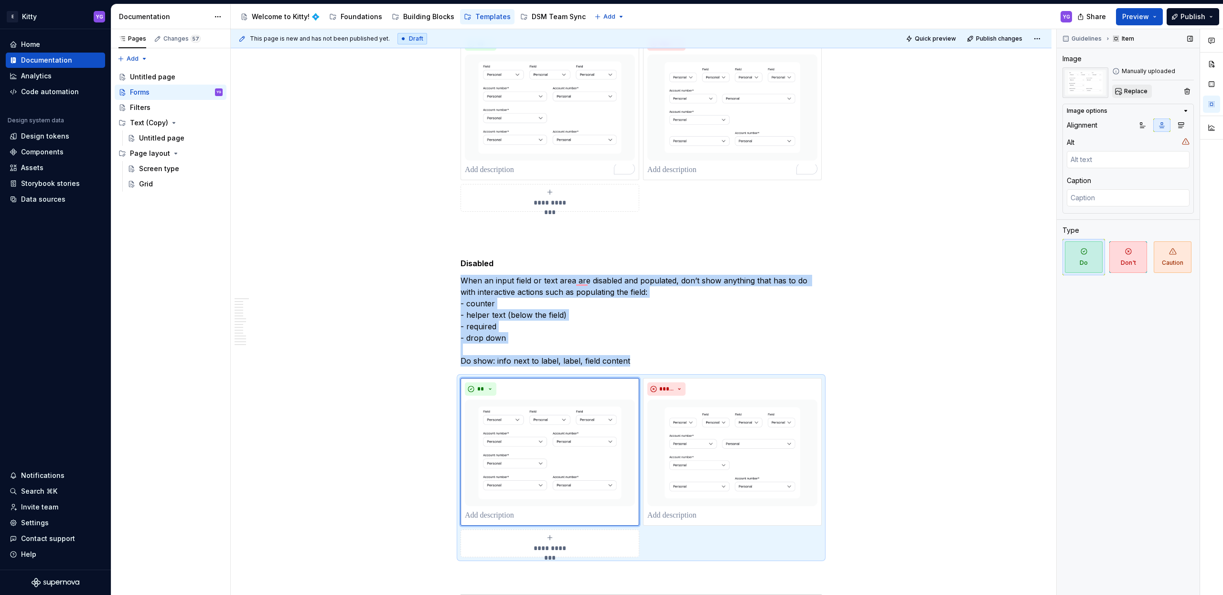
click at [1142, 92] on span "Replace" at bounding box center [1135, 91] width 23 height 8
click at [742, 428] on img "To enrich screen reader interactions, please activate Accessibility in Grammarl…" at bounding box center [732, 452] width 170 height 107
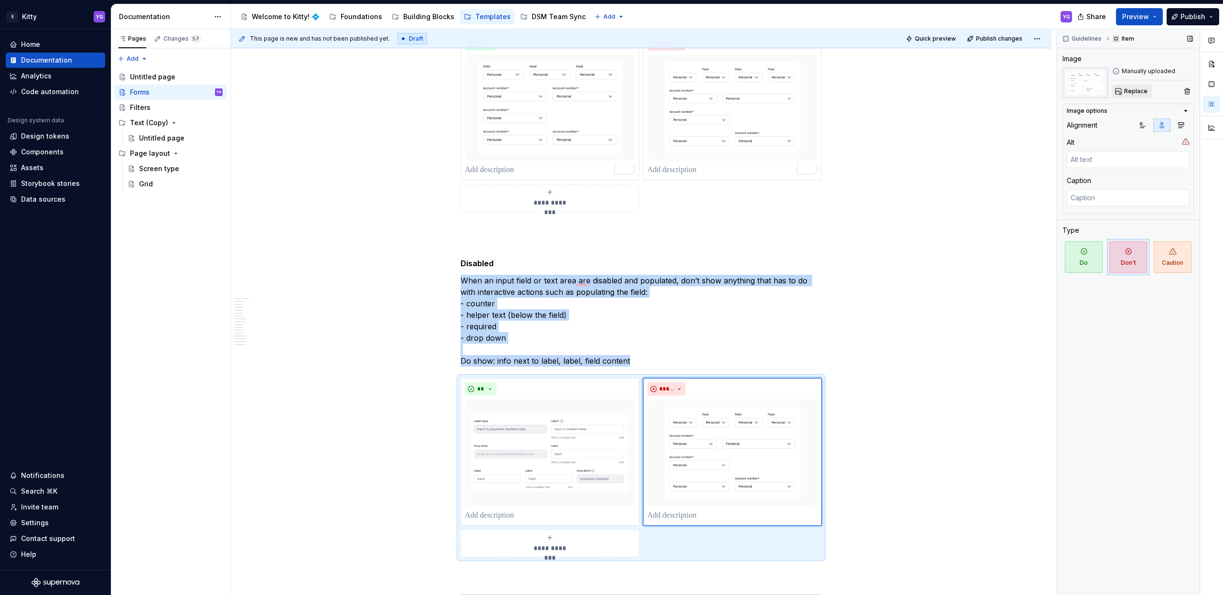
click at [1128, 88] on span "Replace" at bounding box center [1135, 91] width 23 height 8
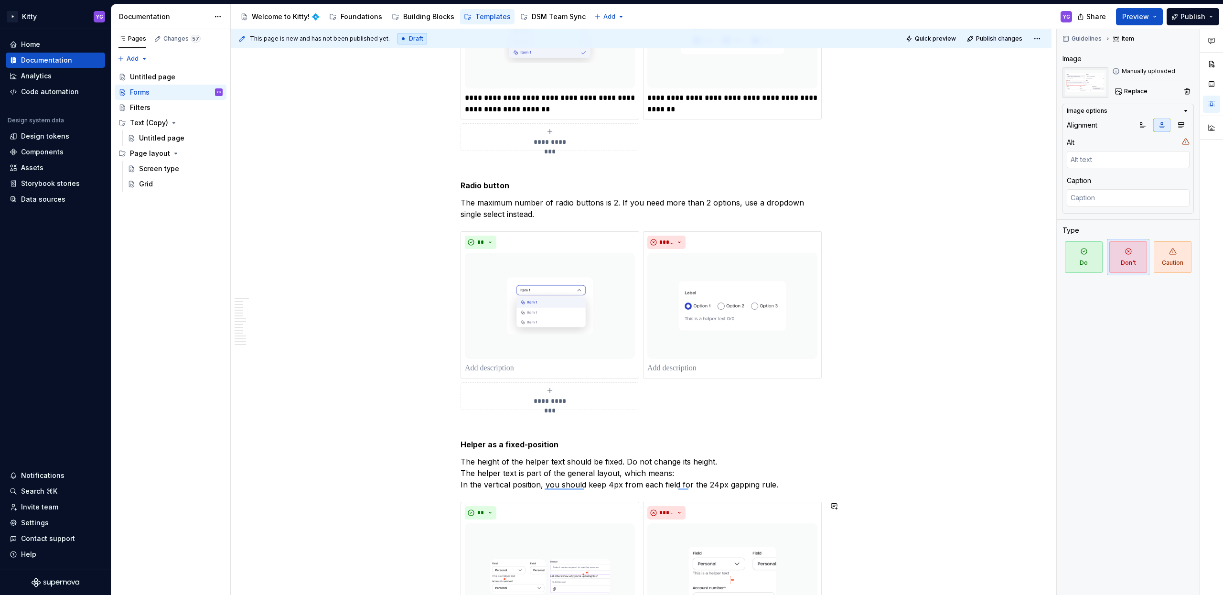
scroll to position [3757, 0]
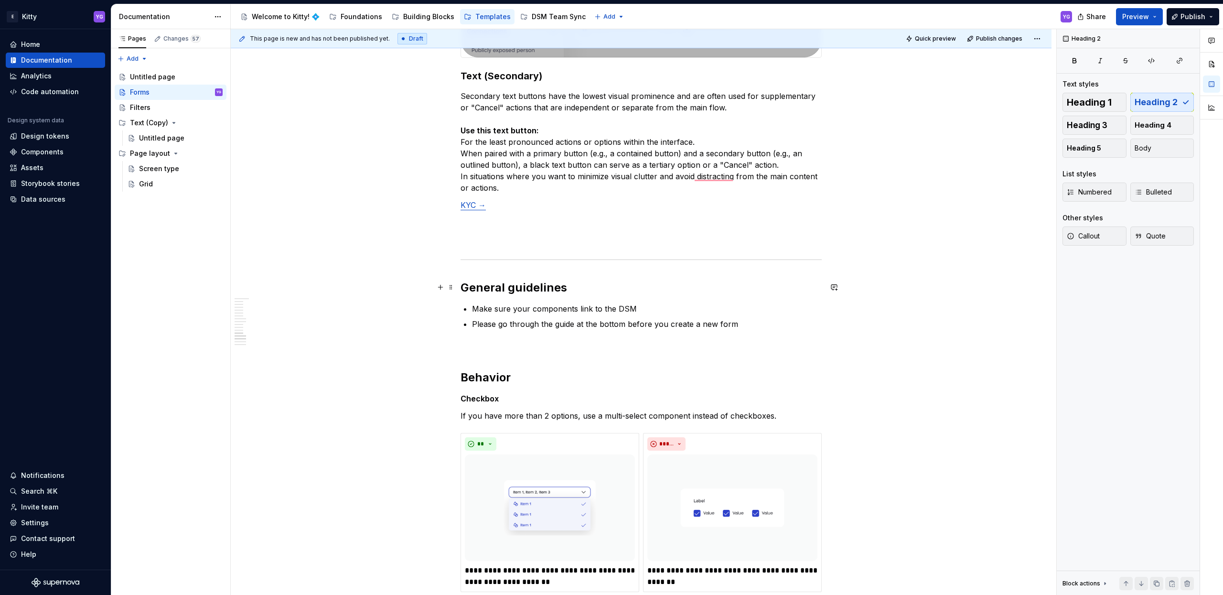
click at [515, 284] on h2 "General guidelines" at bounding box center [640, 287] width 361 height 15
click at [511, 375] on h2 "Behavior" at bounding box center [640, 377] width 361 height 15
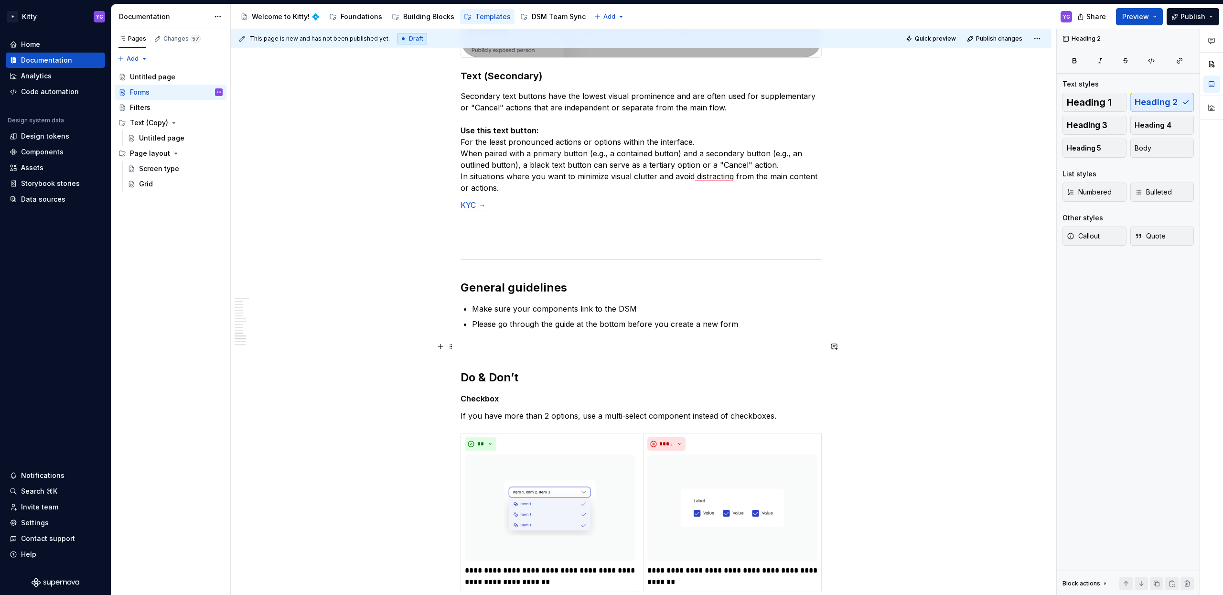
click at [483, 350] on p "To enrich screen reader interactions, please activate Accessibility in Grammarl…" at bounding box center [640, 346] width 361 height 11
click at [497, 282] on h2 "General guidelines" at bounding box center [640, 287] width 361 height 15
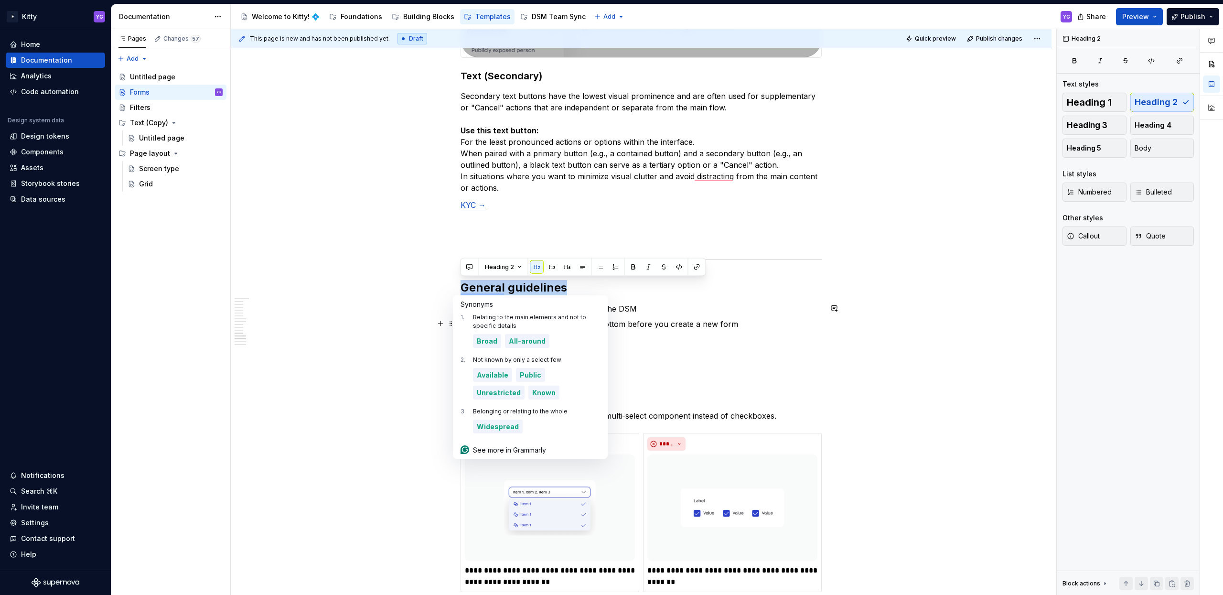
drag, startPoint x: 497, startPoint y: 282, endPoint x: 509, endPoint y: 315, distance: 34.9
click at [509, 315] on html "E Kitty YG Home Documentation Analytics Code automation Design system data Desi…" at bounding box center [611, 297] width 1223 height 595
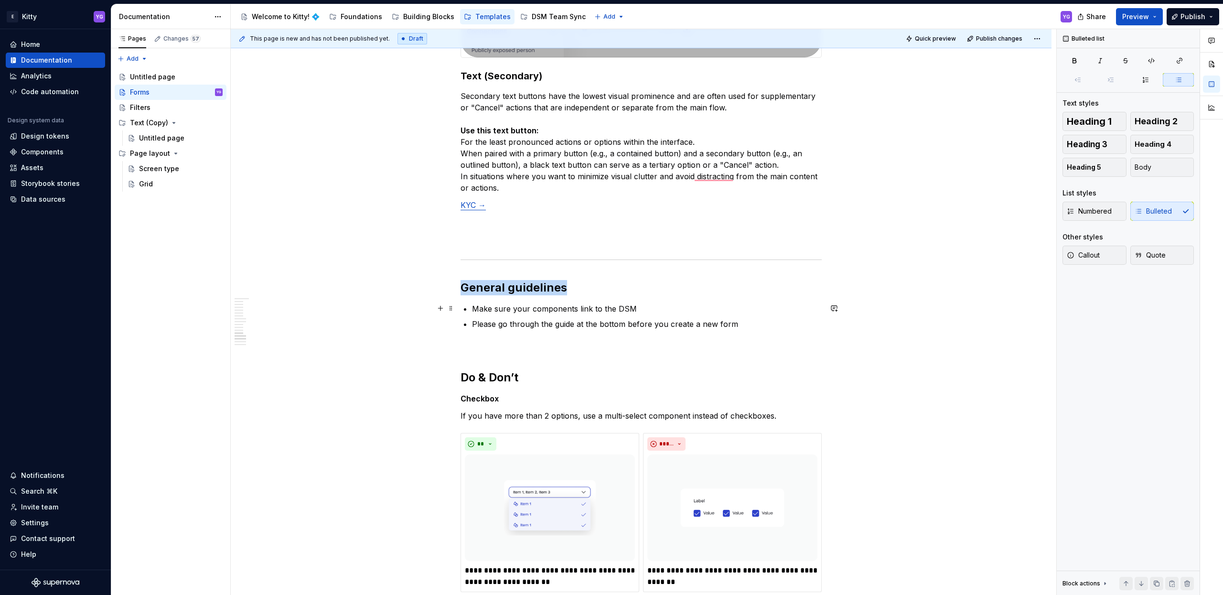
click at [621, 303] on p "Make sure your components link to the DSM" at bounding box center [647, 308] width 350 height 11
click at [620, 303] on p "Make sure your components link to the DSM" at bounding box center [647, 308] width 350 height 11
drag, startPoint x: 620, startPoint y: 303, endPoint x: 700, endPoint y: 327, distance: 83.3
click at [700, 327] on ul "Make sure your components link to the DSM Please go through the guide at the bo…" at bounding box center [647, 316] width 350 height 27
click at [741, 321] on p "Please go through the guide at the bottom before you create a new form" at bounding box center [647, 323] width 350 height 11
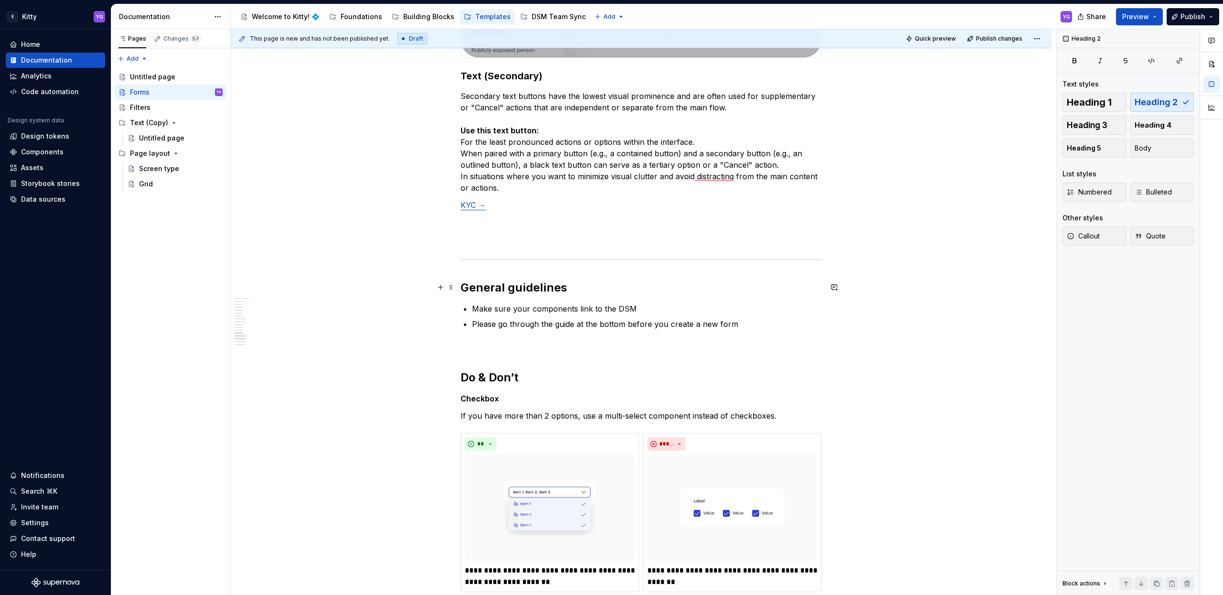
click at [461, 284] on h2 "General guidelines" at bounding box center [640, 287] width 361 height 15
click at [565, 342] on p "To enrich screen reader interactions, please activate Accessibility in Grammarl…" at bounding box center [640, 346] width 361 height 11
click at [530, 348] on p "To enrich screen reader interactions, please activate Accessibility in Grammarl…" at bounding box center [640, 346] width 361 height 11
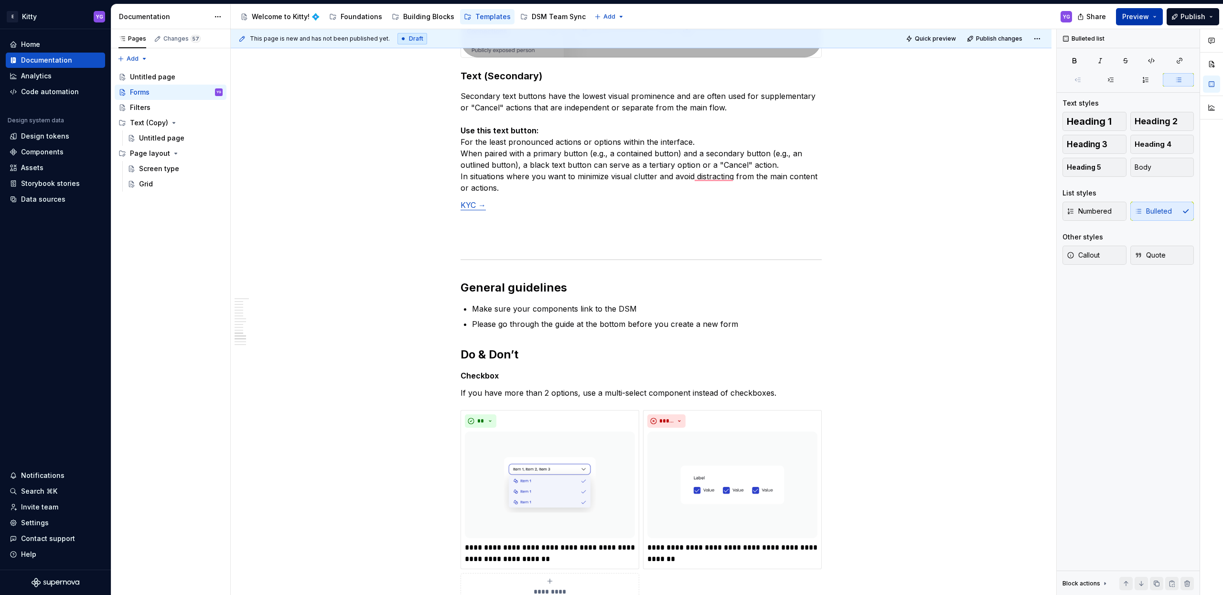
click at [1132, 14] on span "Preview" at bounding box center [1135, 17] width 27 height 10
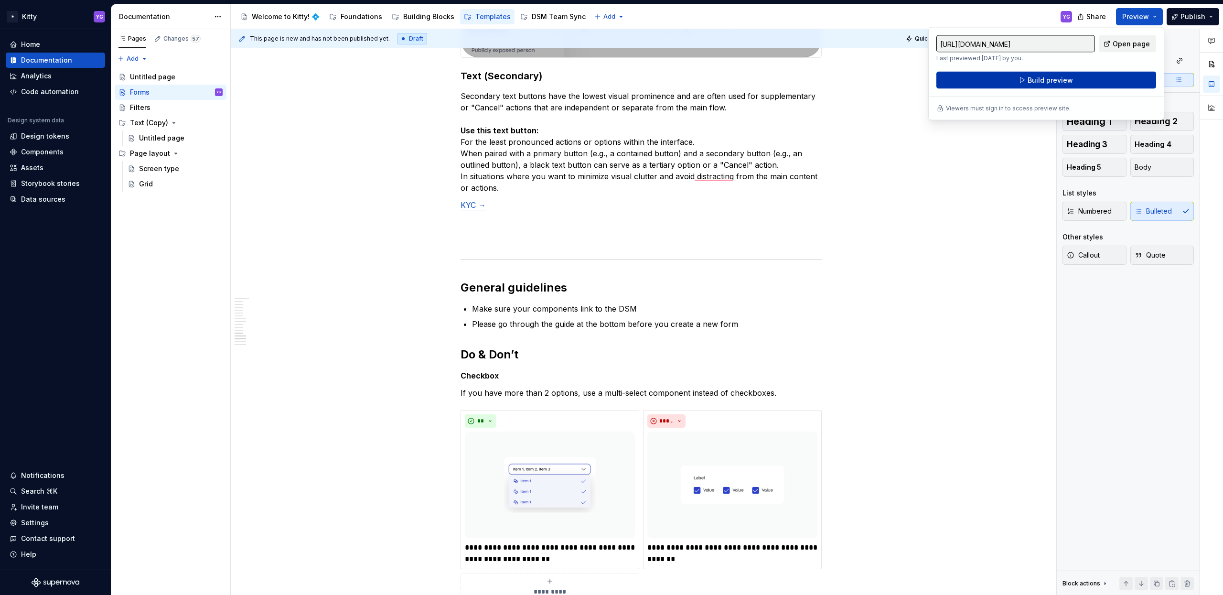
click at [1067, 79] on span "Build preview" at bounding box center [1049, 80] width 45 height 10
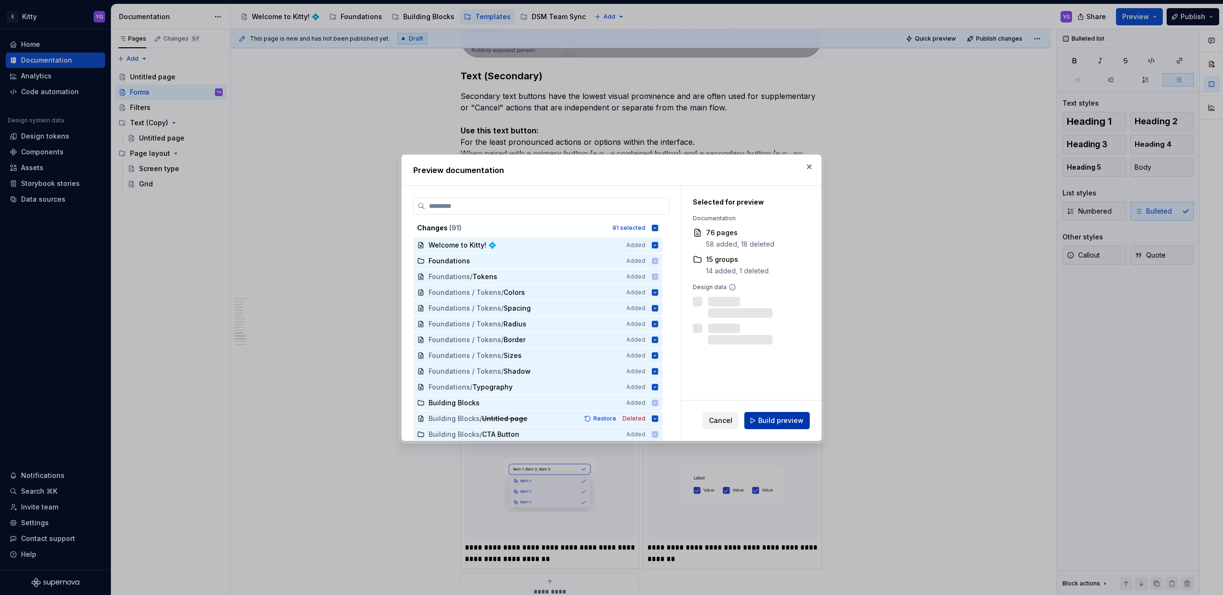
click at [783, 416] on span "Build preview" at bounding box center [780, 421] width 45 height 10
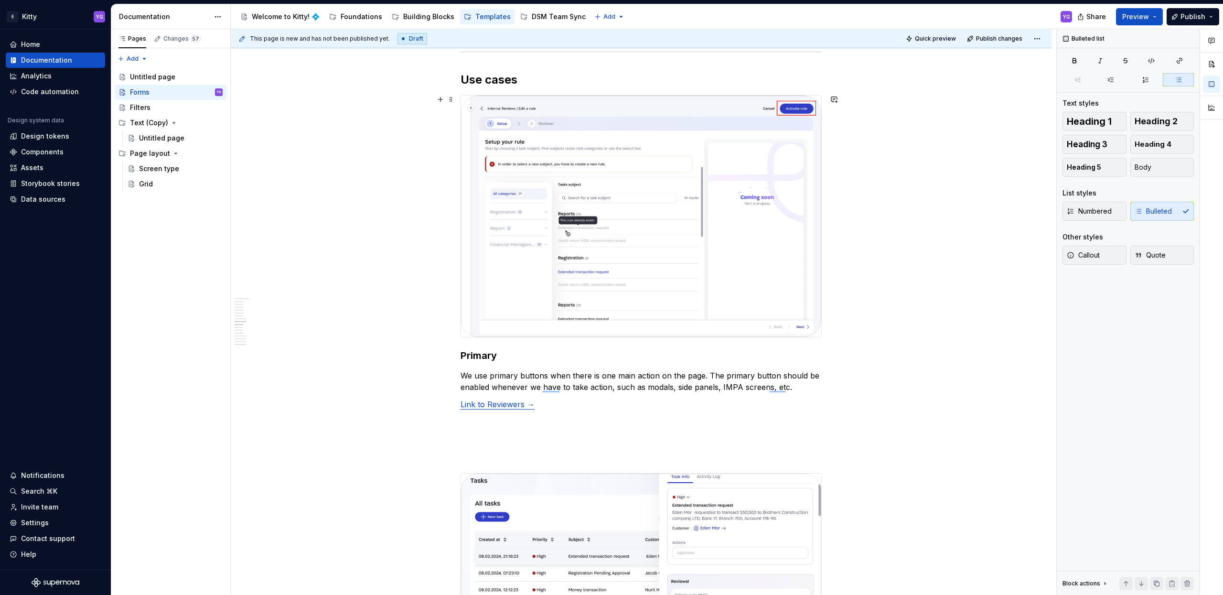
scroll to position [1677, 0]
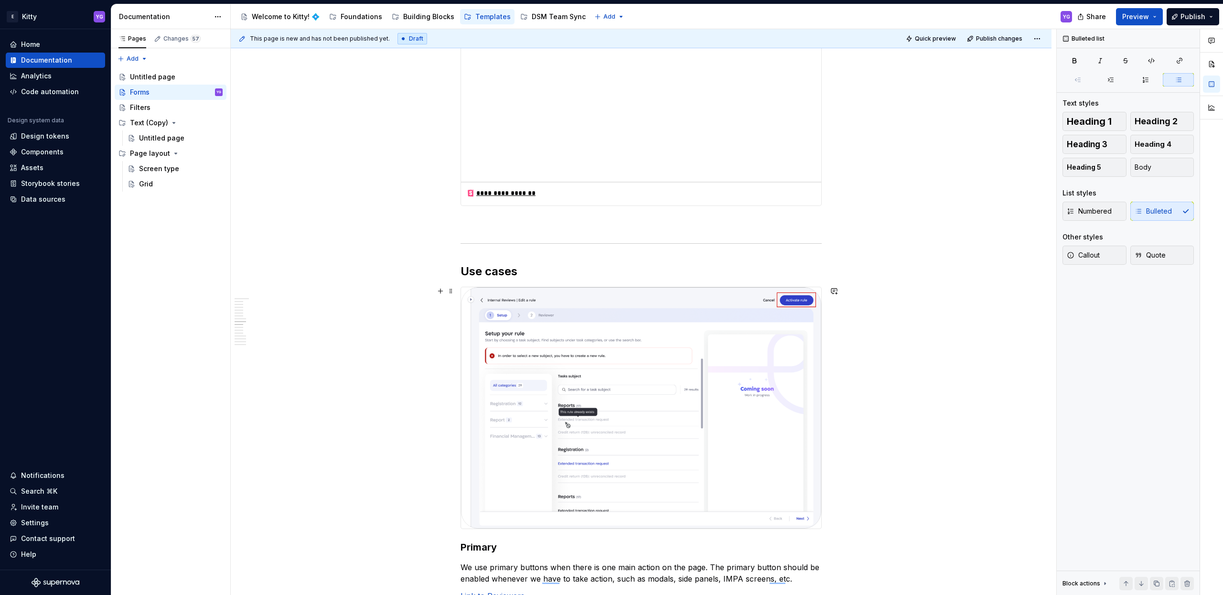
click at [604, 341] on img "To enrich screen reader interactions, please activate Accessibility in Grammarl…" at bounding box center [641, 407] width 360 height 241
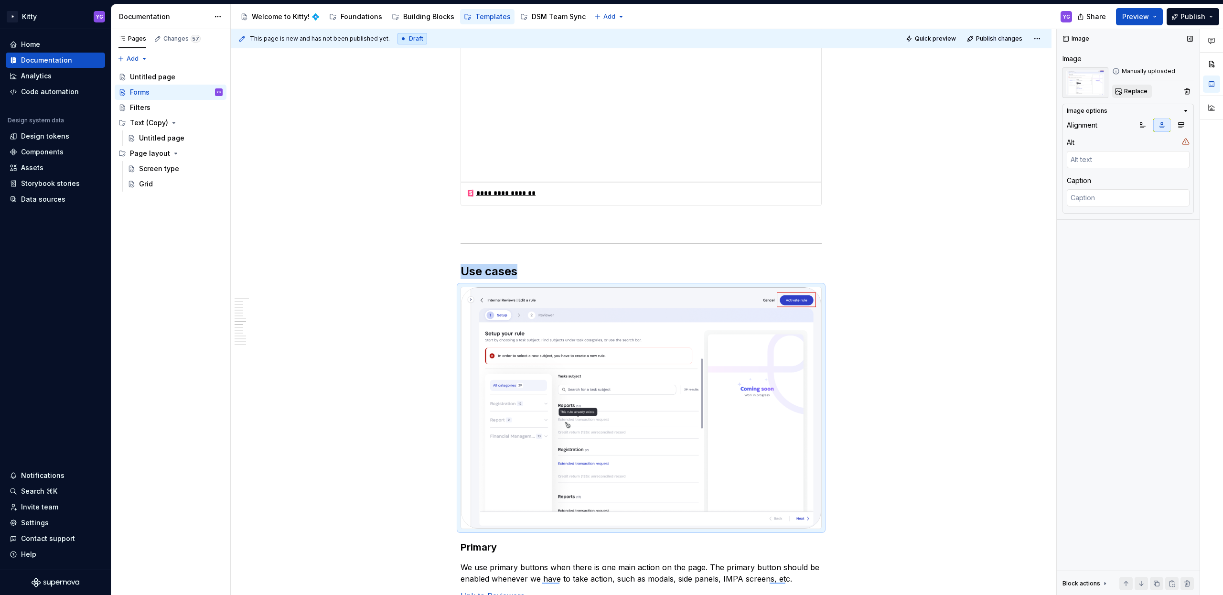
click at [1137, 91] on span "Replace" at bounding box center [1135, 91] width 23 height 8
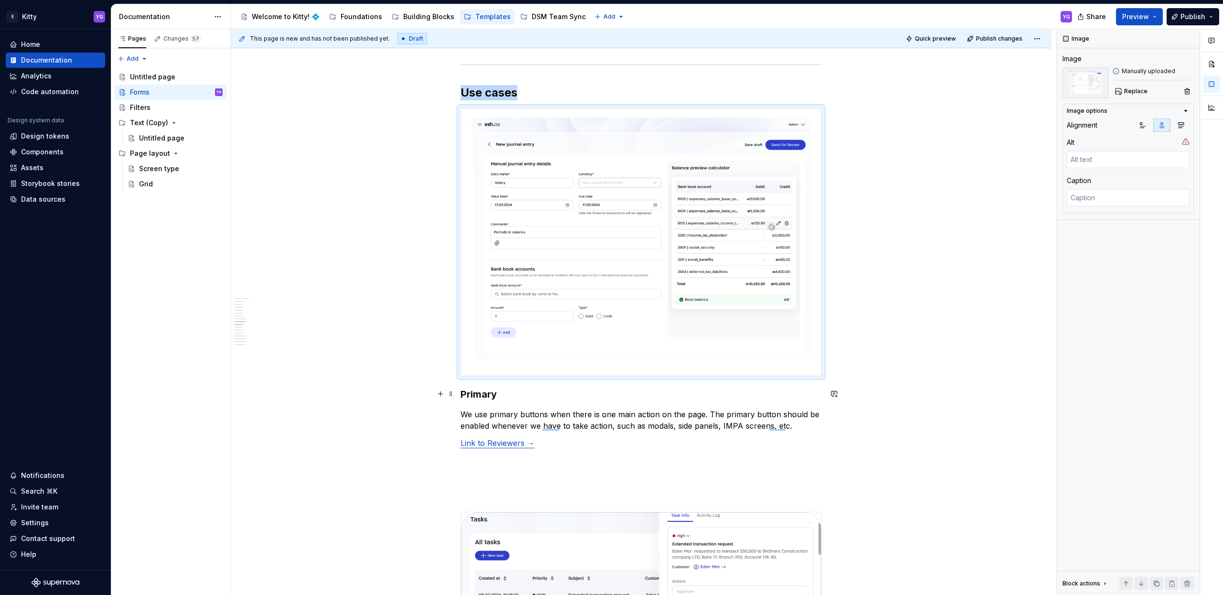
click at [479, 388] on strong "Primary" at bounding box center [478, 393] width 36 height 11
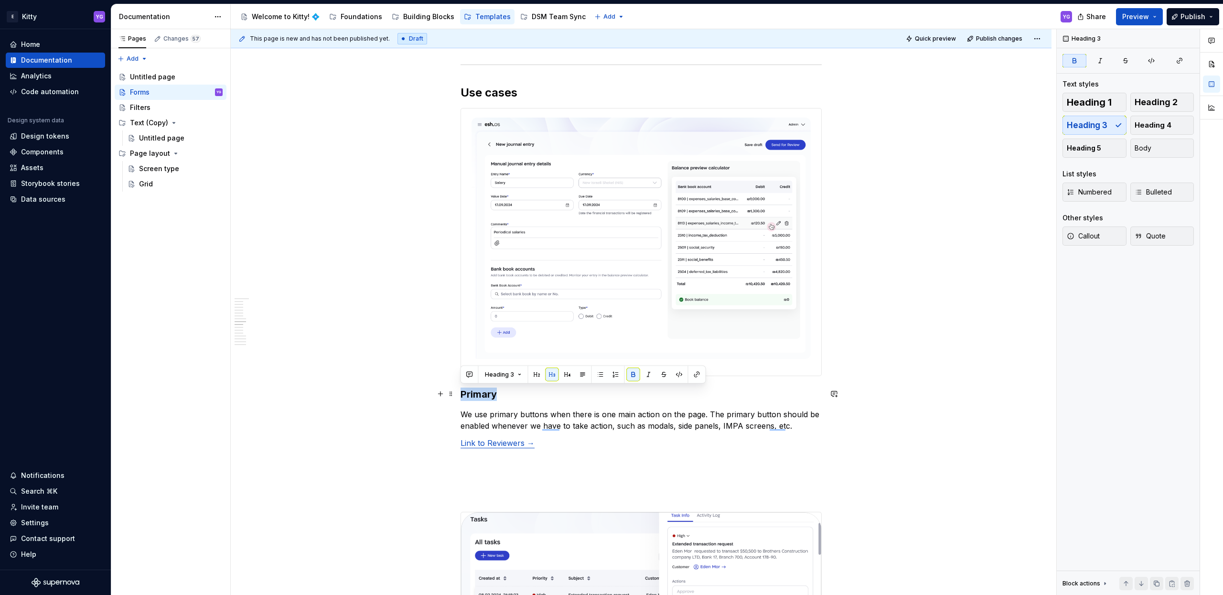
click at [480, 394] on strong "Primary" at bounding box center [478, 393] width 36 height 11
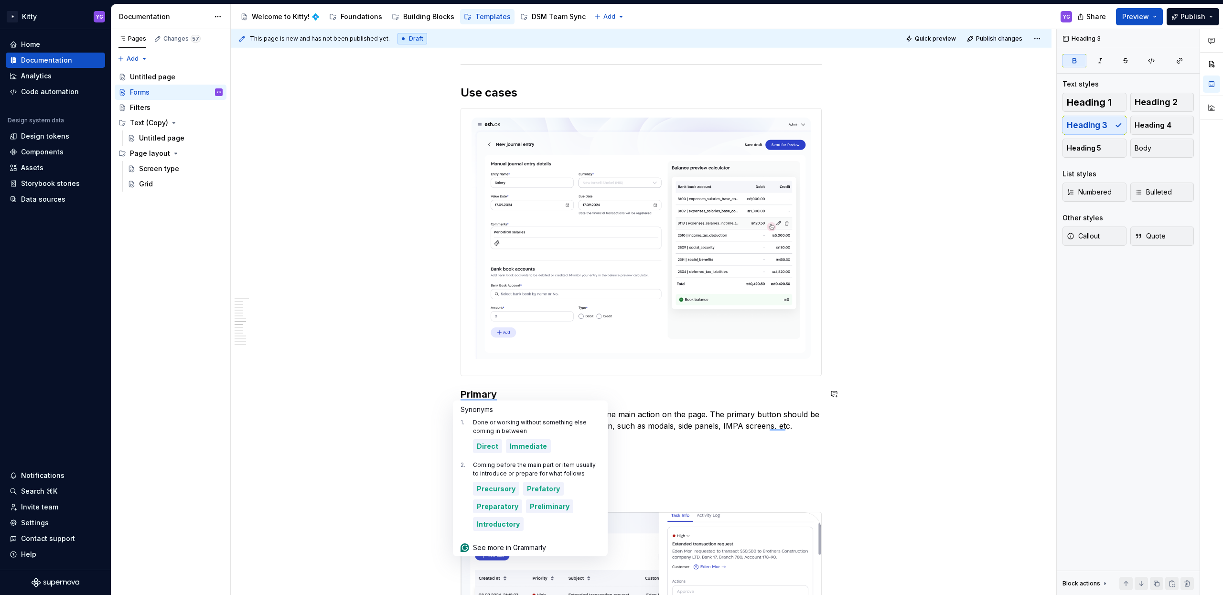
click at [480, 394] on strong "Primary" at bounding box center [478, 393] width 36 height 11
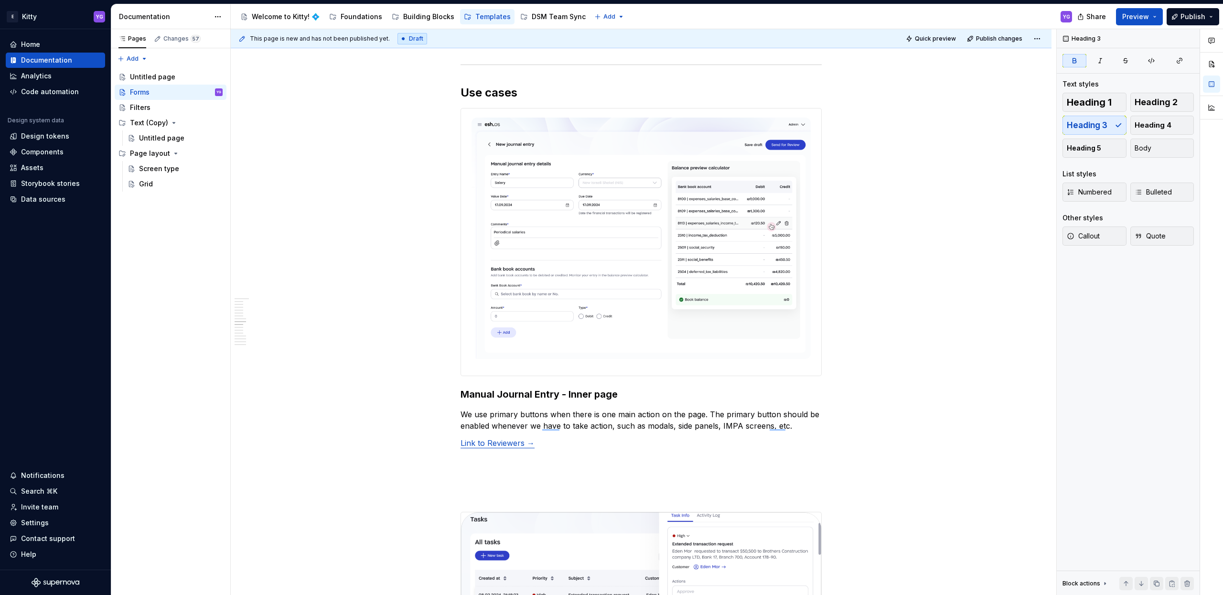
click at [483, 412] on p "We use primary buttons when there is one main action on the page. The primary b…" at bounding box center [640, 419] width 361 height 23
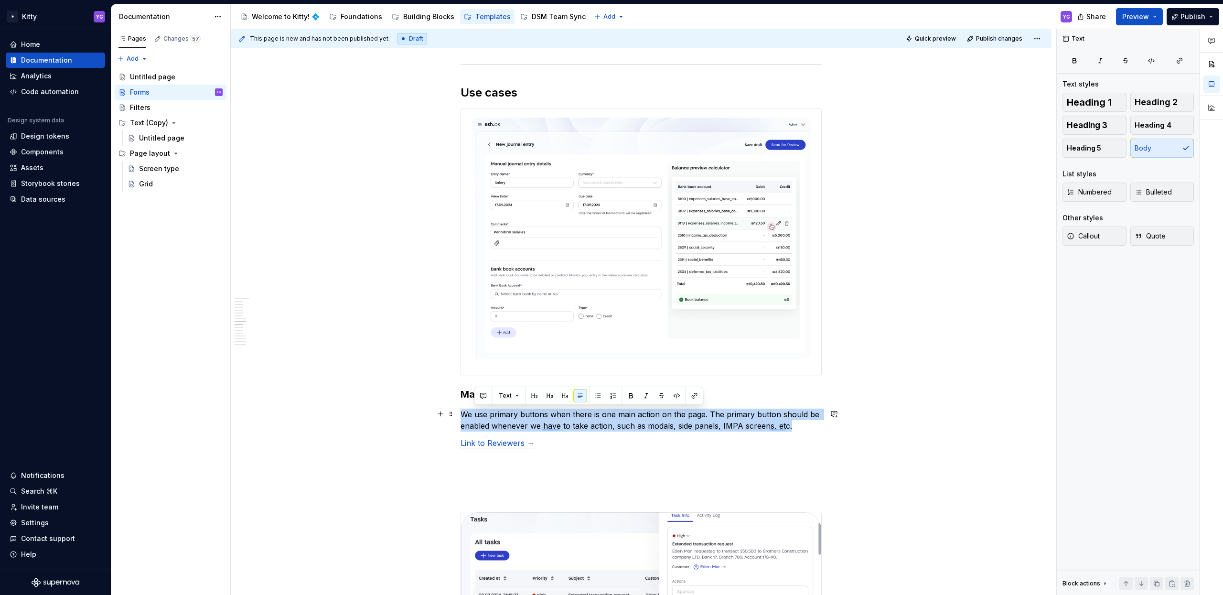
click at [483, 412] on p "We use primary buttons when there is one main action on the page. The primary b…" at bounding box center [640, 419] width 361 height 23
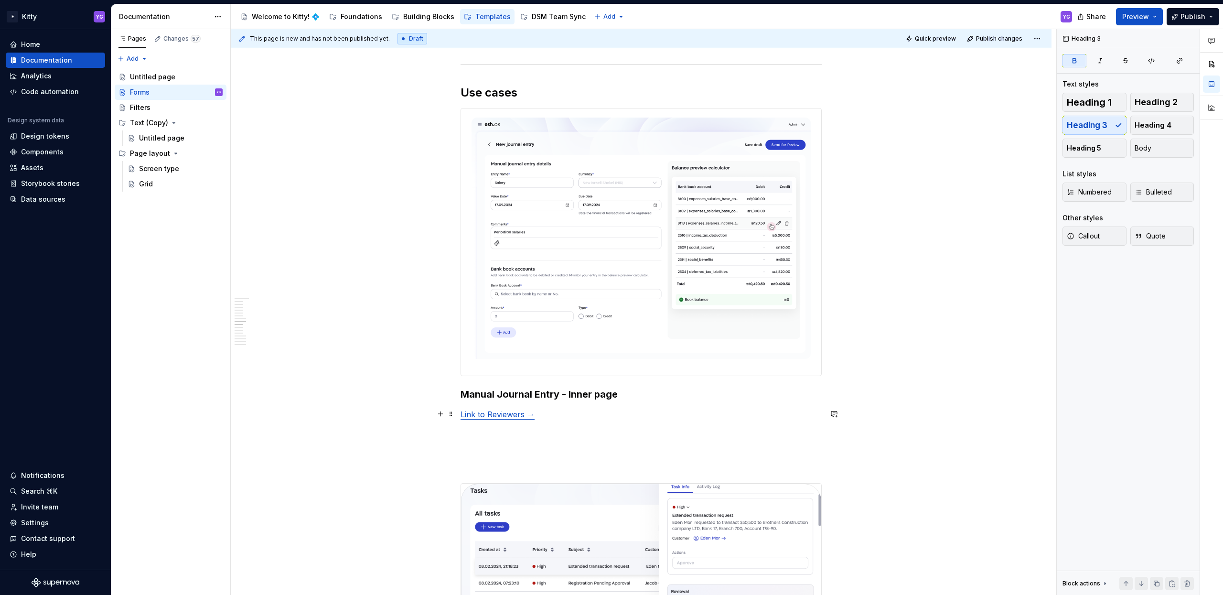
click at [529, 411] on link "Link to Reviewers →" at bounding box center [497, 414] width 74 height 10
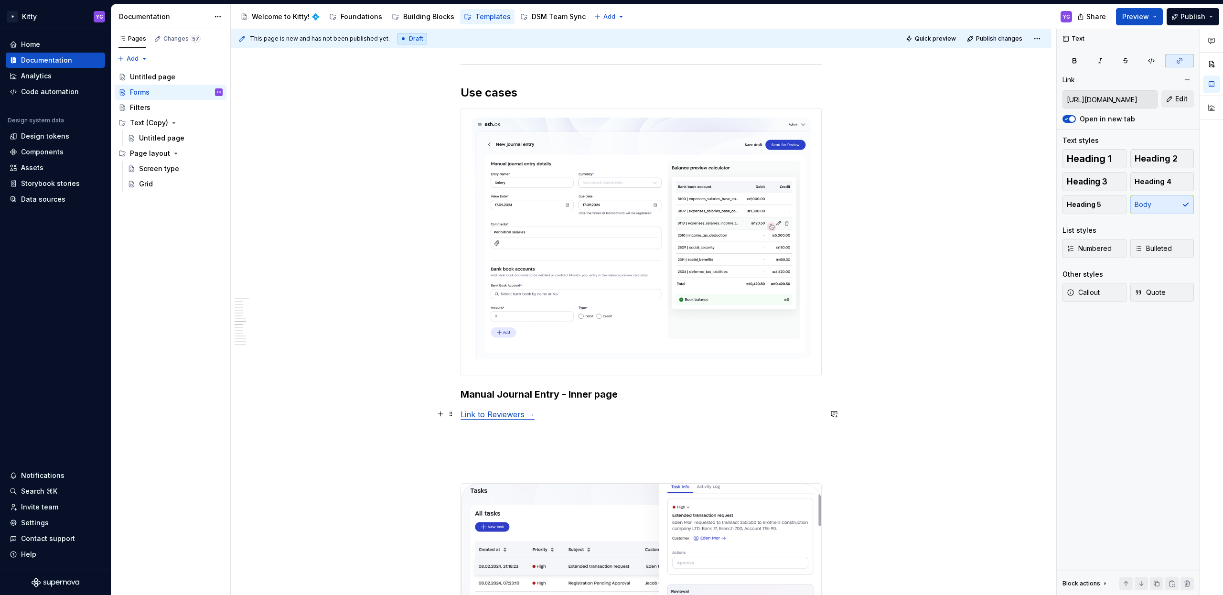
click at [529, 411] on link "Link to Reviewers →" at bounding box center [497, 414] width 74 height 10
click at [680, 397] on button "button" at bounding box center [680, 395] width 13 height 13
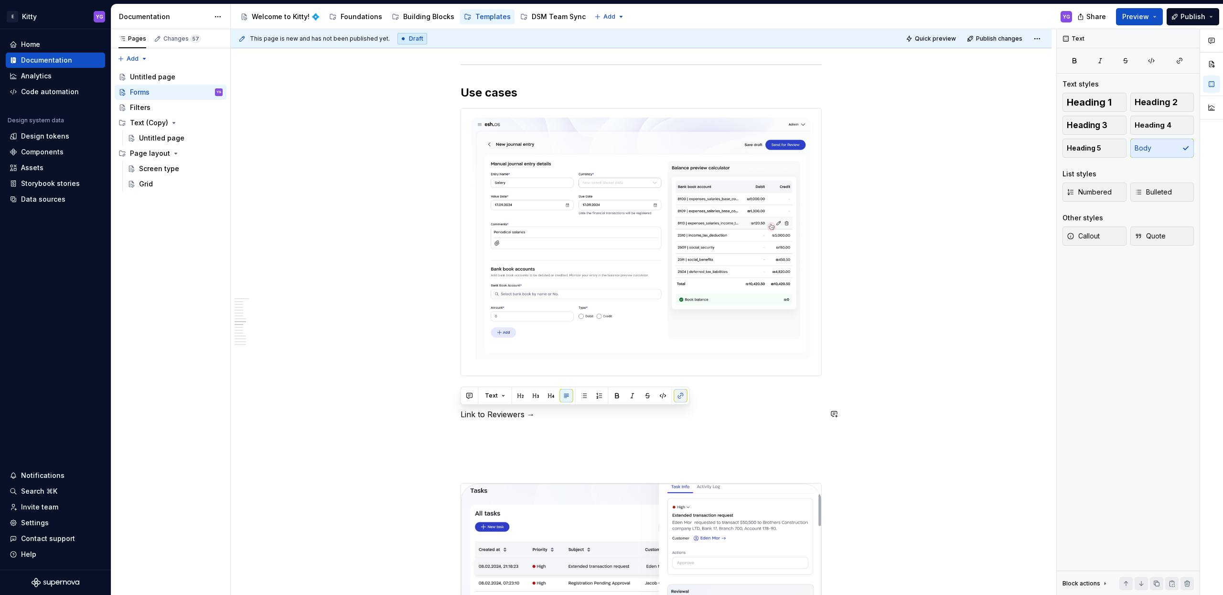
click at [680, 397] on button "button" at bounding box center [680, 395] width 13 height 13
type textarea "*"
click at [680, 395] on button "button" at bounding box center [680, 395] width 13 height 13
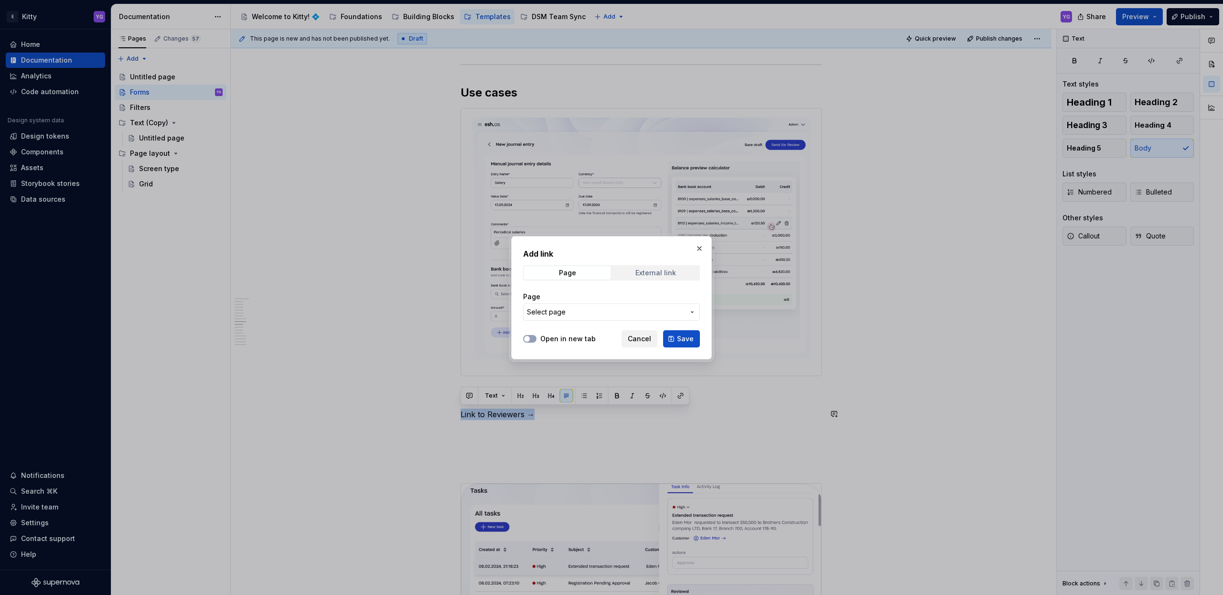
click at [666, 277] on span "External link" at bounding box center [655, 272] width 86 height 13
click at [629, 307] on input "URL" at bounding box center [611, 311] width 177 height 17
paste input "https://www.figma.com/design/kVdktfRvUstHbkprZdkvjX/%F0%9F%93%93-Journal-Entry?…"
type input "https://www.figma.com/design/kVdktfRvUstHbkprZdkvjX/%F0%9F%93%93-Journal-Entry?…"
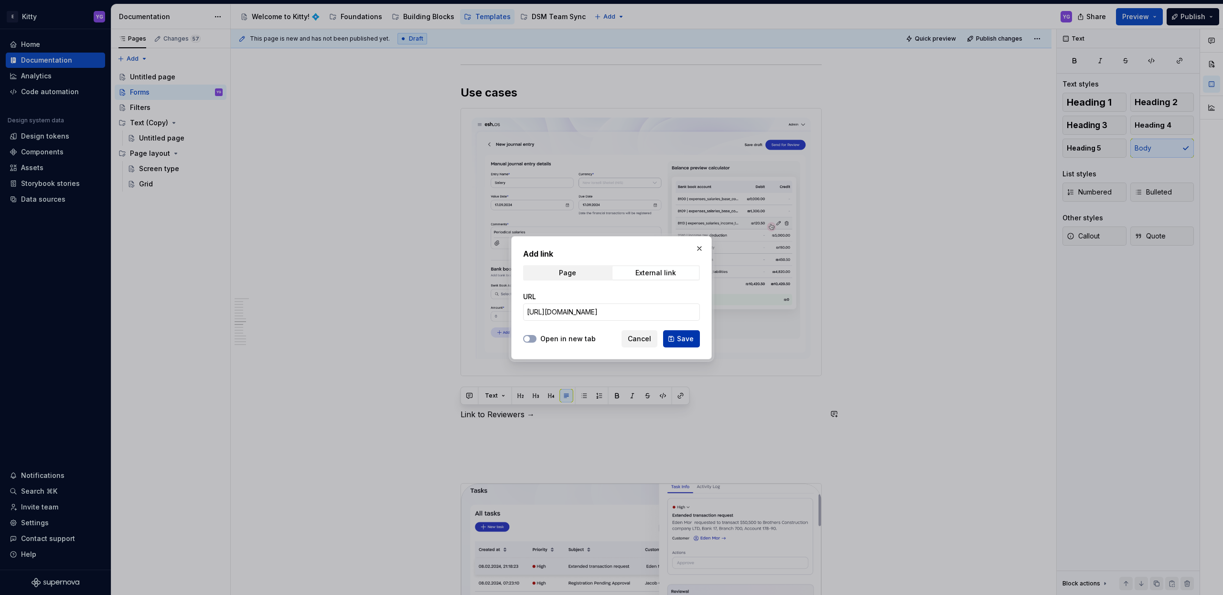
click at [691, 338] on span "Save" at bounding box center [685, 339] width 17 height 10
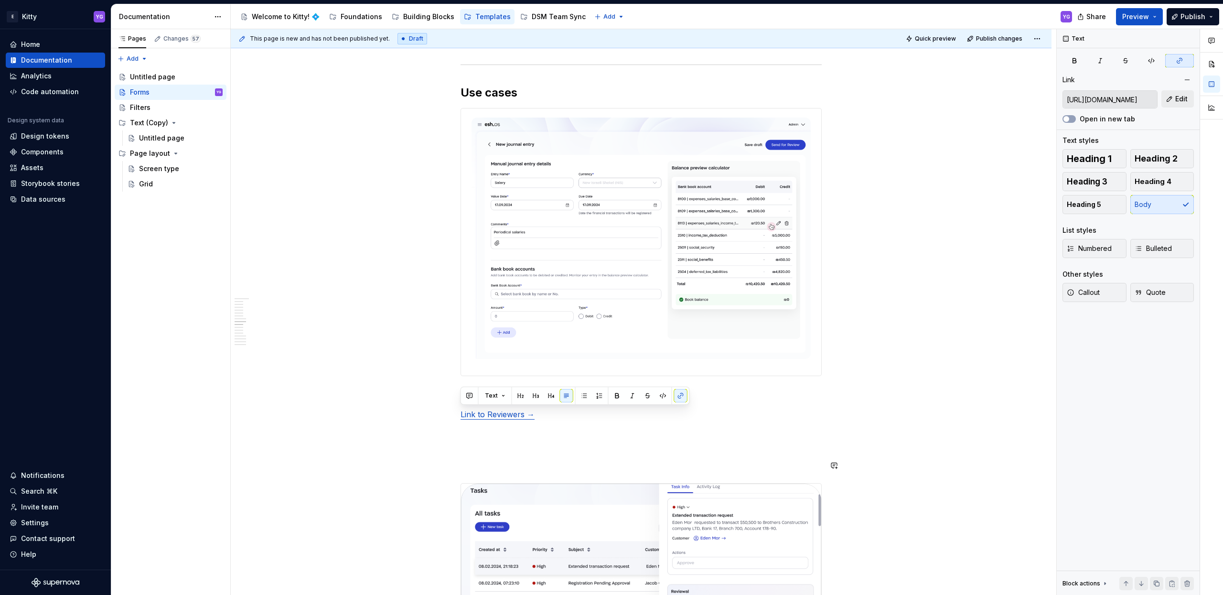
click at [565, 445] on p "To enrich screen reader interactions, please activate Accessibility in Grammarl…" at bounding box center [640, 448] width 361 height 11
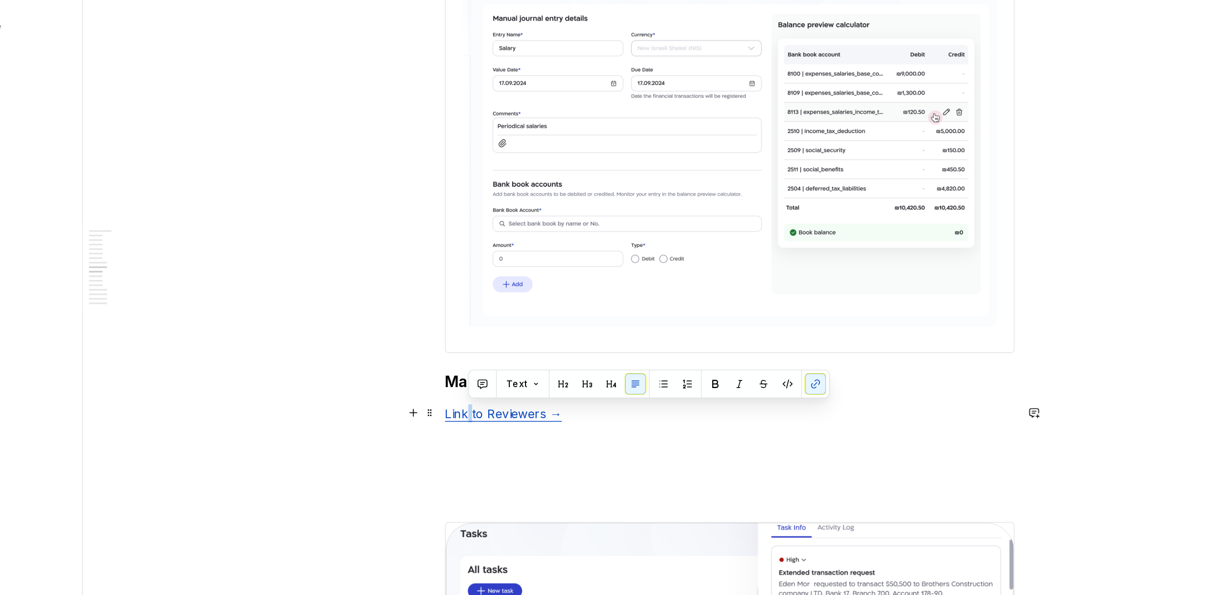
click at [477, 414] on link "Link to Reviewers →" at bounding box center [497, 414] width 74 height 10
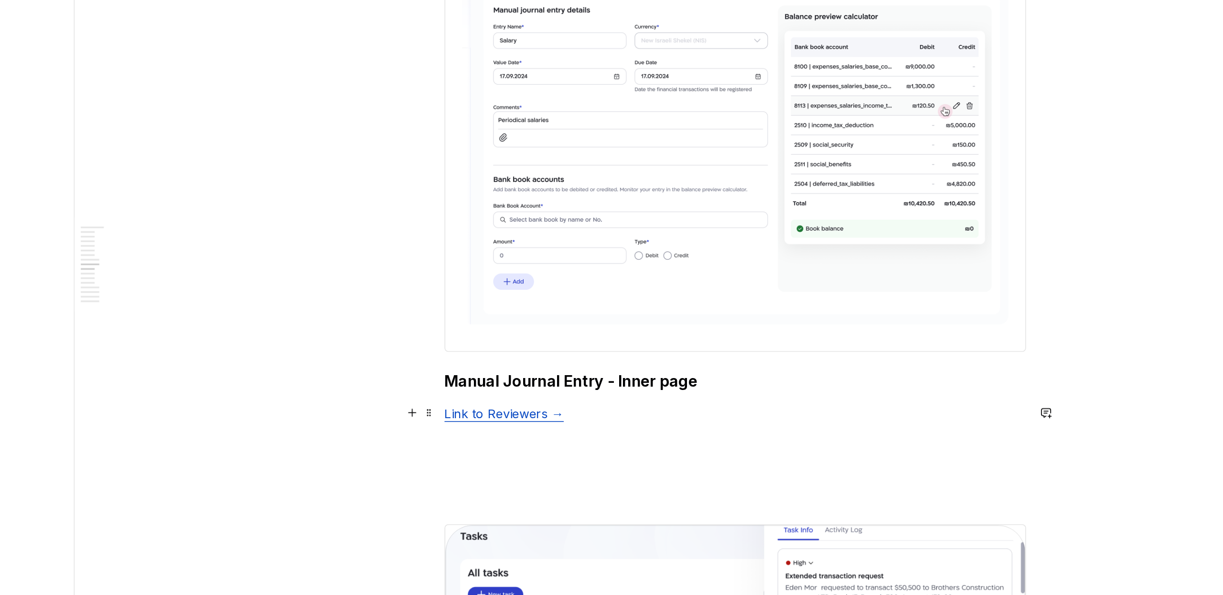
click at [485, 414] on link "Link to Reviewers →" at bounding box center [497, 414] width 74 height 10
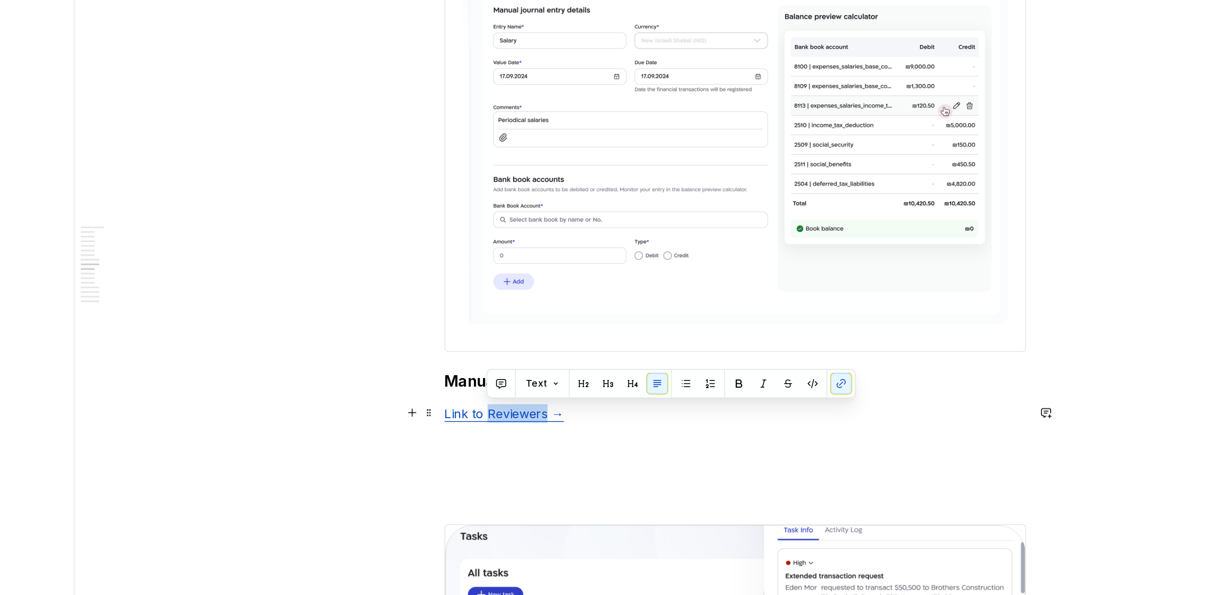
drag, startPoint x: 486, startPoint y: 413, endPoint x: 522, endPoint y: 410, distance: 35.9
click at [522, 410] on link "Link to Reviewers →" at bounding box center [497, 414] width 74 height 10
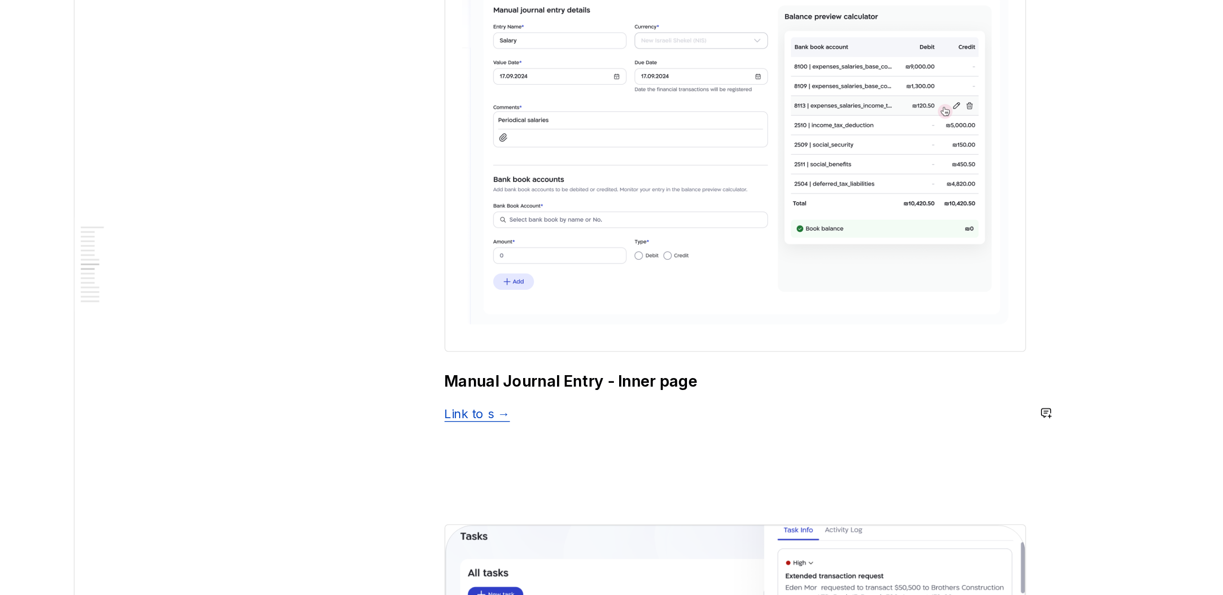
scroll to position [0, 0]
click at [593, 393] on strong "Manual Journal Entry - Inner page" at bounding box center [538, 393] width 157 height 11
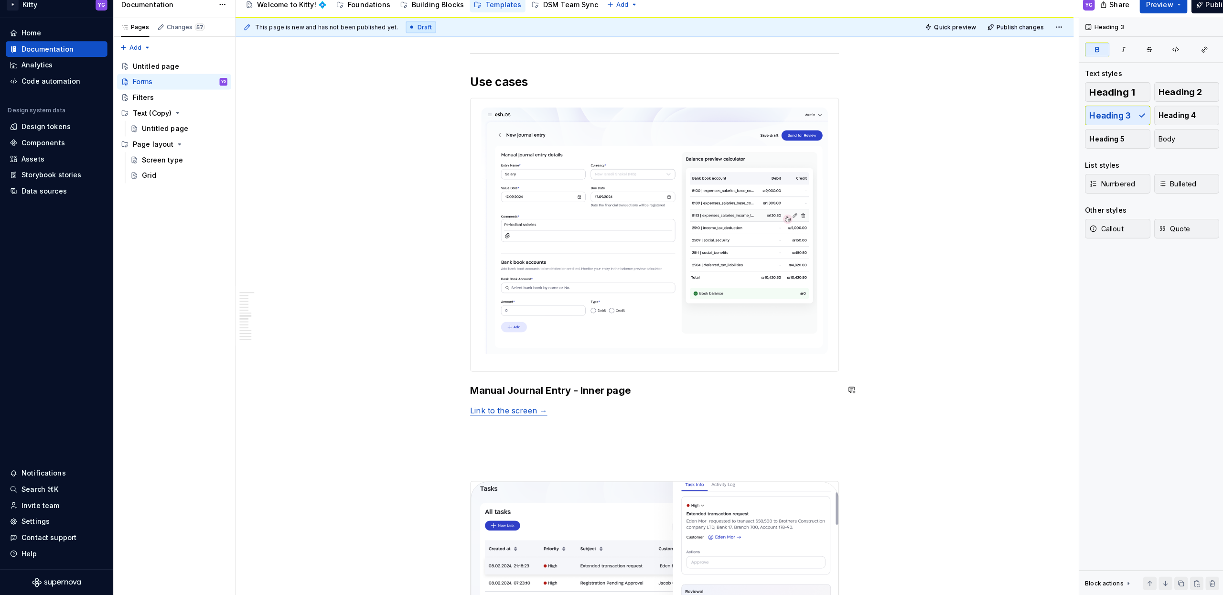
scroll to position [0, 0]
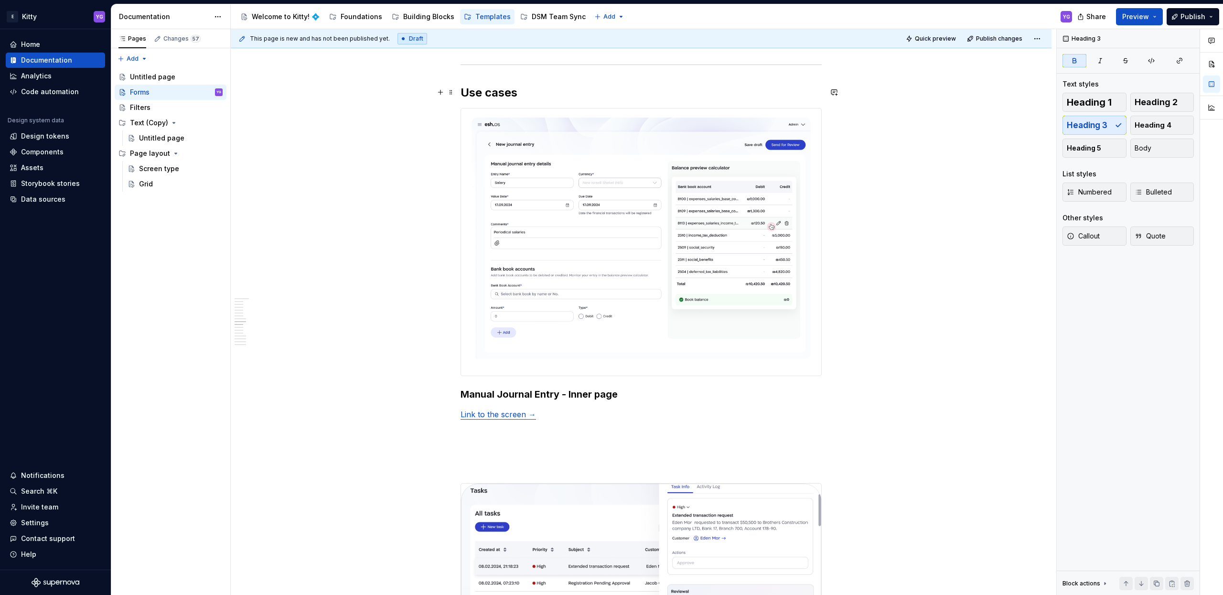
click at [576, 91] on h2 "Use cases" at bounding box center [640, 92] width 361 height 15
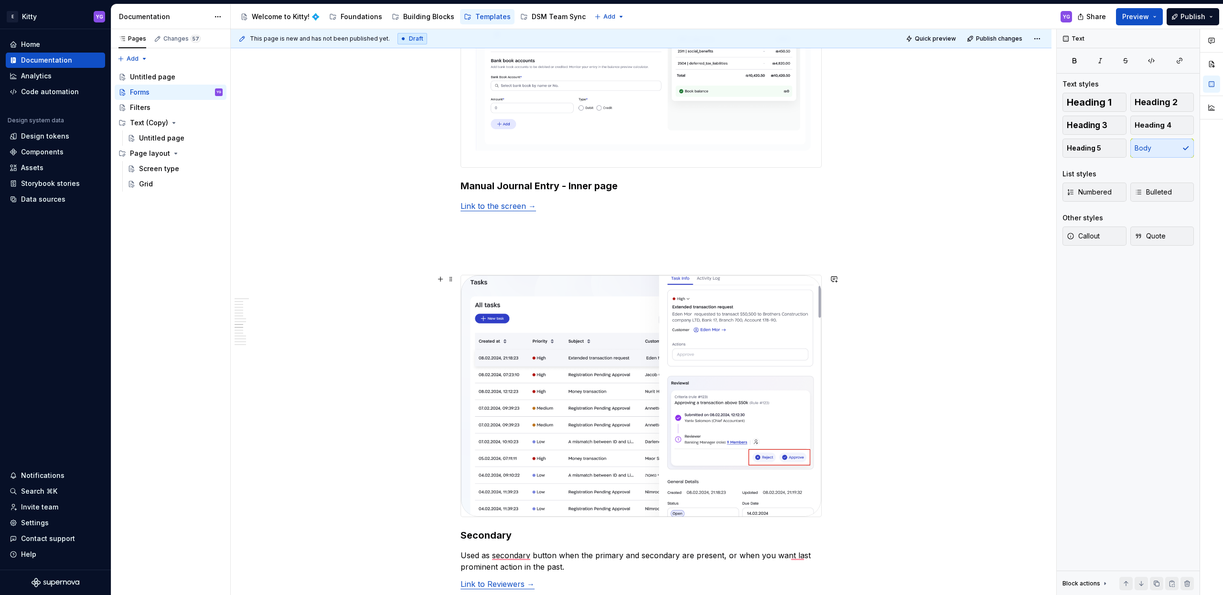
scroll to position [2099, 0]
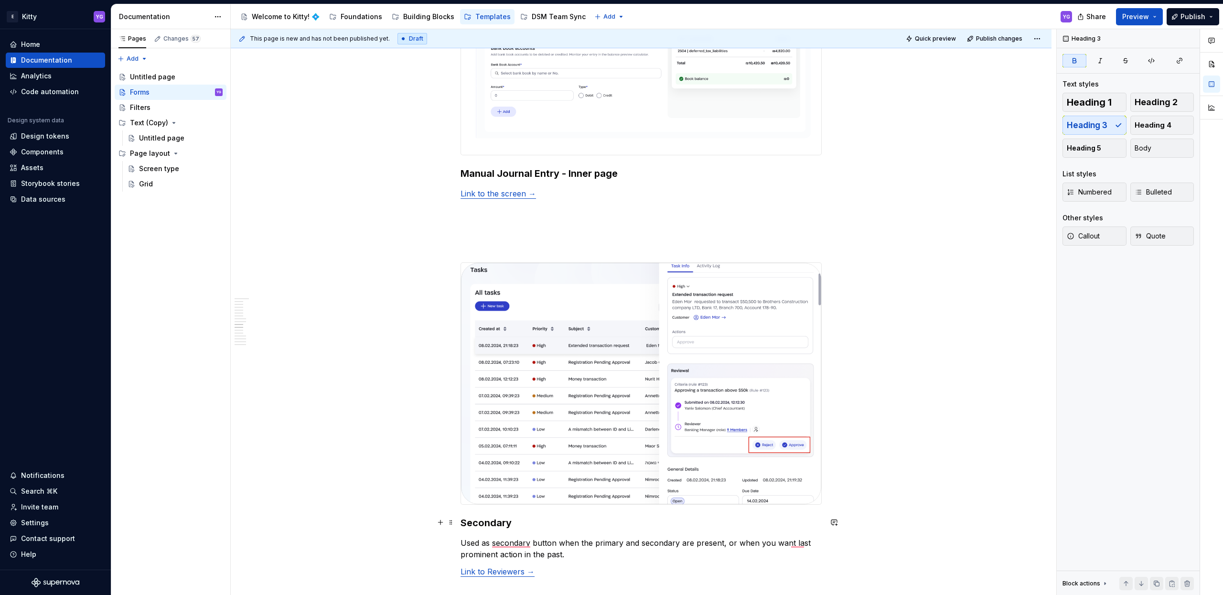
click at [481, 518] on strong "Secondary" at bounding box center [485, 522] width 51 height 11
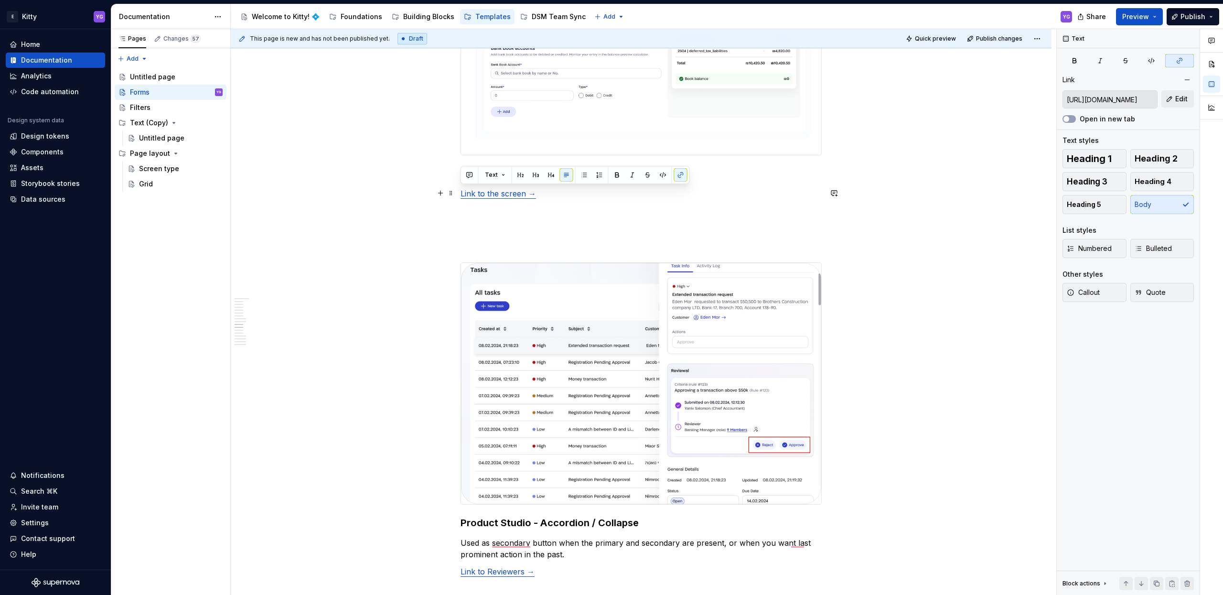
click at [568, 196] on p "Link to the screen →" at bounding box center [640, 193] width 361 height 11
copy link "Link to the screen →"
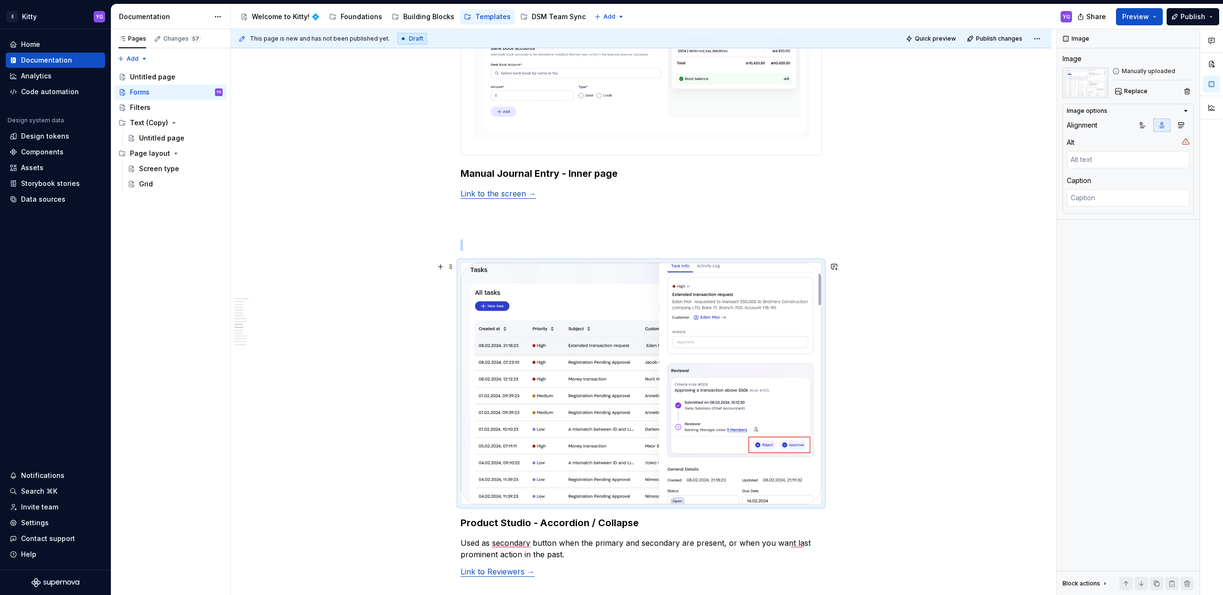
type textarea "*"
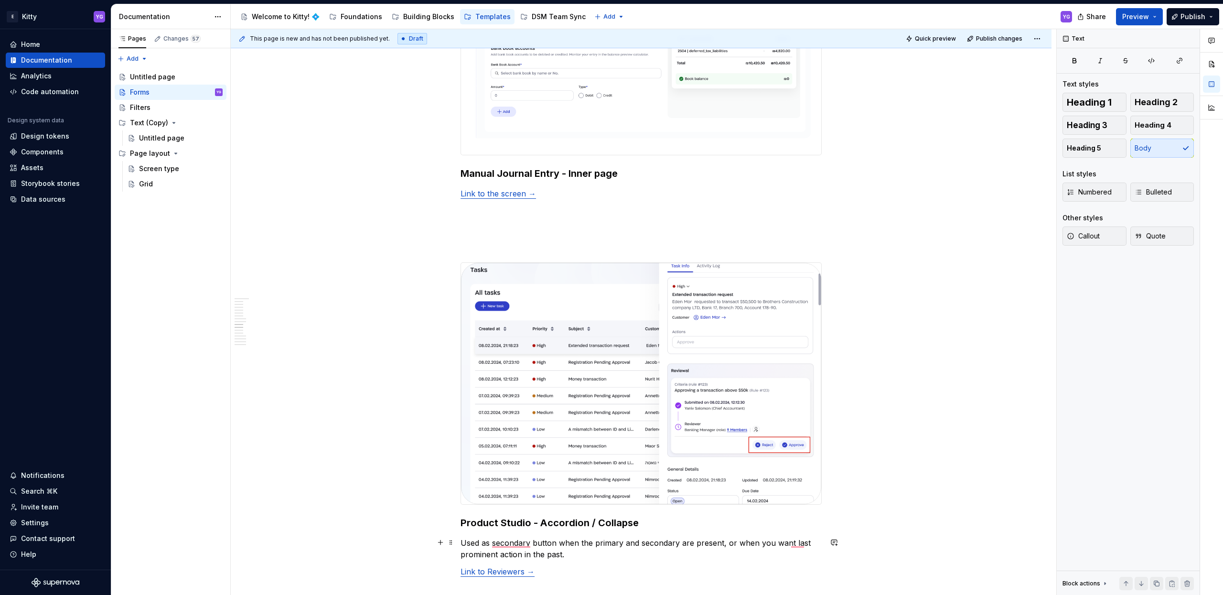
click at [476, 544] on p "Used as secondary button when the primary and secondary are present, or when yo…" at bounding box center [640, 548] width 361 height 23
click at [475, 550] on p "Used as secondary button when the primary and secondary are present, or when yo…" at bounding box center [640, 548] width 361 height 23
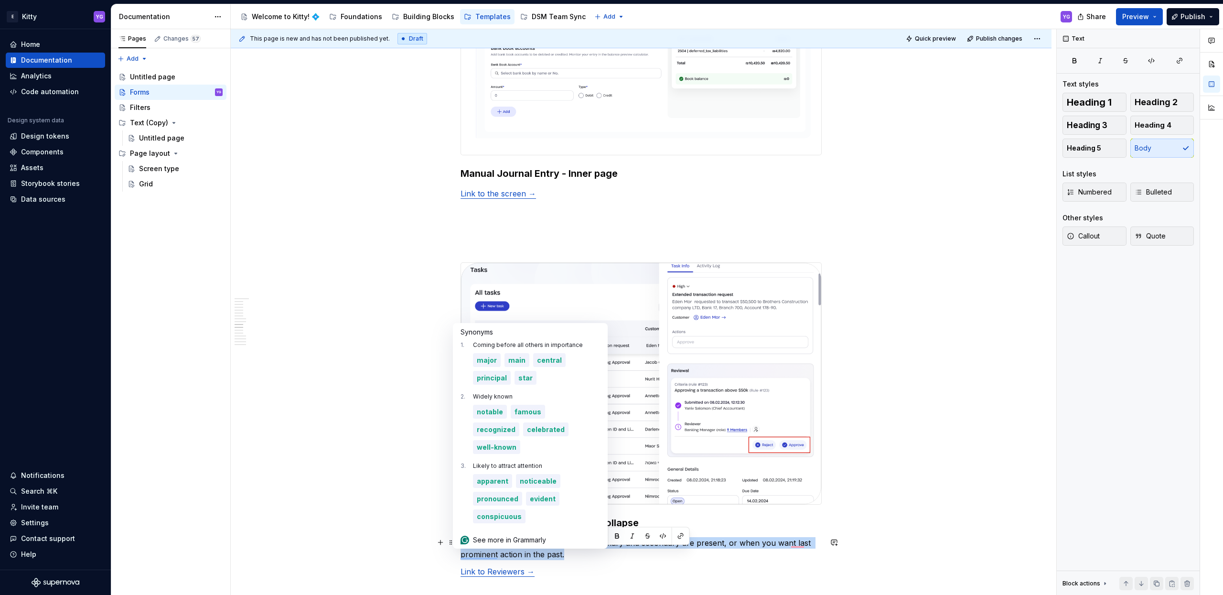
click at [475, 550] on p "Used as secondary button when the primary and secondary are present, or when yo…" at bounding box center [640, 548] width 361 height 23
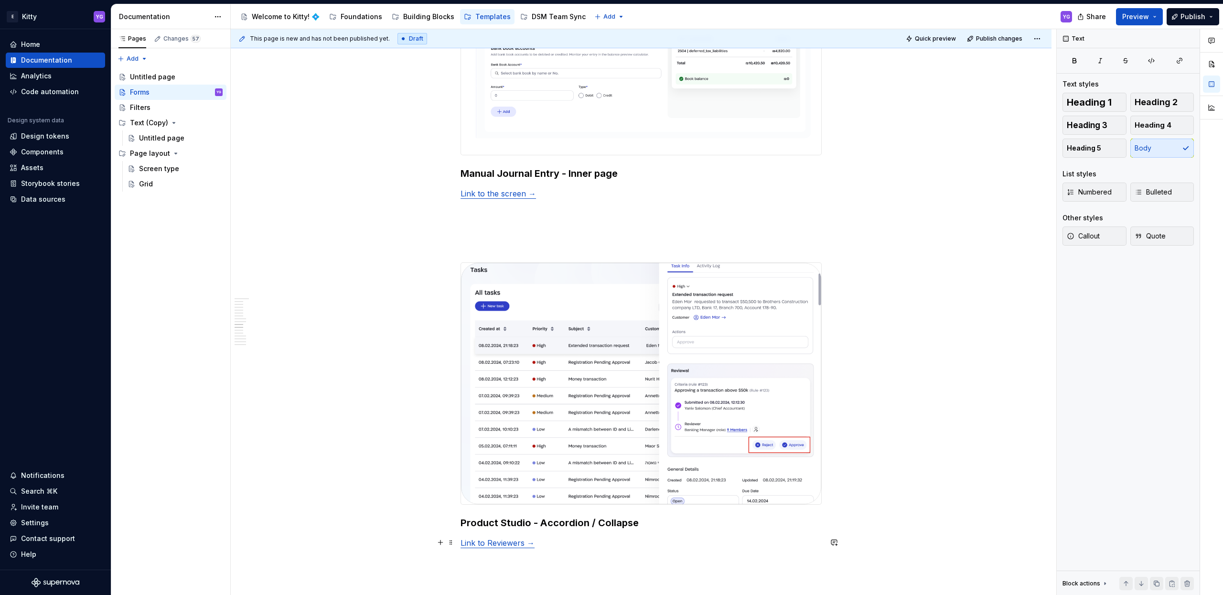
click at [555, 545] on p "Link to Reviewers →" at bounding box center [640, 542] width 361 height 11
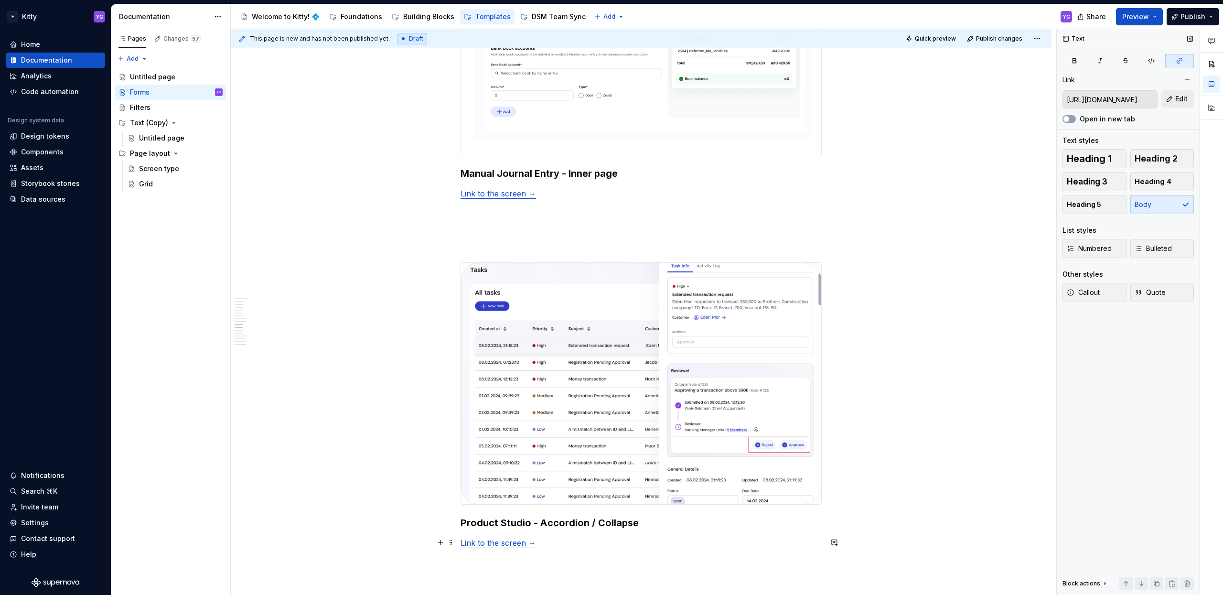
click at [499, 542] on link "Link to the screen →" at bounding box center [497, 543] width 75 height 10
click at [1171, 99] on button "Edit" at bounding box center [1177, 98] width 32 height 17
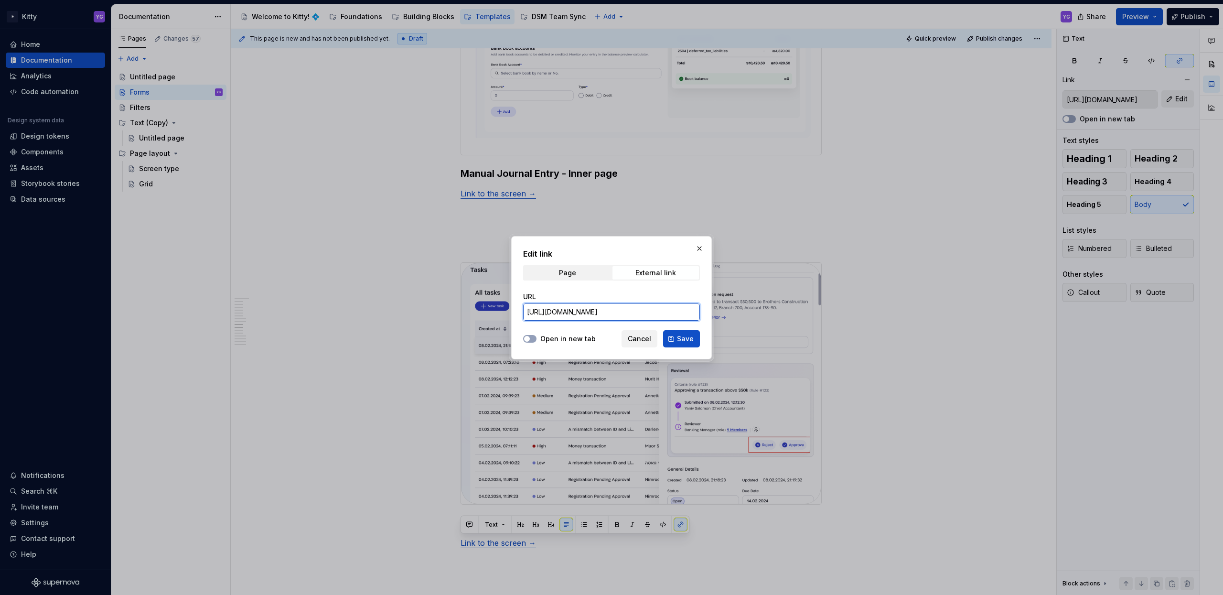
click at [647, 313] on input "https://www.figma.com/design/kVdktfRvUstHbkprZdkvjX/%F0%9F%93%93-Journal-Entry?…" at bounding box center [611, 311] width 177 height 17
paste input "uoygfX574HYOdGOHfgKvTr/%F0%9F%8E%A9-Product-catalog?node-id=4129-223481&t=zLMdi…"
type input "https://www.figma.com/design/uoygfX574HYOdGOHfgKvTr/%F0%9F%8E%A9-Product-catalo…"
click at [679, 337] on span "Save" at bounding box center [685, 339] width 17 height 10
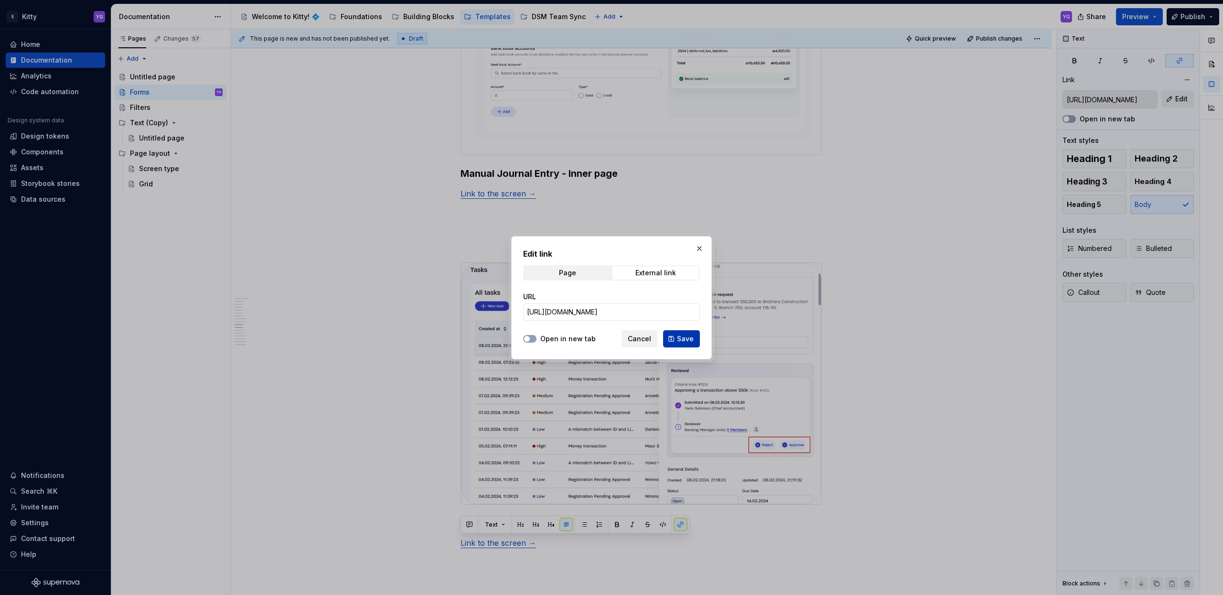
type input "https://www.figma.com/design/uoygfX574HYOdGOHfgKvTr/%F0%9F%8E%A9-Product-catalo…"
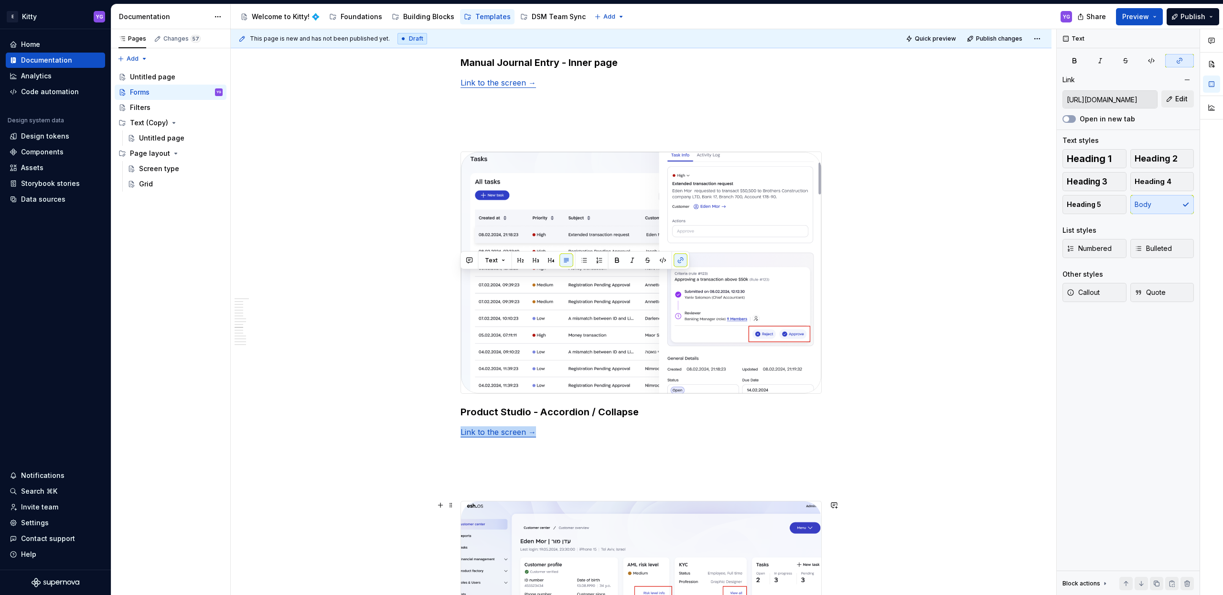
scroll to position [2363, 0]
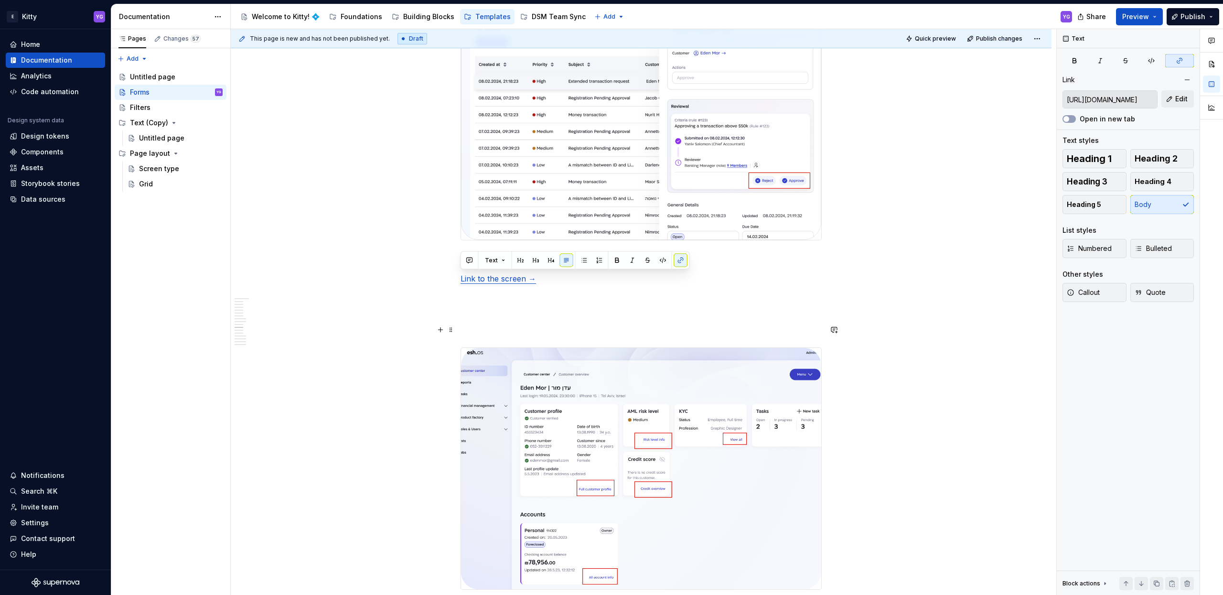
click at [503, 317] on p "To enrich screen reader interactions, please activate Accessibility in Grammarl…" at bounding box center [640, 312] width 361 height 11
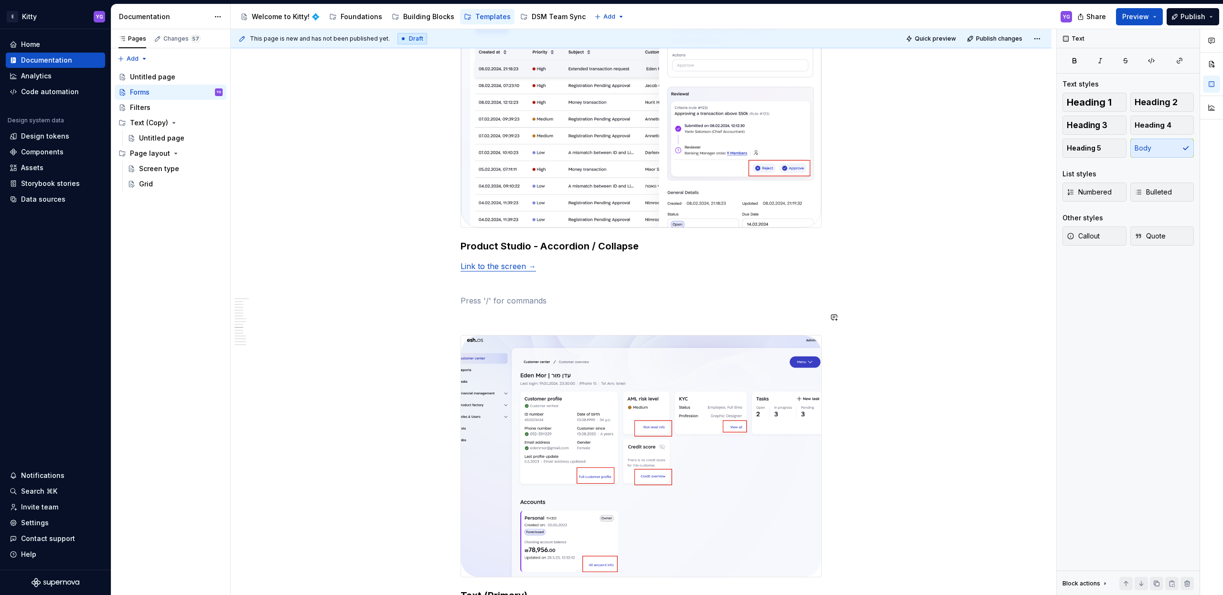
scroll to position [2233, 0]
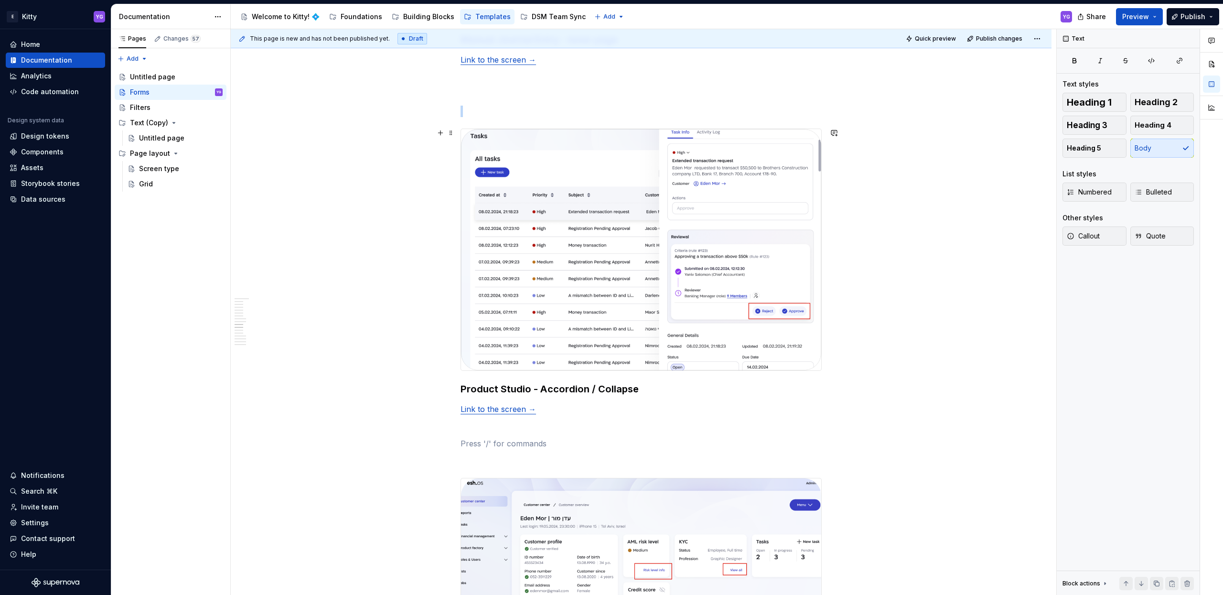
click at [616, 300] on img "To enrich screen reader interactions, please activate Accessibility in Grammarl…" at bounding box center [641, 249] width 360 height 241
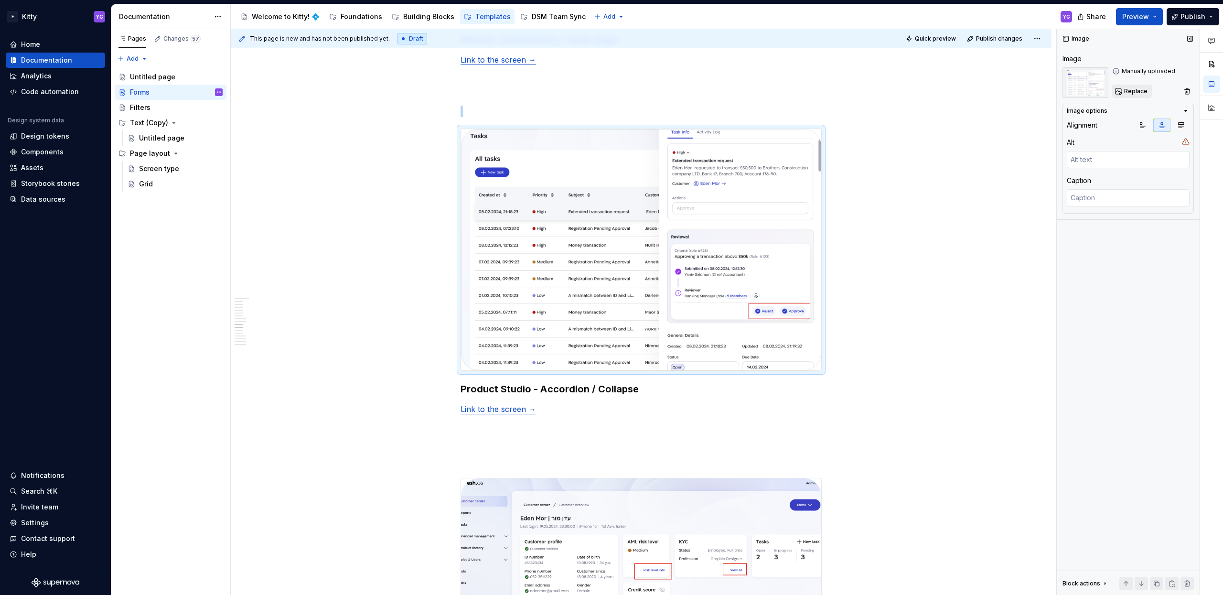
click at [1130, 87] on button "Replace" at bounding box center [1132, 91] width 40 height 13
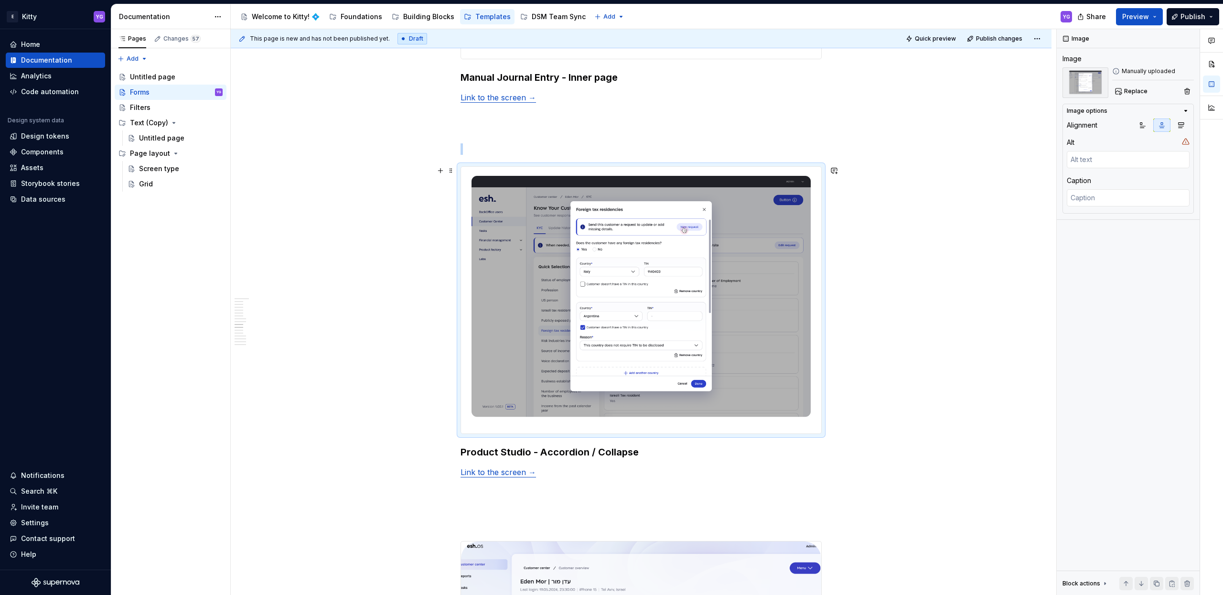
click at [555, 339] on img "To enrich screen reader interactions, please activate Accessibility in Grammarl…" at bounding box center [641, 300] width 360 height 267
click at [534, 336] on img "To enrich screen reader interactions, please activate Accessibility in Grammarl…" at bounding box center [641, 300] width 360 height 267
click at [1133, 87] on span "Replace" at bounding box center [1135, 91] width 23 height 8
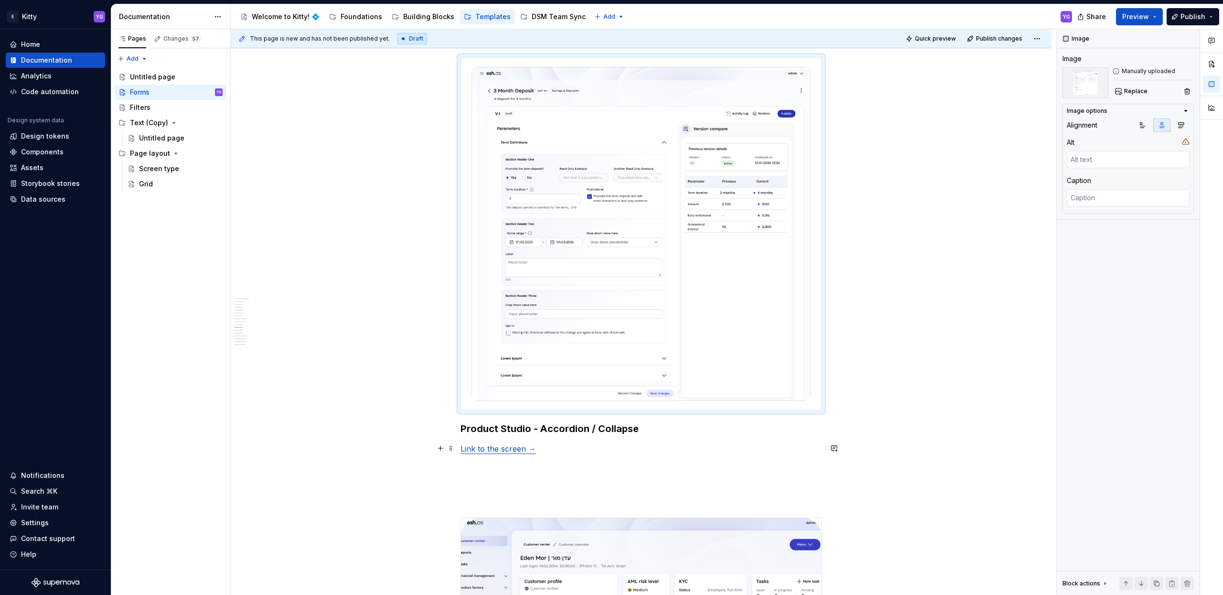
scroll to position [2452, 0]
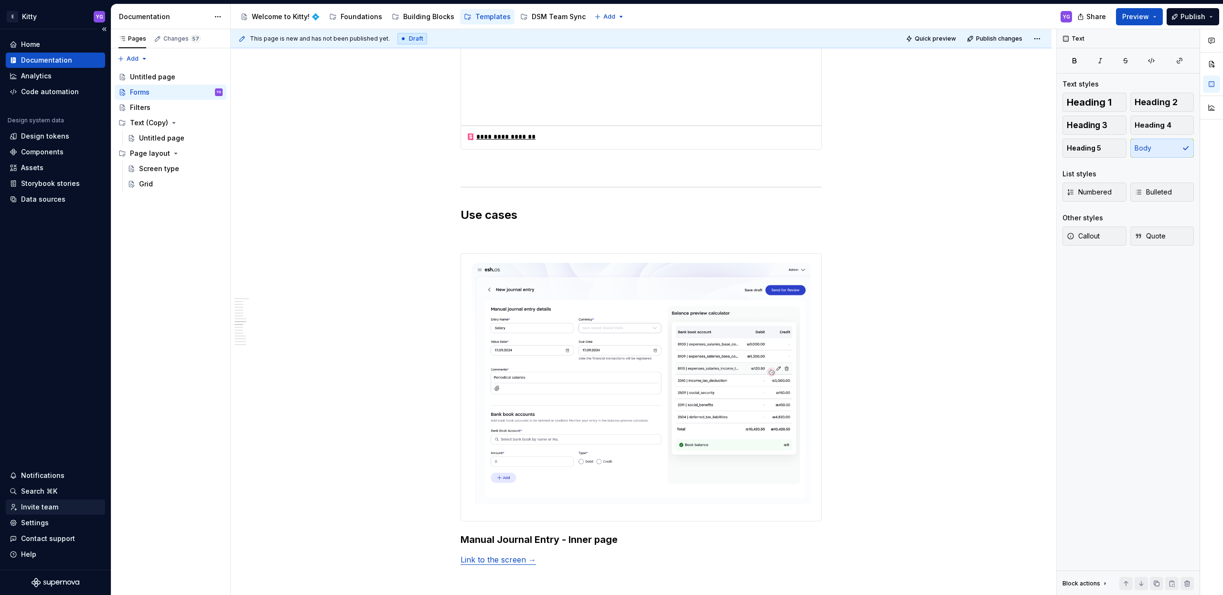
click at [35, 509] on div "Invite team" at bounding box center [39, 507] width 37 height 10
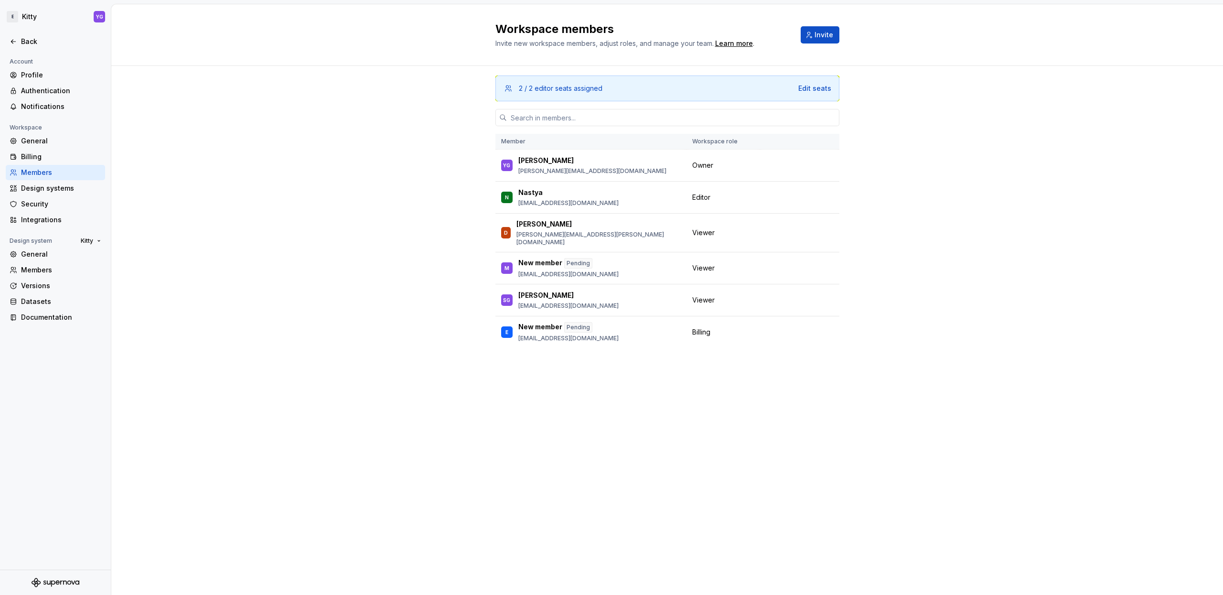
click at [424, 395] on div "Workspace members Invite new workspace members, adjust roles, and manage your t…" at bounding box center [666, 299] width 1111 height 590
click at [82, 239] on span "Kitty" at bounding box center [87, 241] width 12 height 8
click at [174, 216] on div "2 / 2 editor seats assigned Edit seats Member Workspace role YG Yossi Guetta yo…" at bounding box center [666, 225] width 1111 height 318
click at [19, 44] on div "Back" at bounding box center [56, 42] width 92 height 10
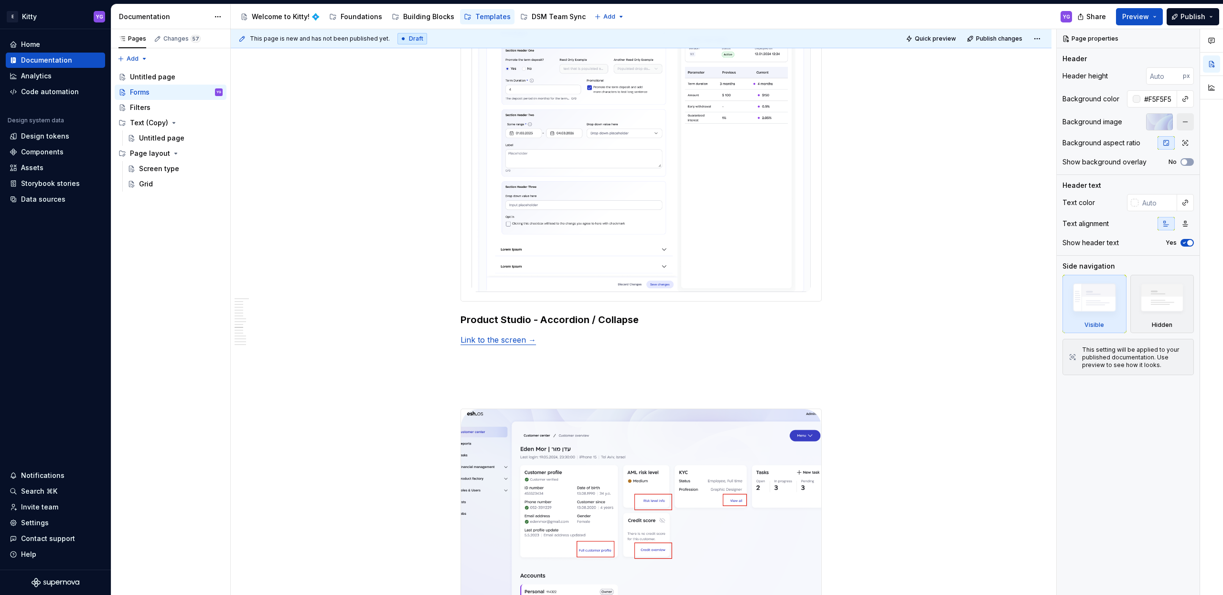
scroll to position [2638, 0]
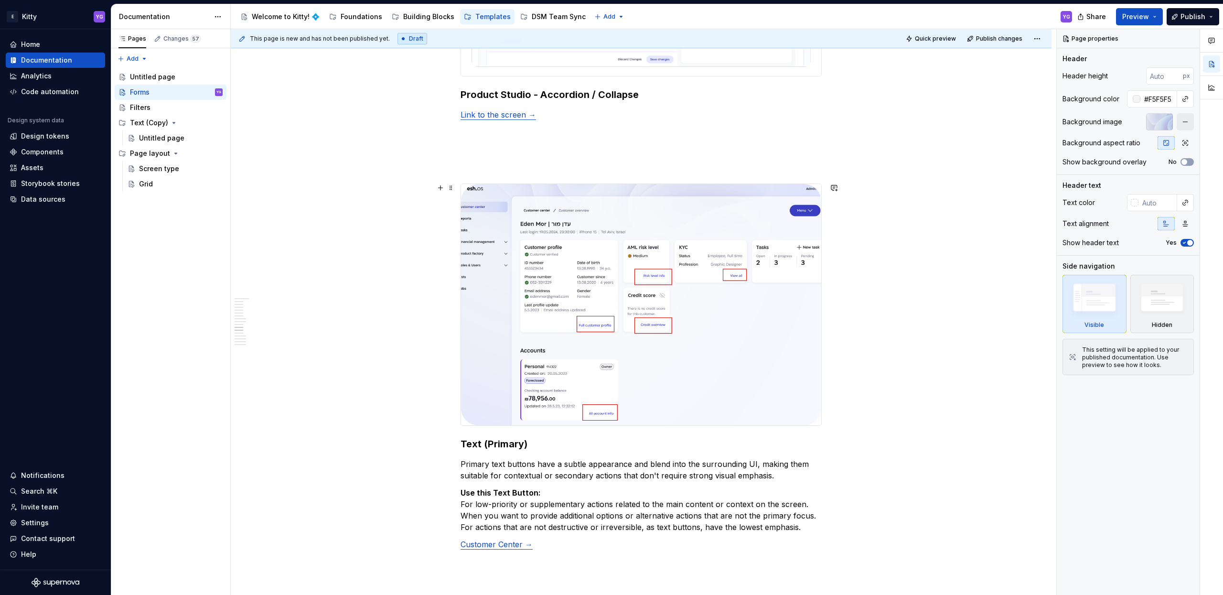
click at [514, 290] on img at bounding box center [641, 304] width 360 height 241
click at [571, 277] on img at bounding box center [641, 304] width 360 height 241
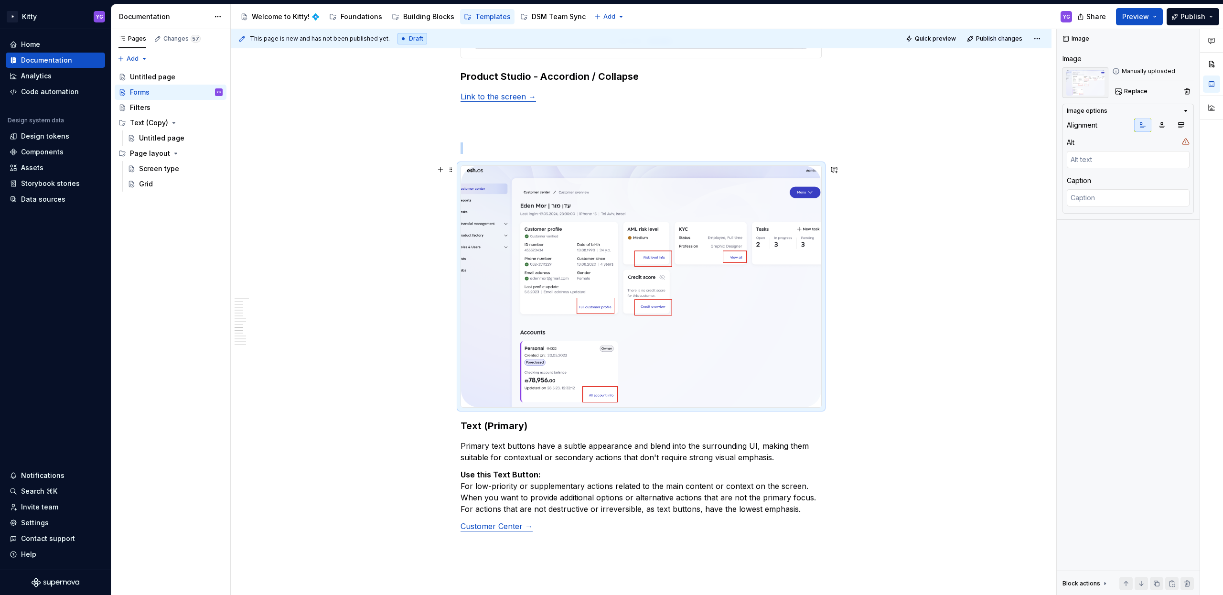
scroll to position [2656, 0]
click at [663, 301] on img "To enrich screen reader interactions, please activate Accessibility in Grammarl…" at bounding box center [641, 286] width 360 height 241
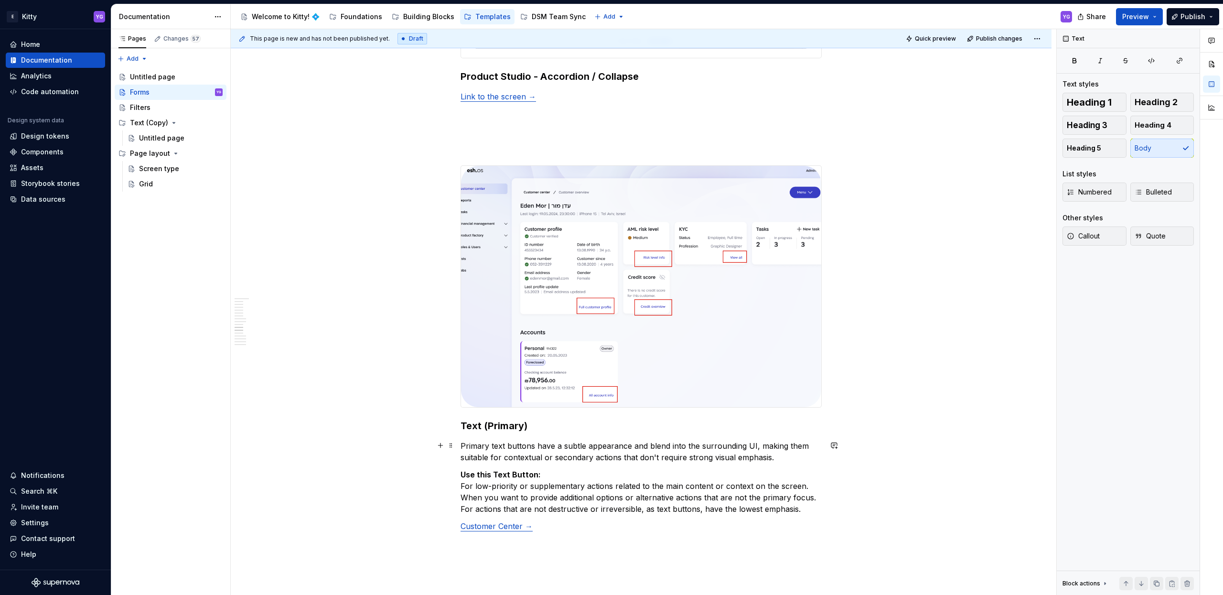
click at [718, 459] on p "Primary text buttons have a subtle appearance and blend into the surrounding UI…" at bounding box center [640, 451] width 361 height 23
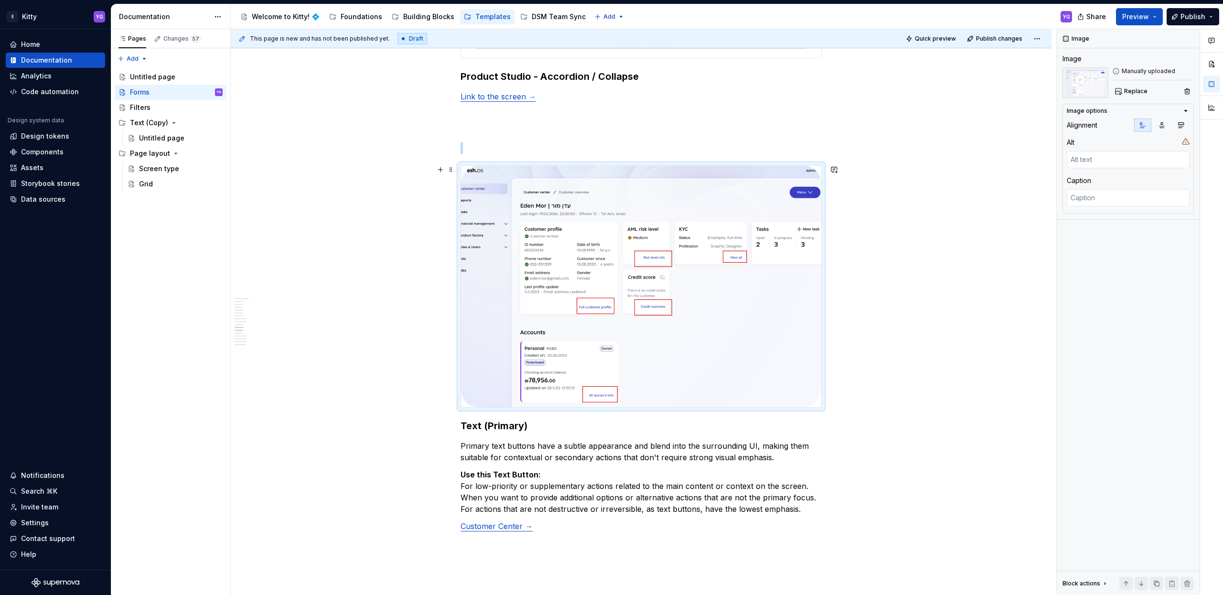
click at [589, 368] on img "To enrich screen reader interactions, please activate Accessibility in Grammarl…" at bounding box center [641, 286] width 360 height 241
click at [1131, 96] on button "Replace" at bounding box center [1132, 91] width 40 height 13
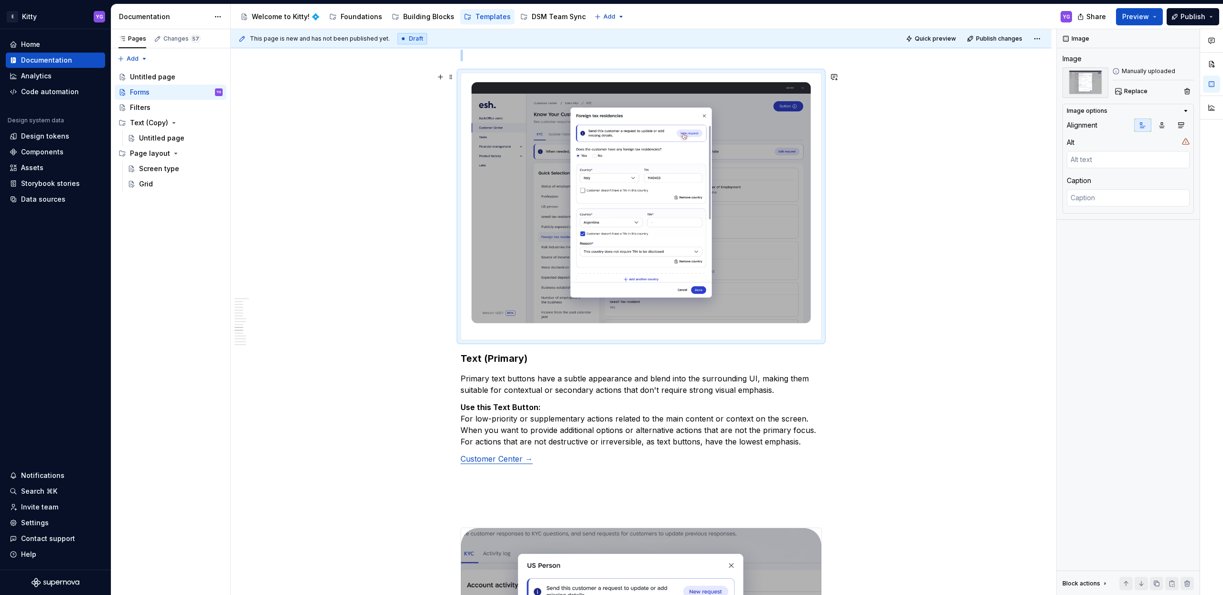
scroll to position [2749, 0]
type textarea "*"
